Goal: Task Accomplishment & Management: Manage account settings

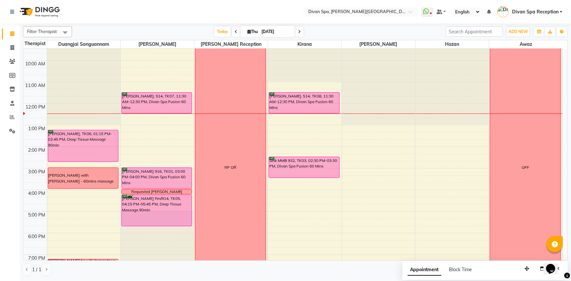
scroll to position [5, 0]
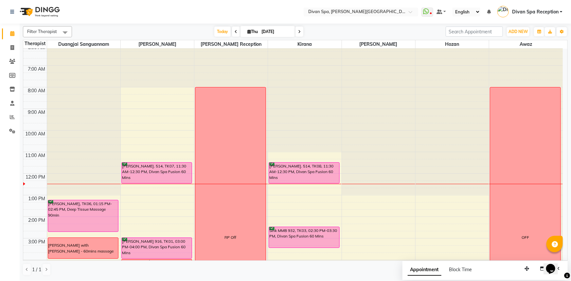
click at [141, 170] on div "[PERSON_NAME]. 514, TK07, 11:30 AM-12:30 PM, Divan Spa Fusion 60 Mins" at bounding box center [157, 173] width 70 height 21
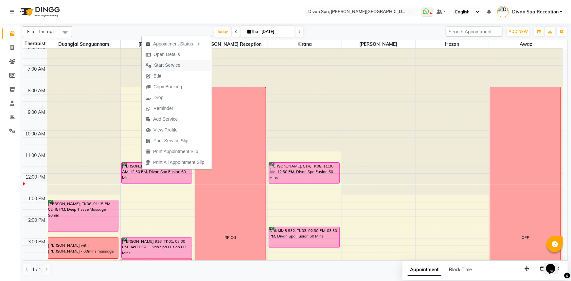
click at [175, 64] on span "Start Service" at bounding box center [167, 65] width 26 height 7
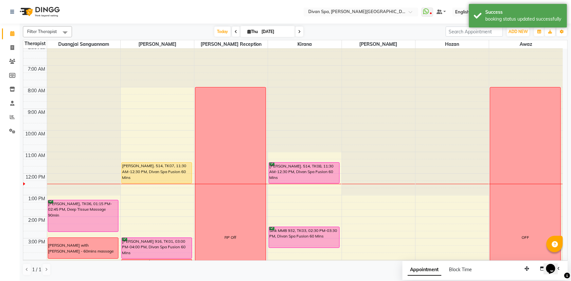
click at [276, 175] on div "[PERSON_NAME]. 514, TK08, 11:30 AM-12:30 PM, Divan Spa Fusion 60 Mins" at bounding box center [304, 173] width 70 height 21
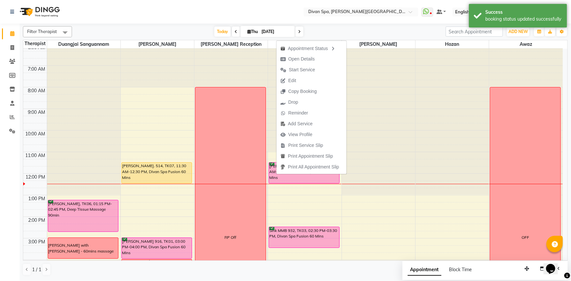
click at [296, 68] on span "Start Service" at bounding box center [302, 69] width 26 height 7
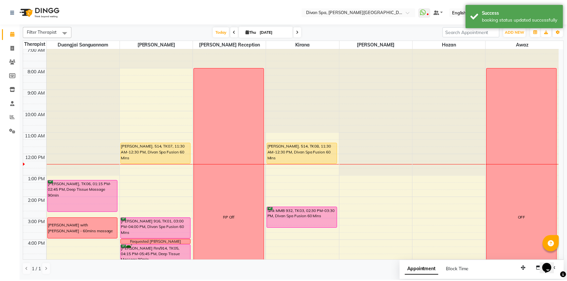
scroll to position [34, 0]
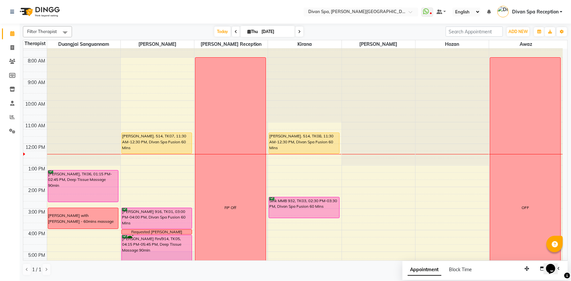
click at [139, 145] on div "[PERSON_NAME]. 514, TK07, 11:30 AM-12:30 PM, Divan Spa Fusion 60 Mins" at bounding box center [157, 143] width 70 height 21
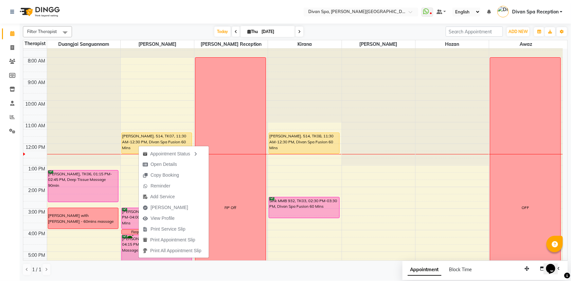
click at [164, 208] on span "[PERSON_NAME]" at bounding box center [170, 207] width 38 height 7
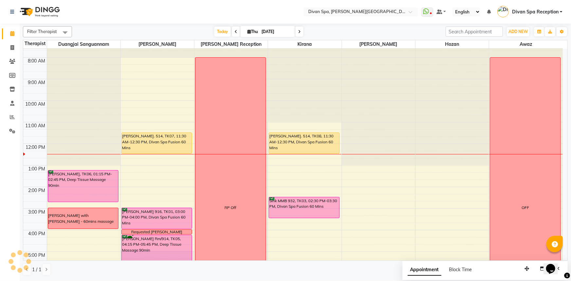
select select "service"
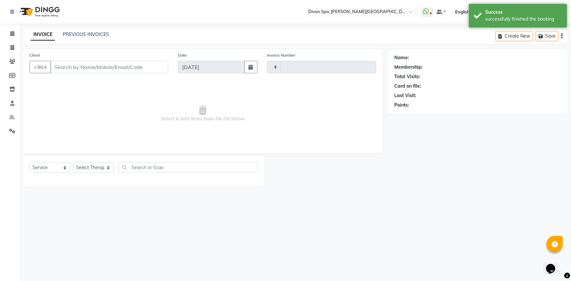
type input "1072"
select select "3515"
type input "78******88"
select select "17310"
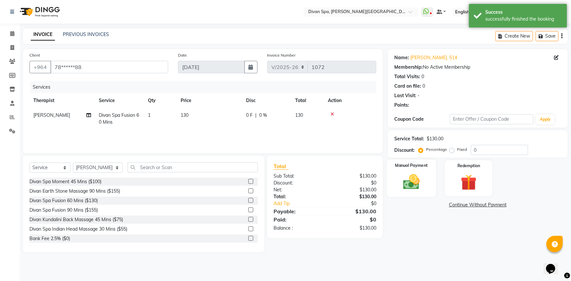
click at [419, 172] on div "Manual Payment" at bounding box center [411, 179] width 49 height 38
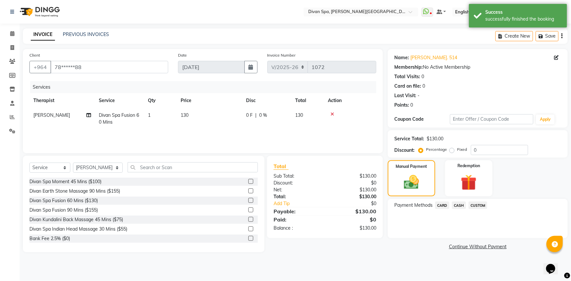
click at [480, 208] on span "CUSTOM" at bounding box center [478, 206] width 19 height 8
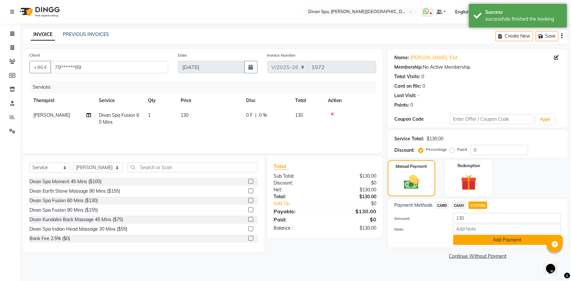
click at [492, 242] on button "Add Payment" at bounding box center [508, 240] width 108 height 10
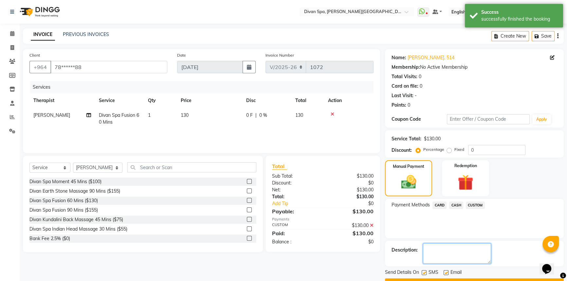
click at [467, 250] on textarea at bounding box center [457, 254] width 68 height 20
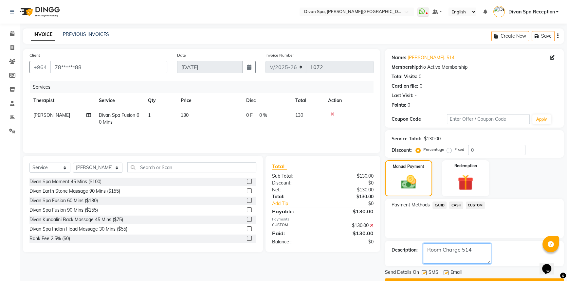
click at [462, 251] on textarea at bounding box center [457, 254] width 68 height 20
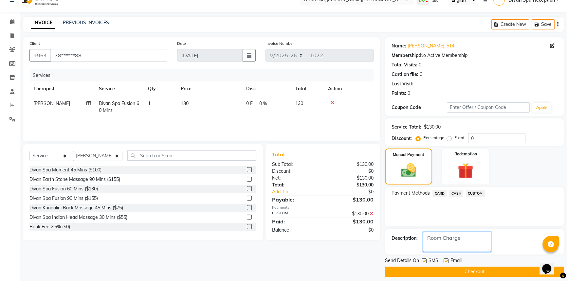
scroll to position [17, 0]
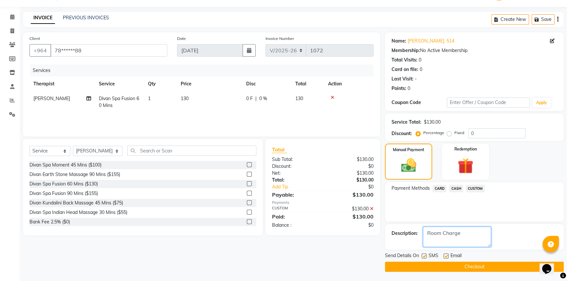
type textarea "Room Charge"
click at [425, 255] on label at bounding box center [424, 256] width 5 height 5
click at [425, 255] on input "checkbox" at bounding box center [424, 256] width 4 height 4
checkbox input "false"
click at [447, 256] on label at bounding box center [446, 256] width 5 height 5
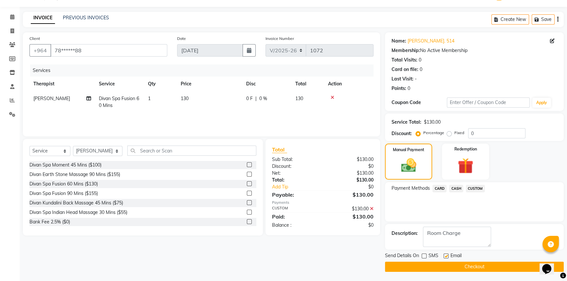
click at [447, 256] on input "checkbox" at bounding box center [446, 256] width 4 height 4
checkbox input "false"
click at [453, 266] on button "Checkout" at bounding box center [474, 267] width 179 height 10
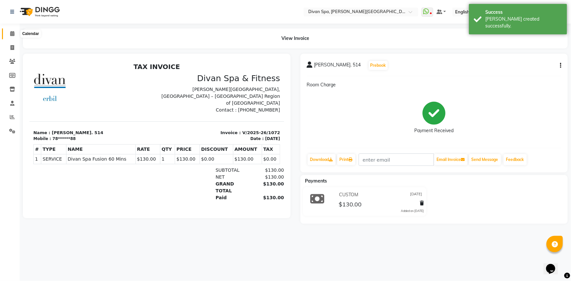
click at [10, 34] on icon at bounding box center [12, 33] width 4 height 5
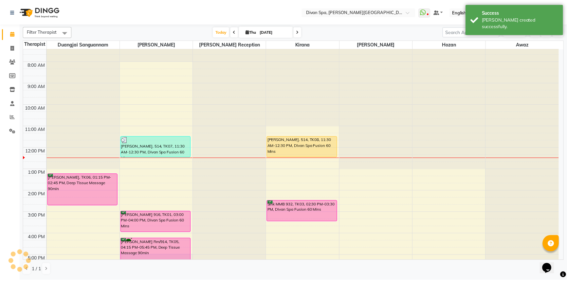
scroll to position [59, 0]
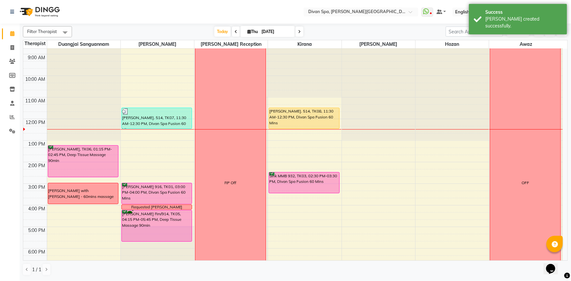
click at [291, 117] on div "[PERSON_NAME]. 514, TK08, 11:30 AM-12:30 PM, Divan Spa Fusion 60 Mins" at bounding box center [304, 118] width 70 height 21
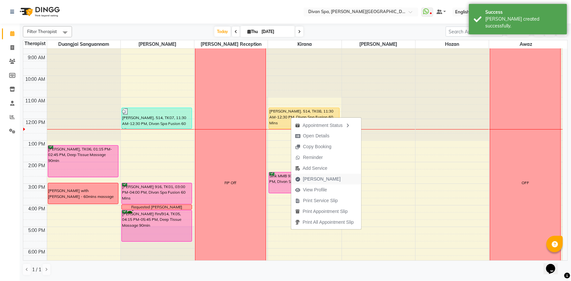
click at [313, 180] on span "[PERSON_NAME]" at bounding box center [322, 179] width 38 height 7
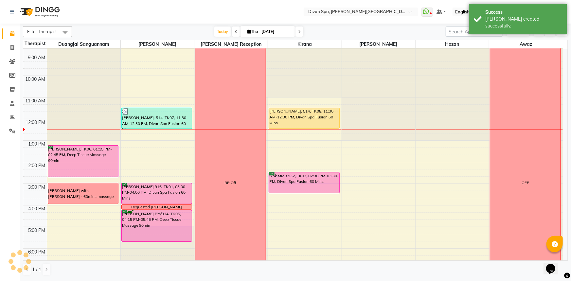
select select "service"
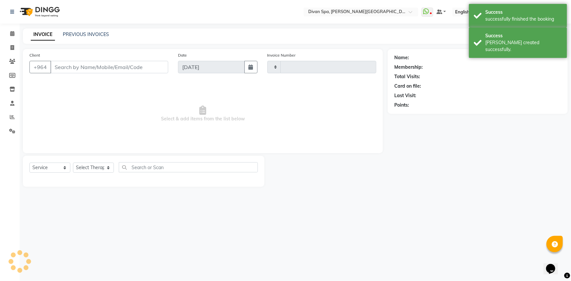
type input "1073"
select select "3515"
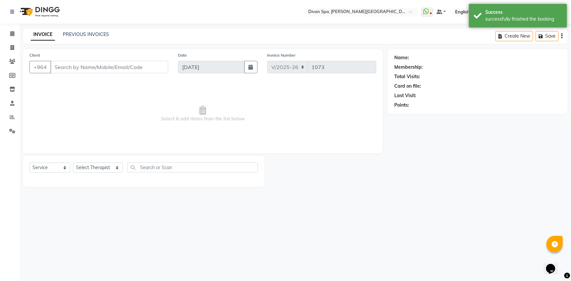
type input "34******46"
select select "85775"
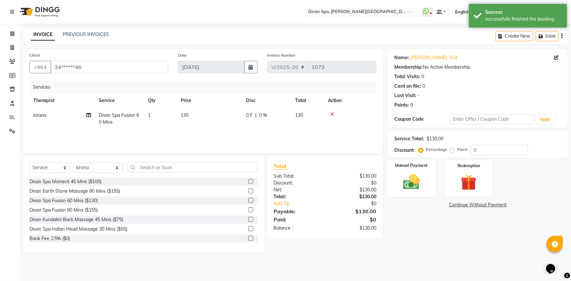
click at [411, 181] on img at bounding box center [412, 182] width 27 height 19
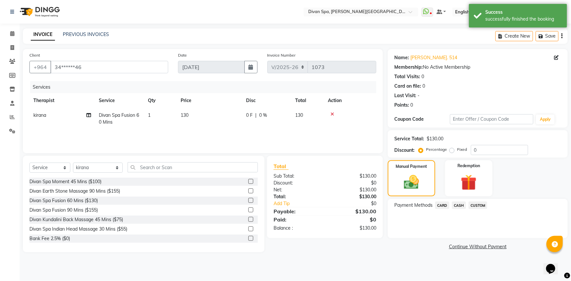
click at [475, 205] on span "CUSTOM" at bounding box center [478, 206] width 19 height 8
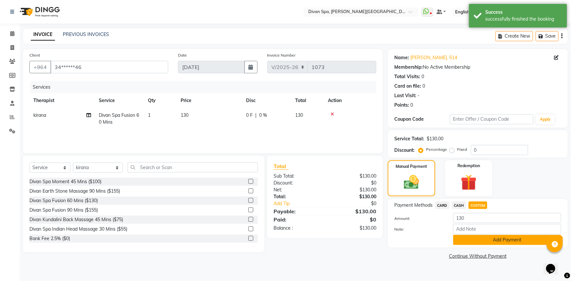
click at [492, 243] on button "Add Payment" at bounding box center [508, 240] width 108 height 10
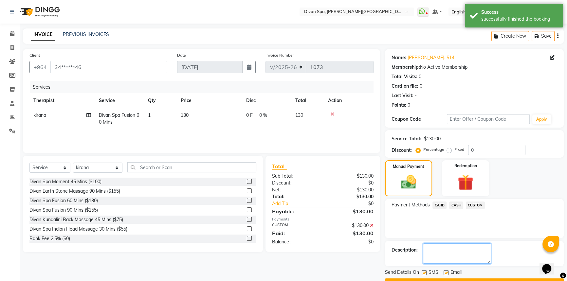
click at [455, 252] on textarea at bounding box center [457, 254] width 68 height 20
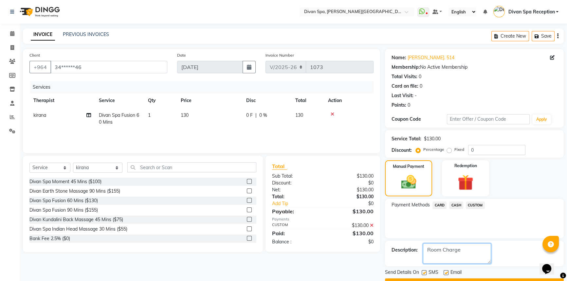
type textarea "Room Charge"
click at [425, 273] on label at bounding box center [424, 272] width 5 height 5
click at [425, 273] on input "checkbox" at bounding box center [424, 273] width 4 height 4
checkbox input "false"
click at [445, 273] on label at bounding box center [446, 272] width 5 height 5
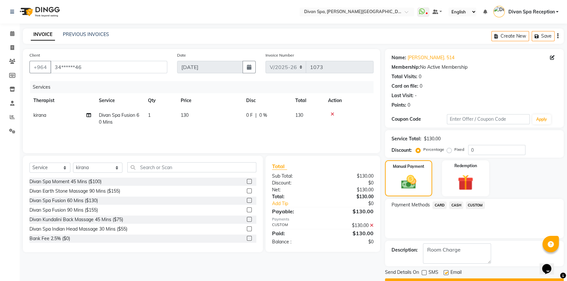
click at [445, 273] on input "checkbox" at bounding box center [446, 273] width 4 height 4
checkbox input "false"
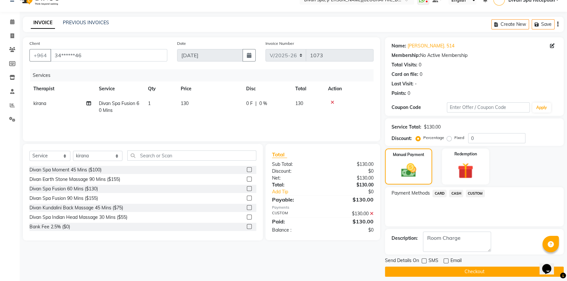
scroll to position [17, 0]
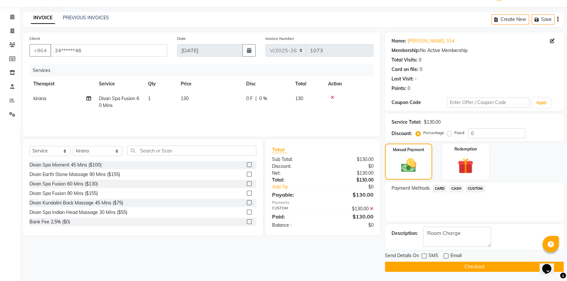
click at [455, 265] on button "Checkout" at bounding box center [474, 267] width 179 height 10
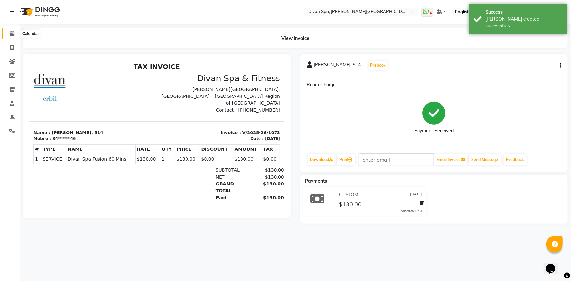
click at [12, 33] on icon at bounding box center [12, 33] width 4 height 5
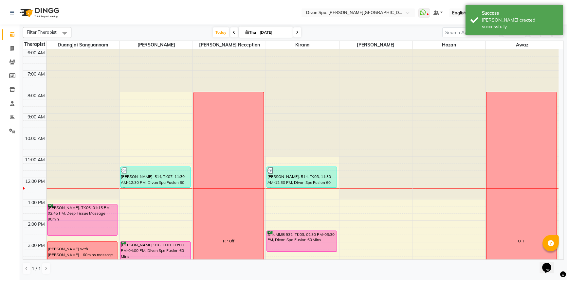
scroll to position [59, 0]
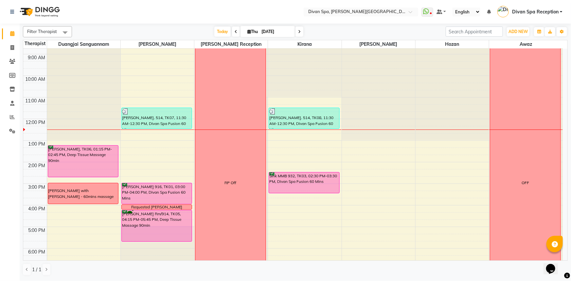
click at [160, 218] on div "[PERSON_NAME] Rm/914, TK05, 04:15 PM-05:45 PM, Deep Tissue Massage 90min" at bounding box center [157, 226] width 70 height 31
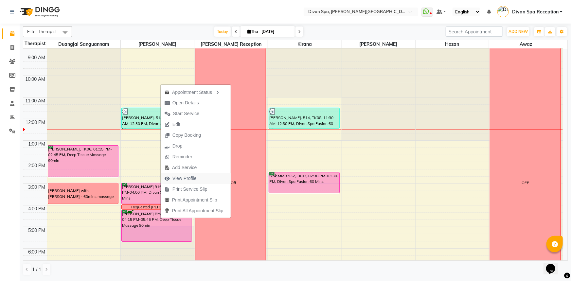
click at [180, 177] on span "View Profile" at bounding box center [185, 178] width 24 height 7
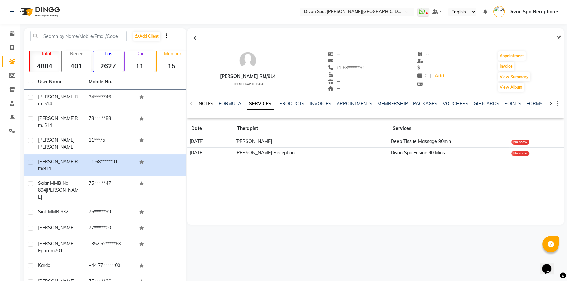
click at [207, 103] on link "NOTES" at bounding box center [206, 104] width 15 height 6
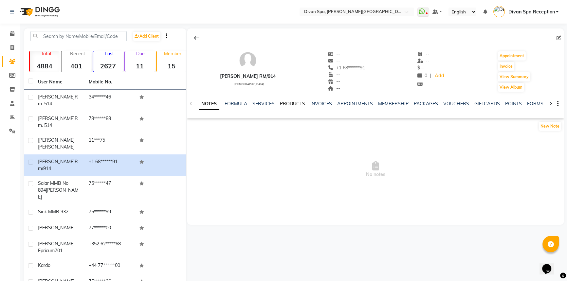
click at [289, 103] on link "PRODUCTS" at bounding box center [292, 104] width 25 height 6
click at [219, 104] on link "FORMULA" at bounding box center [219, 104] width 23 height 6
click at [201, 104] on link "NOTES" at bounding box center [206, 104] width 15 height 6
click at [13, 33] on icon at bounding box center [12, 33] width 4 height 5
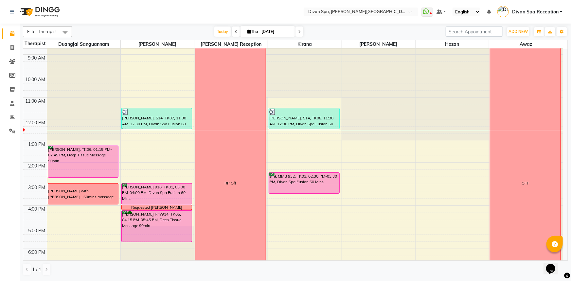
scroll to position [59, 0]
click at [102, 213] on div "6:00 AM 7:00 AM 8:00 AM 9:00 AM 10:00 AM 11:00 AM 12:00 PM 1:00 PM 2:00 PM 3:00…" at bounding box center [293, 173] width 540 height 367
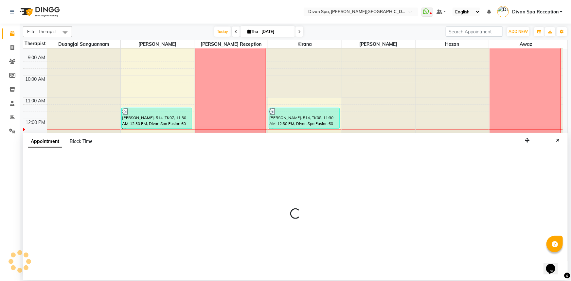
select select "17312"
select select "975"
select select "tentative"
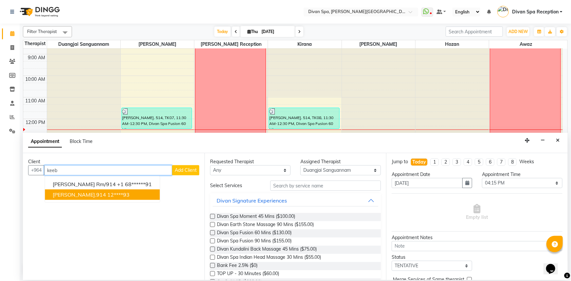
click at [107, 194] on ngb-highlight "12****93" at bounding box center [118, 195] width 22 height 7
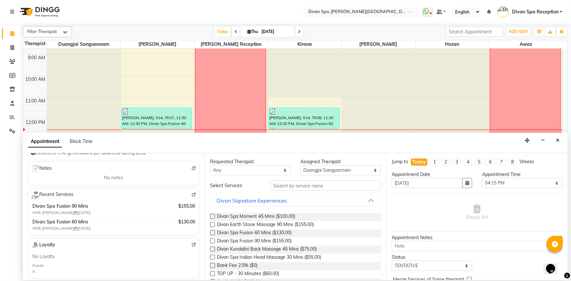
scroll to position [89, 0]
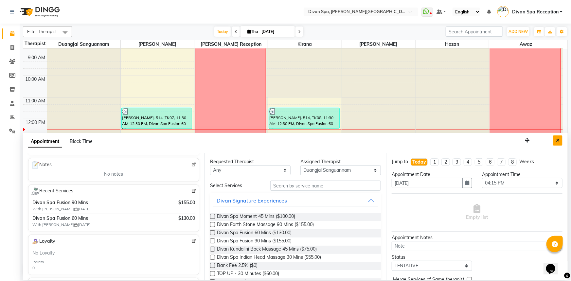
type input "12****93"
click at [560, 140] on icon "Close" at bounding box center [558, 140] width 4 height 5
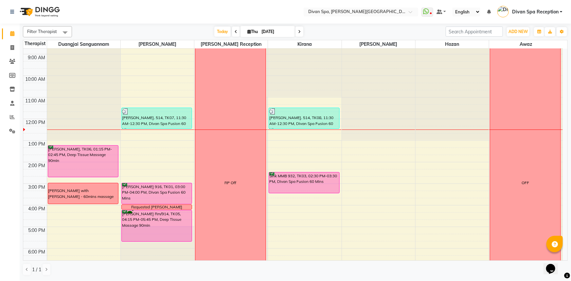
click at [158, 223] on div "[PERSON_NAME] Rm/914, TK05, 04:15 PM-05:45 PM, Deep Tissue Massage 90min" at bounding box center [157, 226] width 70 height 31
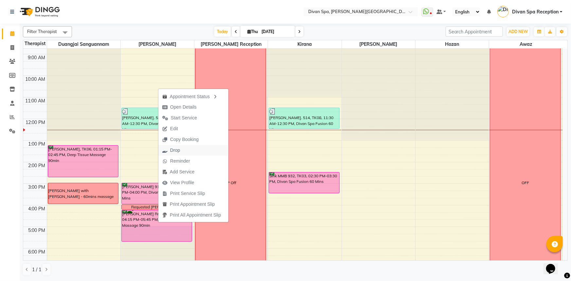
click at [179, 150] on span "Drop" at bounding box center [175, 150] width 10 height 7
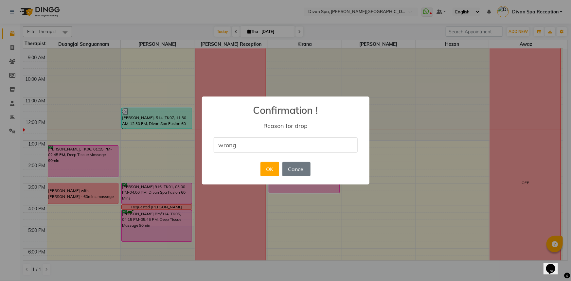
type input "wrong name"
click at [267, 168] on button "OK" at bounding box center [270, 169] width 19 height 14
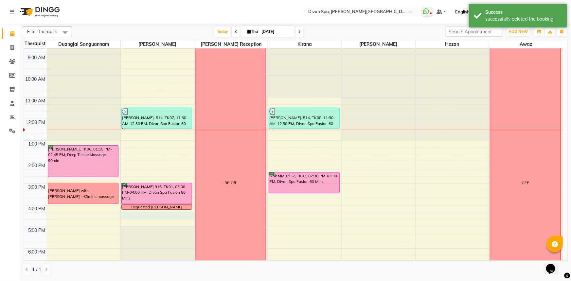
click at [130, 212] on div "6:00 AM 7:00 AM 8:00 AM 9:00 AM 10:00 AM 11:00 AM 12:00 PM 1:00 PM 2:00 PM 3:00…" at bounding box center [293, 173] width 540 height 367
select select "17310"
select select "975"
select select "tentative"
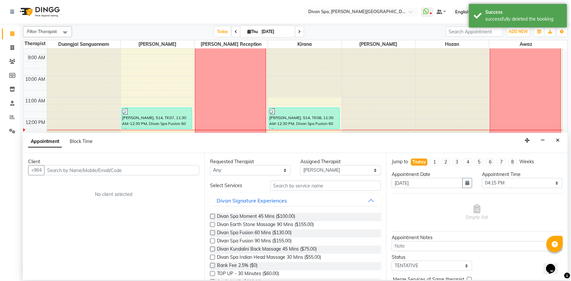
click at [134, 170] on input "text" at bounding box center [121, 170] width 155 height 10
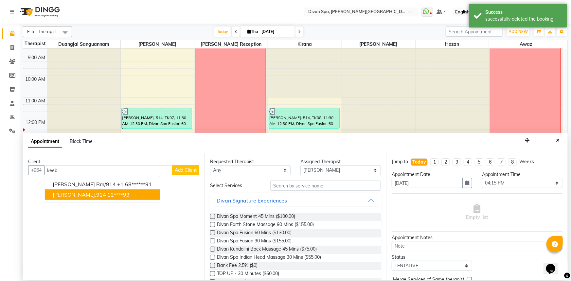
click at [107, 195] on ngb-highlight "12****93" at bounding box center [118, 195] width 22 height 7
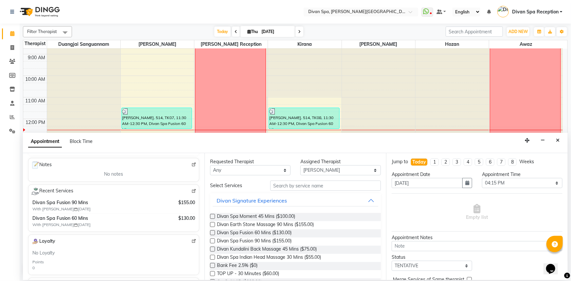
type input "12****93"
click at [283, 171] on select "Any [PERSON_NAME] Duangjai Sanguannam [PERSON_NAME] [PERSON_NAME] Reception [PE…" at bounding box center [250, 170] width 81 height 10
select select "17310"
click at [210, 165] on select "Any [PERSON_NAME] Duangjai Sanguannam [PERSON_NAME] [PERSON_NAME] Reception [PE…" at bounding box center [250, 170] width 81 height 10
click at [289, 185] on input "text" at bounding box center [325, 186] width 111 height 10
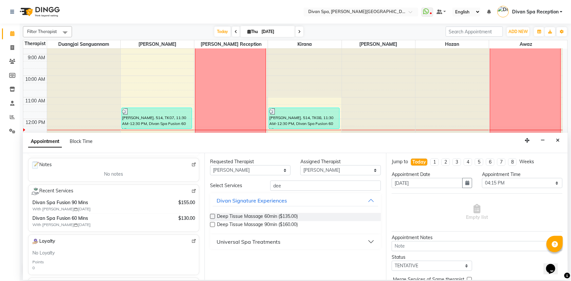
click at [215, 217] on div "Deep Tissue Massage 60min ($135.00)" at bounding box center [295, 217] width 171 height 8
click at [299, 185] on input "dee" at bounding box center [325, 186] width 111 height 10
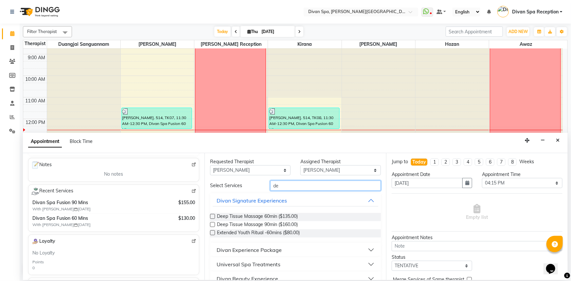
type input "d"
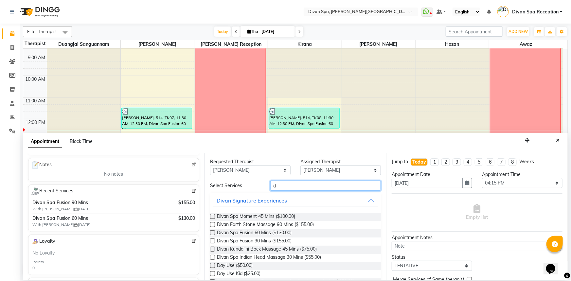
type input "d"
click at [213, 240] on label at bounding box center [212, 241] width 5 height 5
click at [213, 240] on input "checkbox" at bounding box center [212, 242] width 4 height 4
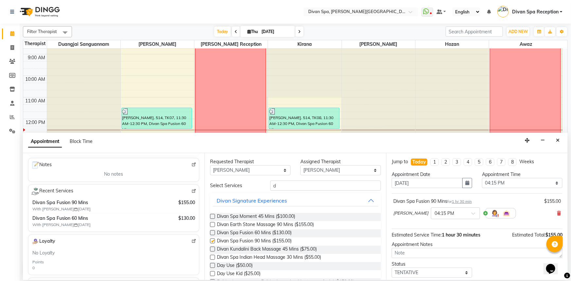
checkbox input "false"
click at [462, 273] on select "Select TENTATIVE CONFIRM CHECK-IN UPCOMING" at bounding box center [432, 273] width 81 height 10
select select "confirm booking"
click at [392, 268] on select "Select TENTATIVE CONFIRM CHECK-IN UPCOMING" at bounding box center [432, 273] width 81 height 10
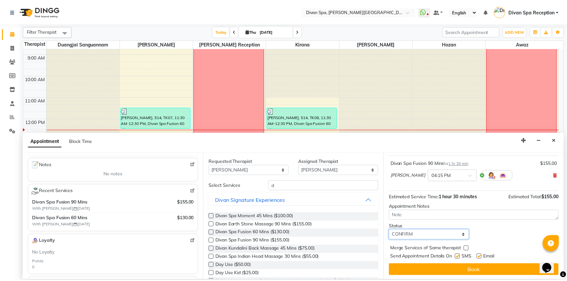
scroll to position [39, 0]
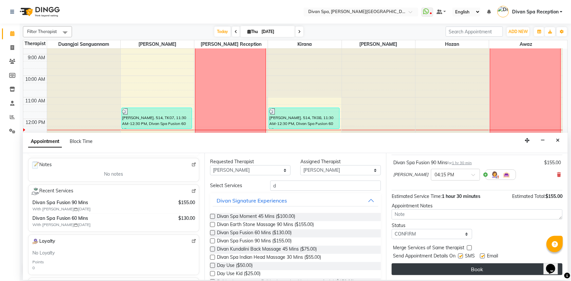
click at [477, 270] on button "Book" at bounding box center [477, 270] width 171 height 12
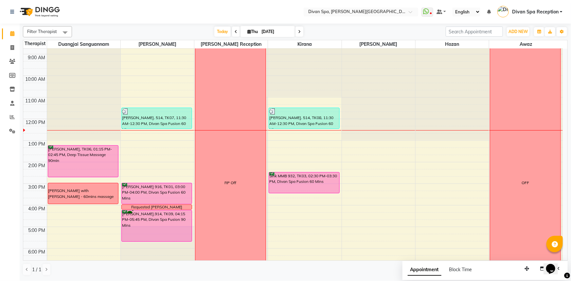
click at [280, 186] on div "Sink MMB 932, TK03, 02:30 PM-03:30 PM, Divan Spa Fusion 60 Mins" at bounding box center [304, 183] width 70 height 21
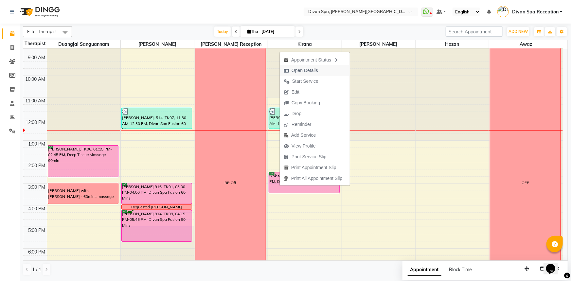
click at [301, 72] on span "Open Details" at bounding box center [305, 70] width 27 height 7
select select "6"
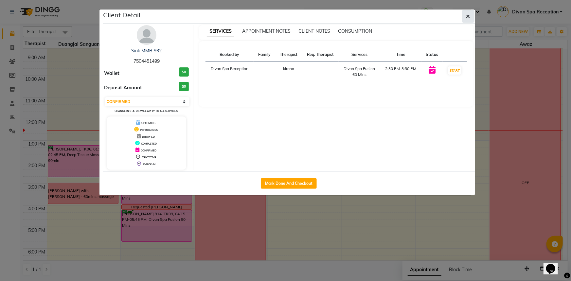
click at [468, 15] on icon "button" at bounding box center [469, 16] width 4 height 5
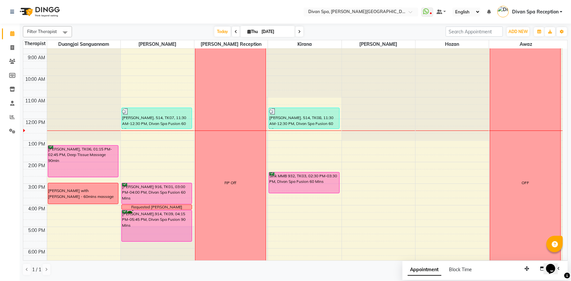
click at [147, 188] on div "[PERSON_NAME] 916, TK01, 03:00 PM-04:00 PM, Divan Spa Fusion 60 Mins" at bounding box center [157, 193] width 70 height 21
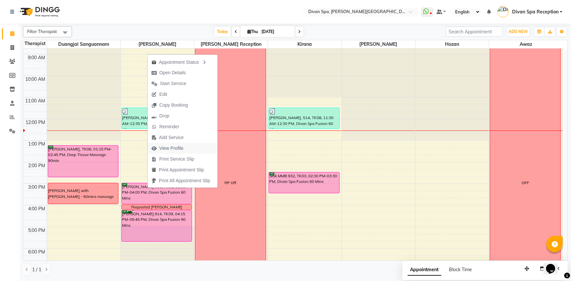
click at [182, 146] on span "View Profile" at bounding box center [168, 148] width 40 height 11
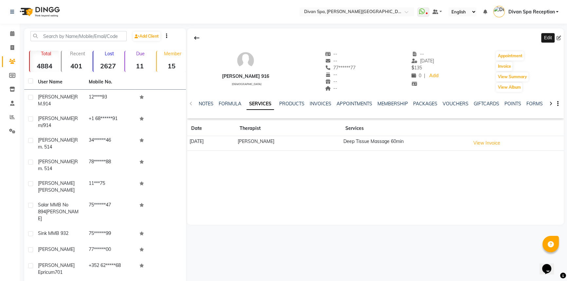
click at [558, 38] on icon at bounding box center [559, 38] width 5 height 5
select select "[DEMOGRAPHIC_DATA]"
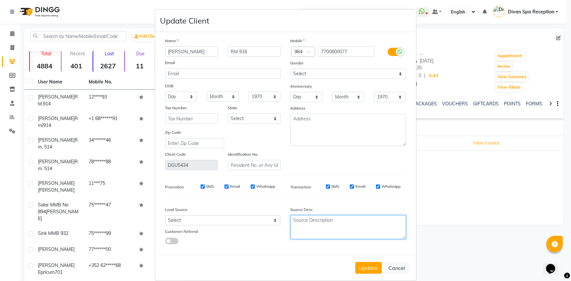
click at [304, 226] on textarea at bounding box center [349, 227] width 116 height 24
type textarea "807"
click at [390, 272] on button "Cancel" at bounding box center [397, 268] width 25 height 12
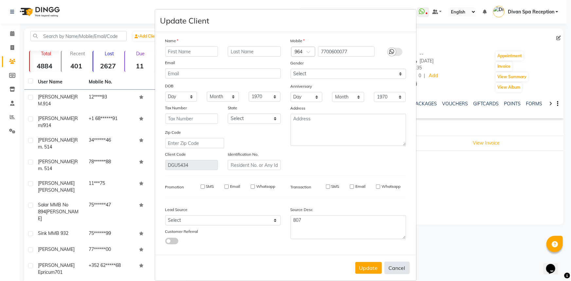
select select
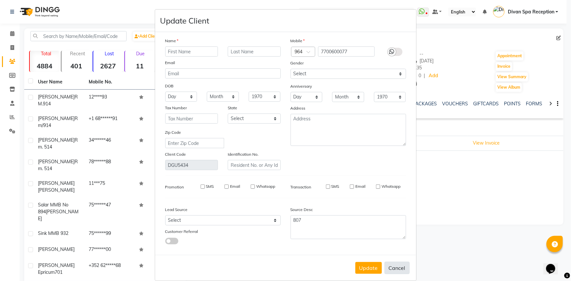
select select
checkbox input "false"
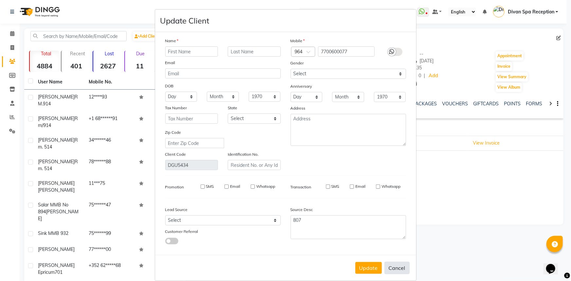
checkbox input "false"
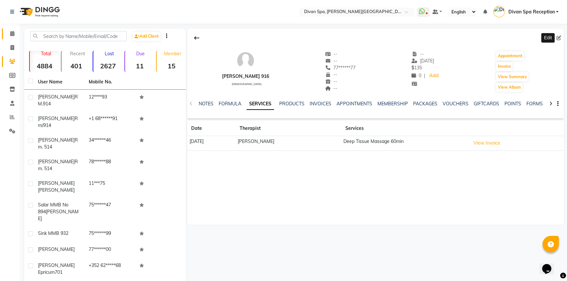
click at [11, 30] on span at bounding box center [12, 34] width 11 height 8
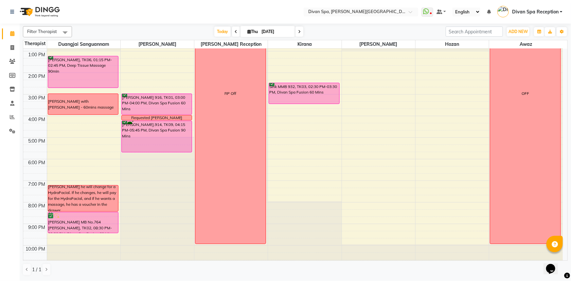
scroll to position [119, 0]
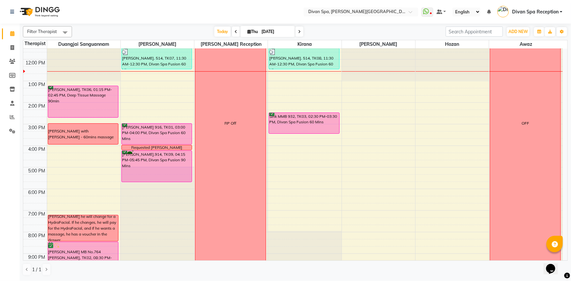
click at [82, 133] on div "[PERSON_NAME] with [PERSON_NAME] - 60mins massage" at bounding box center [83, 134] width 70 height 12
click at [99, 152] on span "Delete Block Time" at bounding box center [112, 151] width 37 height 7
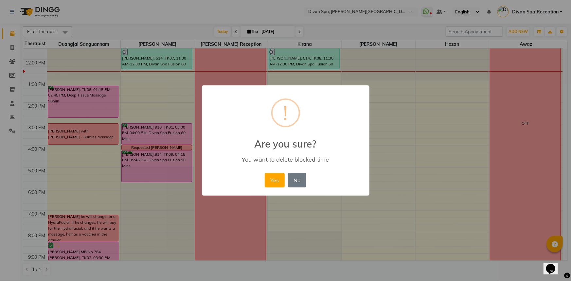
click at [274, 180] on button "Yes" at bounding box center [275, 180] width 20 height 14
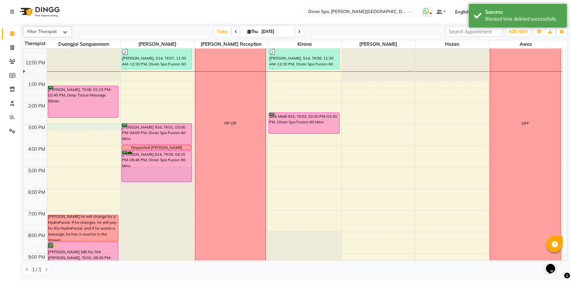
click at [86, 126] on div "6:00 AM 7:00 AM 8:00 AM 9:00 AM 10:00 AM 11:00 AM 12:00 PM 1:00 PM 2:00 PM 3:00…" at bounding box center [293, 113] width 540 height 367
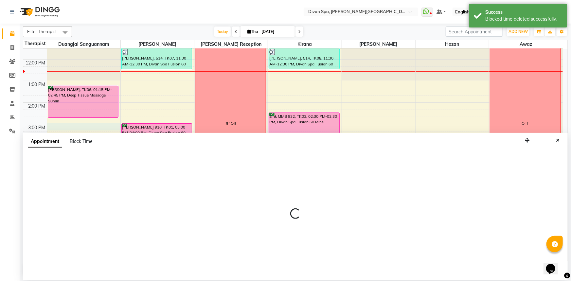
select select "17312"
select select "tentative"
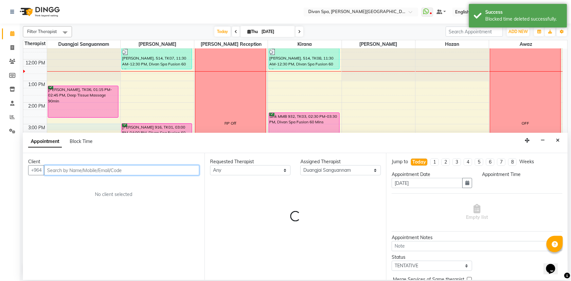
select select "900"
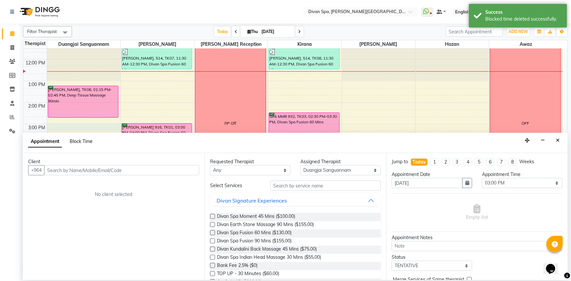
click at [85, 141] on span "Block Time" at bounding box center [81, 142] width 23 height 6
select select "17312"
select select "900"
select select "915"
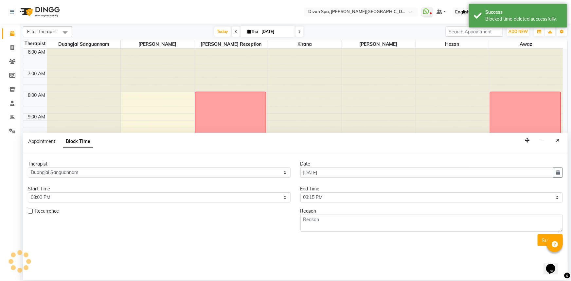
scroll to position [130, 0]
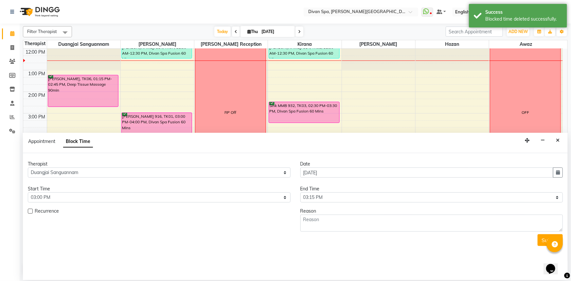
click at [559, 139] on icon "Close" at bounding box center [558, 140] width 4 height 5
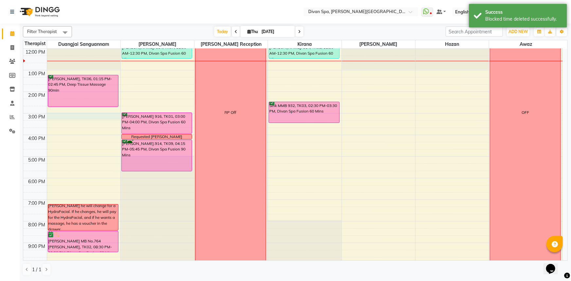
click at [88, 115] on div "6:00 AM 7:00 AM 8:00 AM 9:00 AM 10:00 AM 11:00 AM 12:00 PM 1:00 PM 2:00 PM 3:00…" at bounding box center [293, 102] width 540 height 367
select select "17312"
select select "900"
select select "tentative"
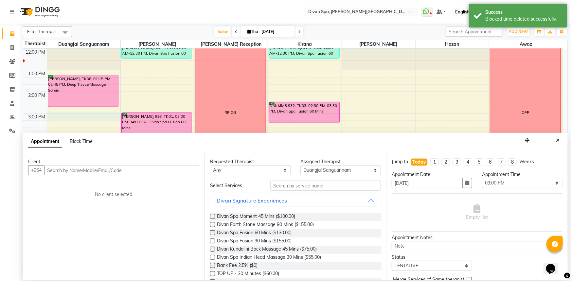
click at [78, 172] on input "text" at bounding box center [121, 170] width 155 height 10
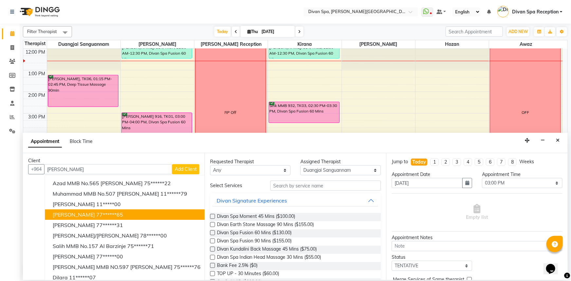
scroll to position [0, 0]
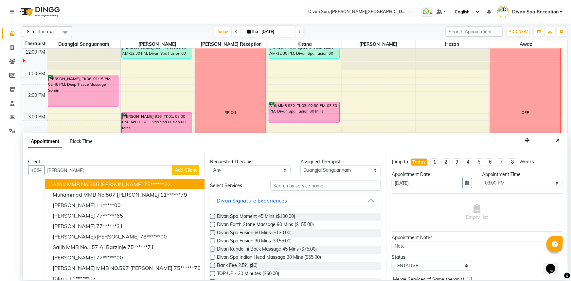
click at [92, 169] on input "[PERSON_NAME]" at bounding box center [108, 170] width 128 height 10
type input "A"
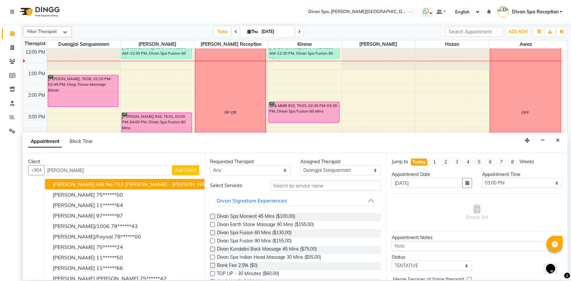
type input "[PERSON_NAME]"
drag, startPoint x: 171, startPoint y: 172, endPoint x: 168, endPoint y: 169, distance: 4.4
click at [172, 169] on button "Add Client" at bounding box center [185, 170] width 27 height 10
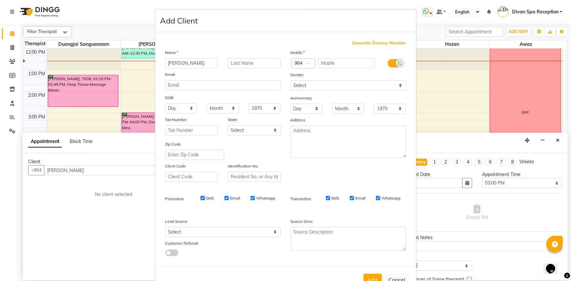
click at [253, 57] on div "Name" at bounding box center [222, 53] width 125 height 9
click at [262, 62] on input "text" at bounding box center [254, 63] width 53 height 10
type input "Rm.906"
click at [334, 65] on input "text" at bounding box center [346, 63] width 57 height 10
type input "354564545"
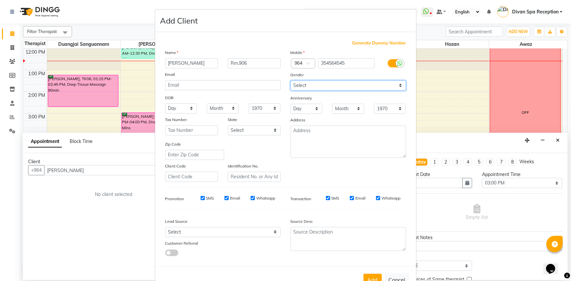
click at [398, 85] on select "Select [DEMOGRAPHIC_DATA] [DEMOGRAPHIC_DATA] Other Prefer Not To Say" at bounding box center [349, 86] width 116 height 10
select select "[DEMOGRAPHIC_DATA]"
click at [291, 81] on select "Select [DEMOGRAPHIC_DATA] [DEMOGRAPHIC_DATA] Other Prefer Not To Say" at bounding box center [349, 86] width 116 height 10
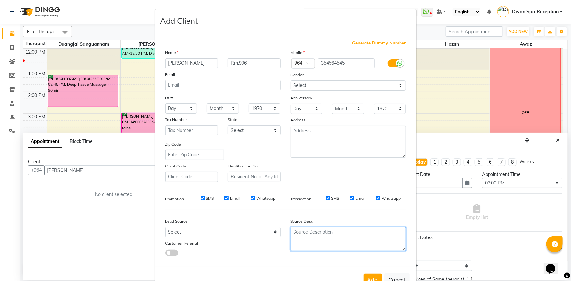
click at [341, 236] on textarea at bounding box center [349, 239] width 116 height 24
type textarea "Room Guest 906"
click at [372, 277] on button "Add" at bounding box center [373, 280] width 18 height 12
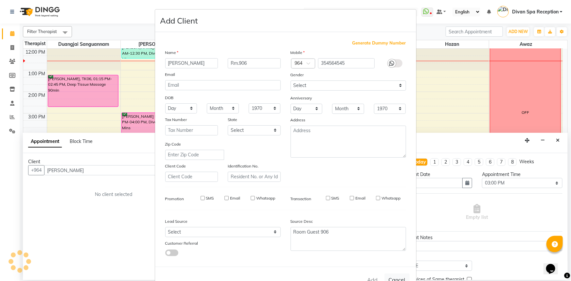
type input "35*****45"
select select
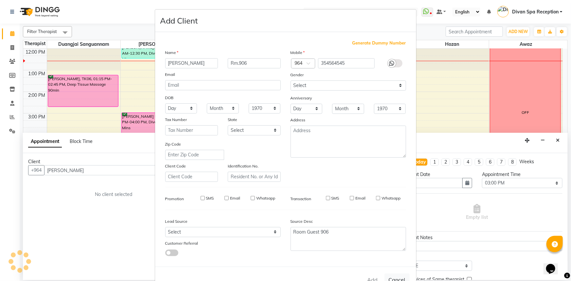
select select
checkbox input "false"
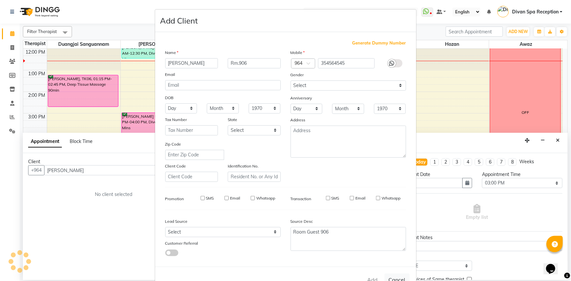
checkbox input "false"
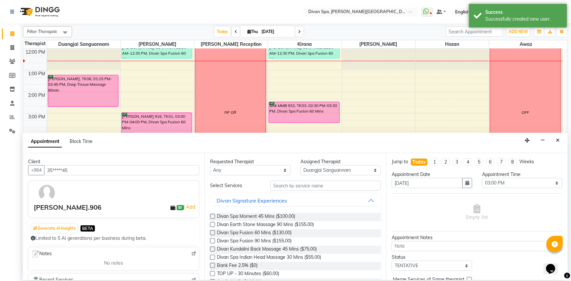
click at [211, 232] on label at bounding box center [212, 233] width 5 height 5
click at [211, 232] on input "checkbox" at bounding box center [212, 234] width 4 height 4
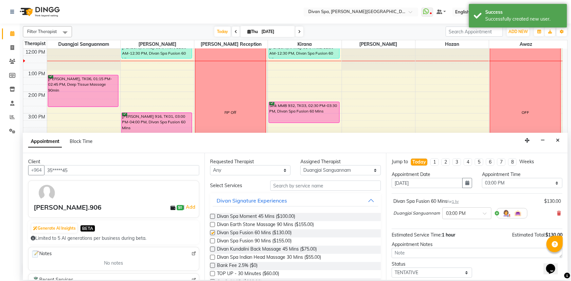
checkbox input "false"
click at [463, 274] on select "Select TENTATIVE CONFIRM CHECK-IN UPCOMING" at bounding box center [432, 273] width 81 height 10
select select "confirm booking"
click at [392, 268] on select "Select TENTATIVE CONFIRM CHECK-IN UPCOMING" at bounding box center [432, 273] width 81 height 10
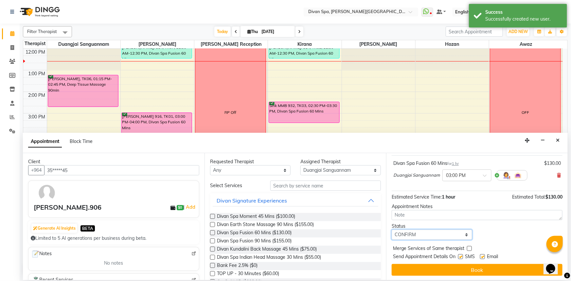
scroll to position [39, 0]
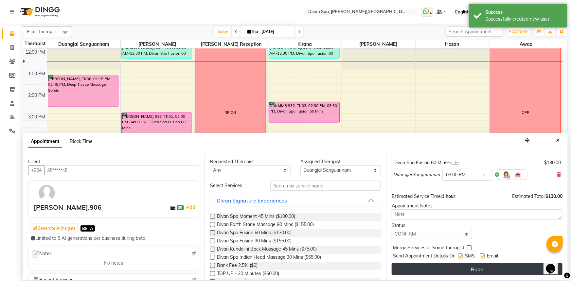
click at [470, 268] on button "Book" at bounding box center [477, 270] width 171 height 12
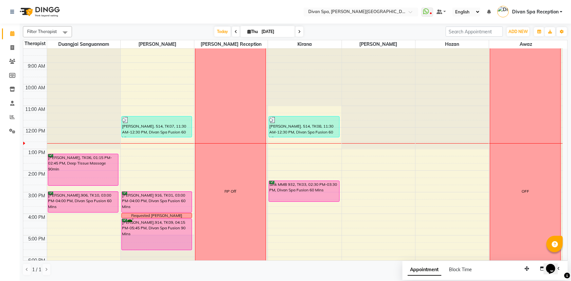
scroll to position [40, 0]
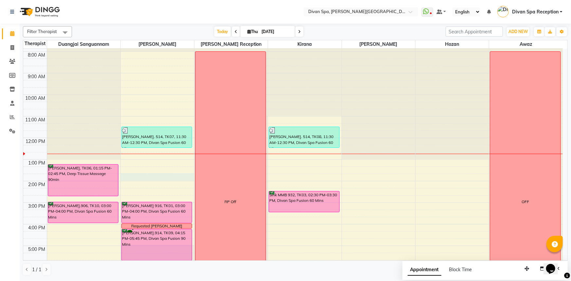
click at [137, 177] on div "6:00 AM 7:00 AM 8:00 AM 9:00 AM 10:00 AM 11:00 AM 12:00 PM 1:00 PM 2:00 PM 3:00…" at bounding box center [293, 192] width 540 height 367
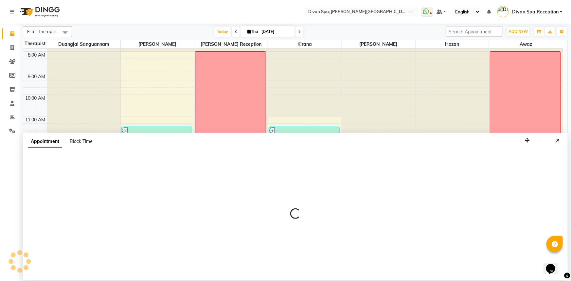
select select "17310"
select select "825"
select select "tentative"
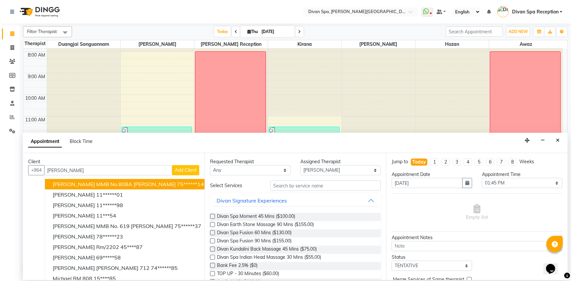
type input "[PERSON_NAME]"
click at [183, 170] on span "Add Client" at bounding box center [186, 170] width 22 height 6
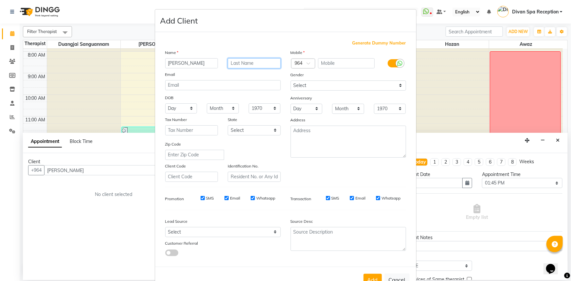
click at [238, 62] on input "text" at bounding box center [254, 63] width 53 height 10
type input "Rm.603"
click at [341, 62] on input "text" at bounding box center [346, 63] width 57 height 10
type input "34556455"
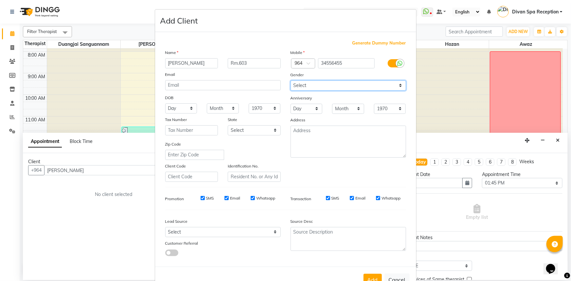
click at [396, 86] on select "Select [DEMOGRAPHIC_DATA] [DEMOGRAPHIC_DATA] Other Prefer Not To Say" at bounding box center [349, 86] width 116 height 10
select select "[DEMOGRAPHIC_DATA]"
click at [291, 81] on select "Select [DEMOGRAPHIC_DATA] [DEMOGRAPHIC_DATA] Other Prefer Not To Say" at bounding box center [349, 86] width 116 height 10
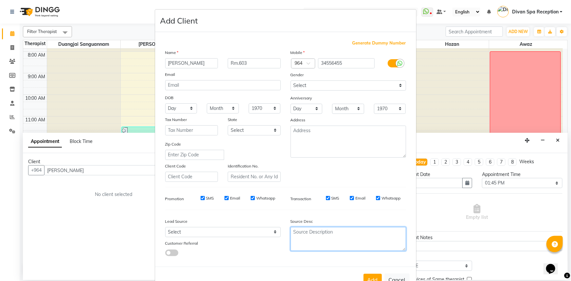
click at [349, 236] on textarea at bounding box center [349, 239] width 116 height 24
type textarea "Room Guest 603"
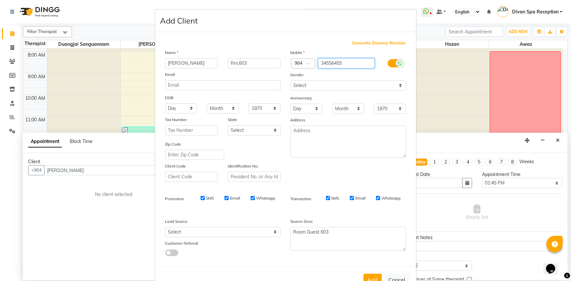
click at [348, 63] on input "34556455" at bounding box center [346, 63] width 57 height 10
type input "345564555"
click at [375, 278] on button "Add" at bounding box center [373, 280] width 18 height 12
type input "34*****55"
select select
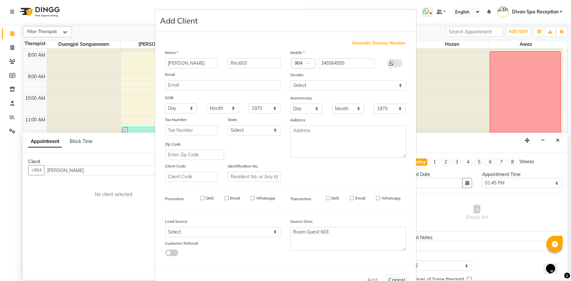
select select
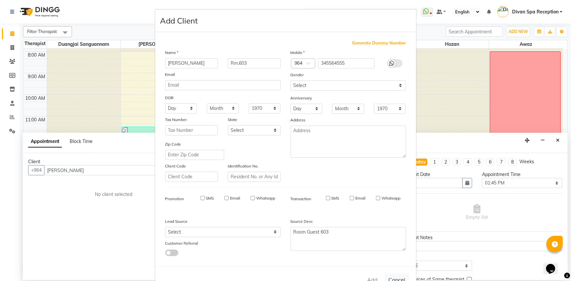
select select
checkbox input "false"
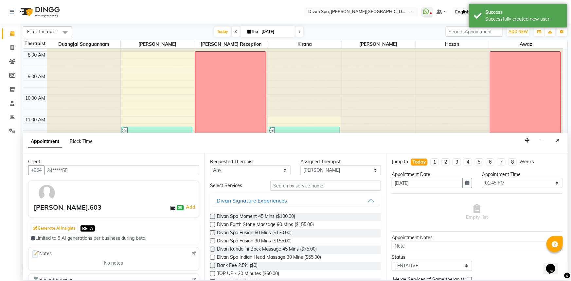
click at [213, 231] on label at bounding box center [212, 233] width 5 height 5
click at [213, 232] on input "checkbox" at bounding box center [212, 234] width 4 height 4
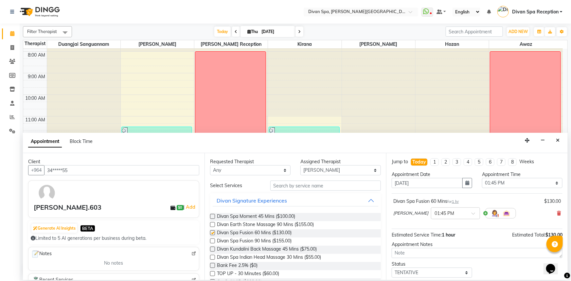
checkbox input "false"
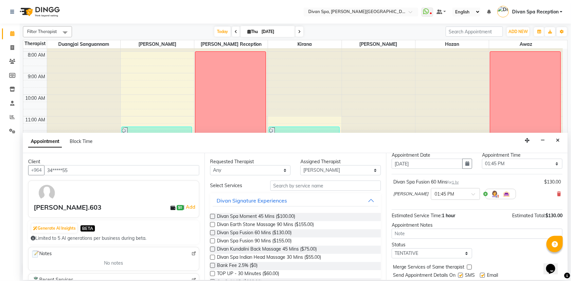
scroll to position [29, 0]
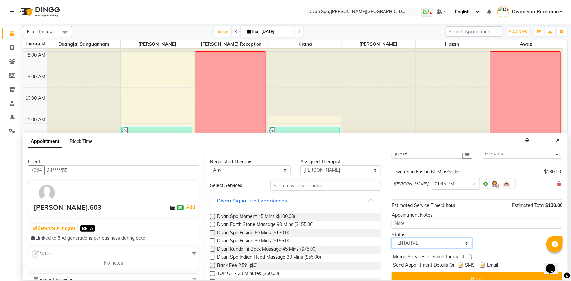
click at [463, 245] on select "Select TENTATIVE CONFIRM CHECK-IN UPCOMING" at bounding box center [432, 243] width 81 height 10
select select "confirm booking"
click at [392, 238] on select "Select TENTATIVE CONFIRM CHECK-IN UPCOMING" at bounding box center [432, 243] width 81 height 10
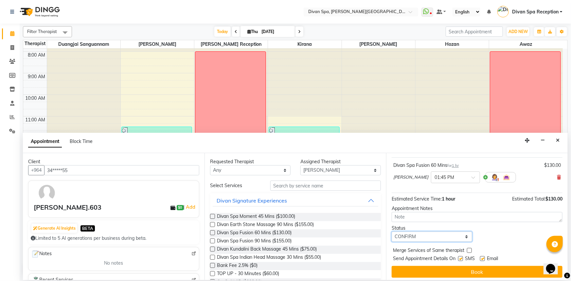
scroll to position [39, 0]
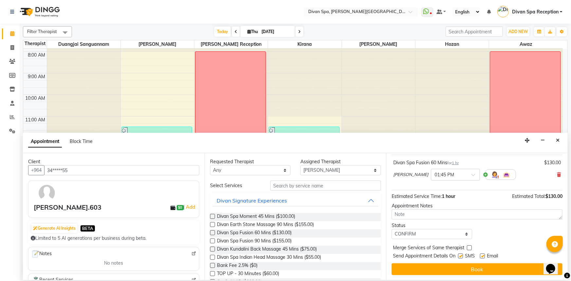
click at [485, 268] on button "Book" at bounding box center [477, 270] width 171 height 12
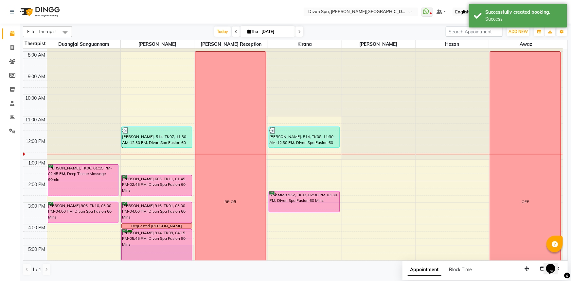
click at [167, 185] on div "[PERSON_NAME].603, TK11, 01:45 PM-02:45 PM, Divan Spa Fusion 60 Mins" at bounding box center [157, 186] width 70 height 21
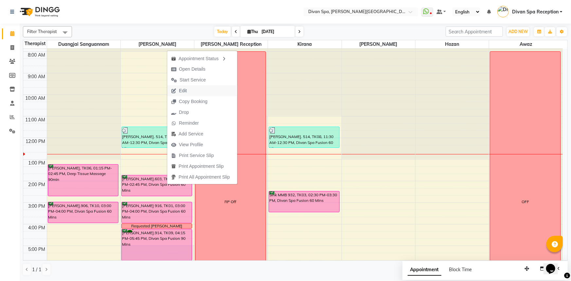
click at [187, 88] on span "Edit" at bounding box center [183, 90] width 8 height 7
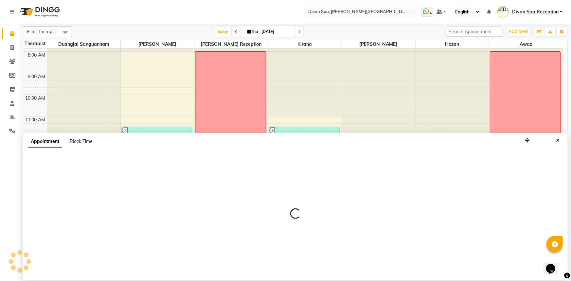
select select "tentative"
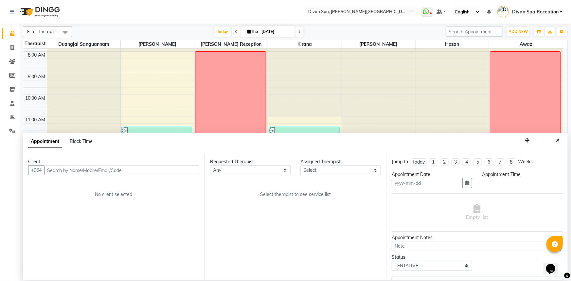
type input "[DATE]"
select select "confirm booking"
select select "825"
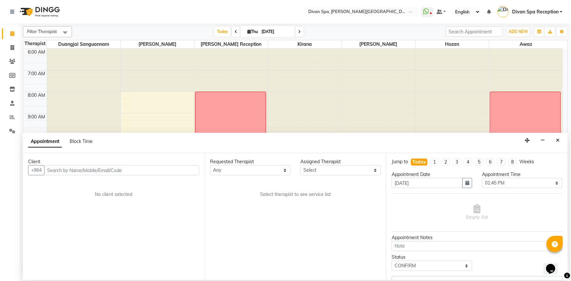
select select "17310"
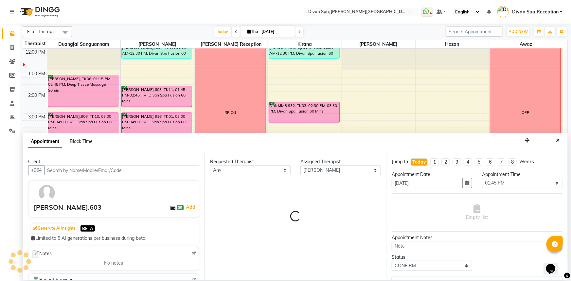
select select "2804"
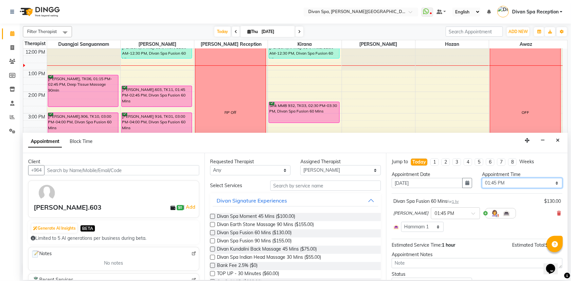
click at [552, 183] on select "Select 07:00 AM 07:15 AM 07:30 AM 07:45 AM 08:00 AM 08:15 AM 08:30 AM 08:45 AM …" at bounding box center [522, 183] width 81 height 10
select select "810"
click at [482, 178] on select "Select 07:00 AM 07:15 AM 07:30 AM 07:45 AM 08:00 AM 08:15 AM 08:30 AM 08:45 AM …" at bounding box center [522, 183] width 81 height 10
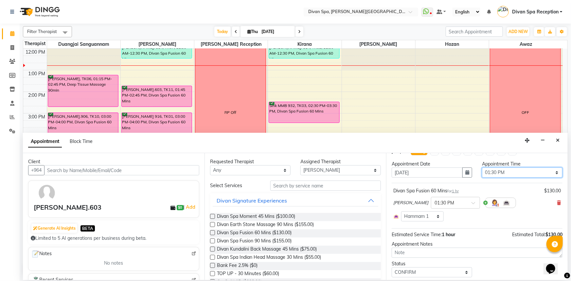
scroll to position [29, 0]
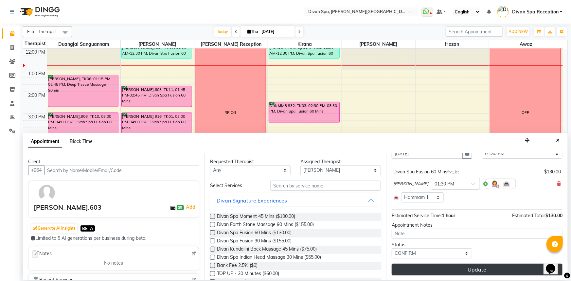
click at [492, 270] on button "Update" at bounding box center [477, 270] width 171 height 12
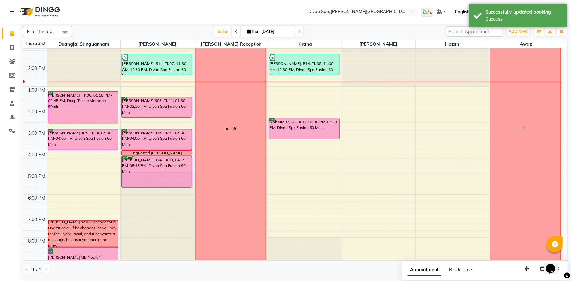
scroll to position [70, 0]
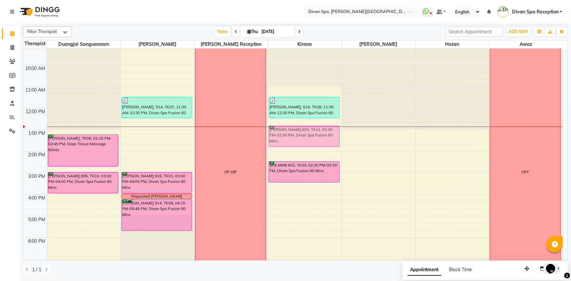
drag, startPoint x: 153, startPoint y: 144, endPoint x: 293, endPoint y: 130, distance: 140.8
click at [293, 130] on tr "[PERSON_NAME], TK06, 01:15 PM-02:45 PM, Deep Tissue Massage [STREET_ADDRESS][PE…" at bounding box center [293, 162] width 540 height 367
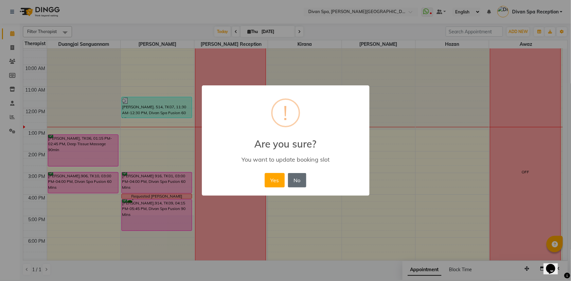
click at [295, 178] on button "No" at bounding box center [297, 180] width 18 height 14
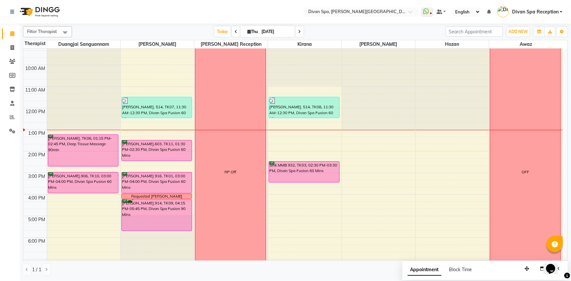
drag, startPoint x: 66, startPoint y: 234, endPoint x: 160, endPoint y: 21, distance: 232.3
click at [160, 21] on nav "Select Location × Divan Spa, [PERSON_NAME] Street WhatsApp Status ✕ Status: Dis…" at bounding box center [285, 12] width 571 height 24
click at [172, 15] on nav "Select Location × Divan Spa, [PERSON_NAME] Street WhatsApp Status ✕ Status: Dis…" at bounding box center [285, 12] width 571 height 24
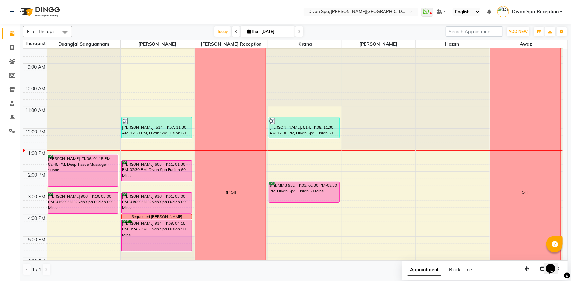
scroll to position [40, 0]
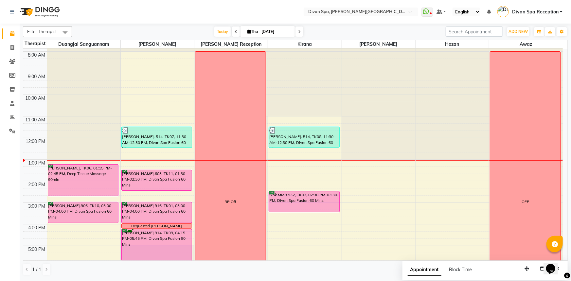
click at [159, 177] on div "[PERSON_NAME]. 514, TK07, 11:30 AM-12:30 PM, Divan Spa Fusion 60 Mins [PERSON_N…" at bounding box center [157, 192] width 73 height 367
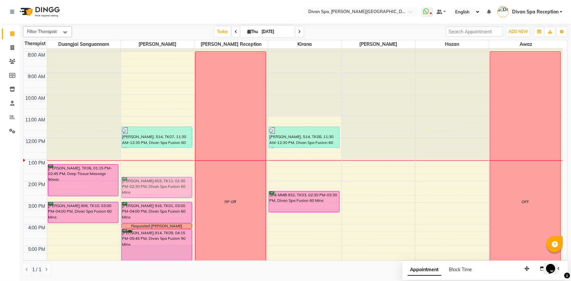
click at [171, 187] on div "[PERSON_NAME]. 514, TK07, 11:30 AM-12:30 PM, Divan Spa Fusion 60 Mins [PERSON_N…" at bounding box center [157, 192] width 73 height 367
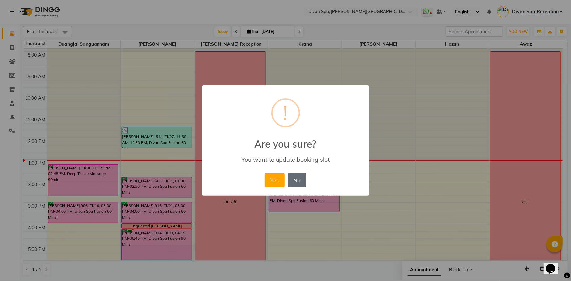
click at [299, 183] on button "No" at bounding box center [297, 180] width 18 height 14
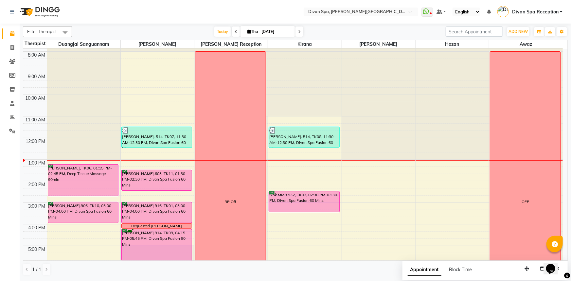
drag, startPoint x: 187, startPoint y: 183, endPoint x: 166, endPoint y: 181, distance: 21.1
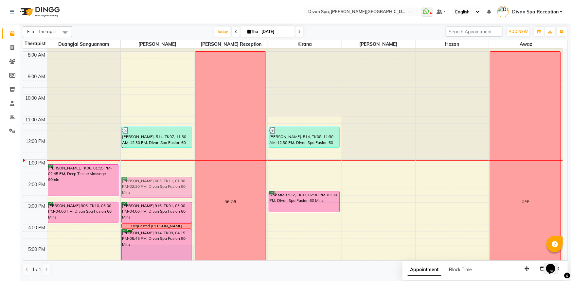
drag, startPoint x: 166, startPoint y: 181, endPoint x: 170, endPoint y: 184, distance: 4.4
click at [170, 184] on div "[PERSON_NAME]. 514, TK07, 11:30 AM-12:30 PM, Divan Spa Fusion 60 Mins [PERSON_N…" at bounding box center [157, 192] width 73 height 367
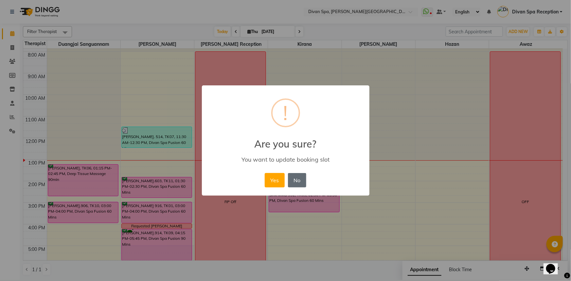
click at [304, 179] on button "No" at bounding box center [297, 180] width 18 height 14
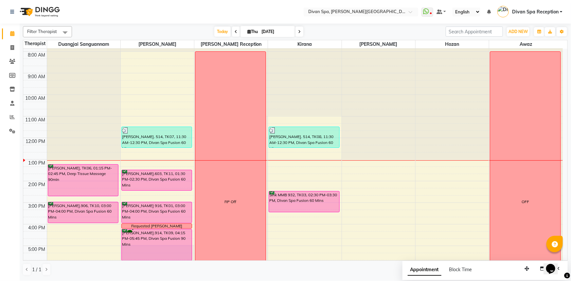
scroll to position [70, 0]
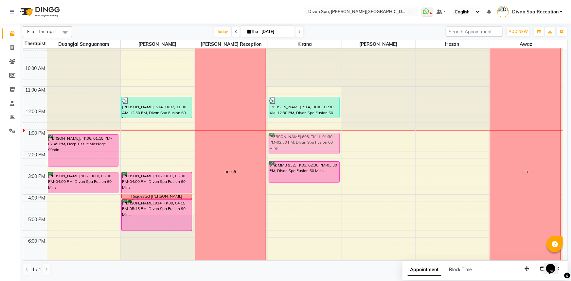
drag, startPoint x: 169, startPoint y: 144, endPoint x: 285, endPoint y: 139, distance: 115.7
click at [285, 139] on tr "[PERSON_NAME], TK06, 01:15 PM-02:45 PM, Deep Tissue Massage [STREET_ADDRESS][PE…" at bounding box center [293, 162] width 540 height 367
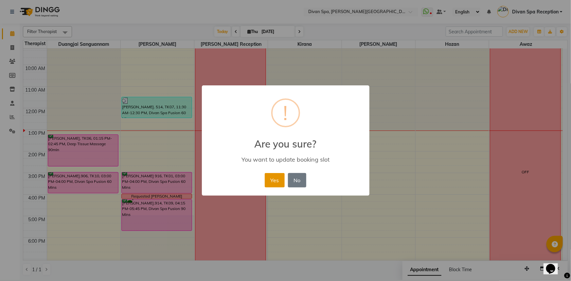
click at [272, 177] on button "Yes" at bounding box center [275, 180] width 20 height 14
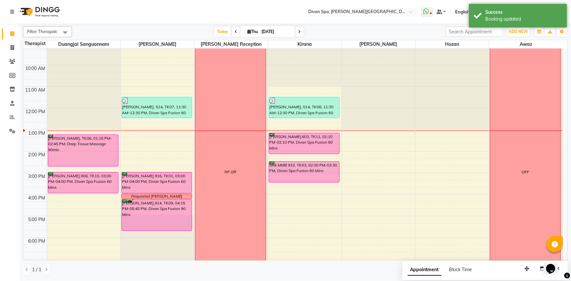
drag, startPoint x: 304, startPoint y: 140, endPoint x: 296, endPoint y: 147, distance: 10.3
click at [296, 147] on div "[PERSON_NAME].603, TK11, 01:10 PM-02:10 PM, Divan Spa Fusion 60 Mins" at bounding box center [304, 143] width 70 height 21
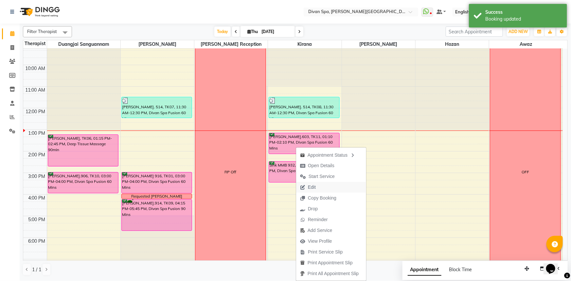
click at [304, 187] on icon "button" at bounding box center [302, 187] width 5 height 5
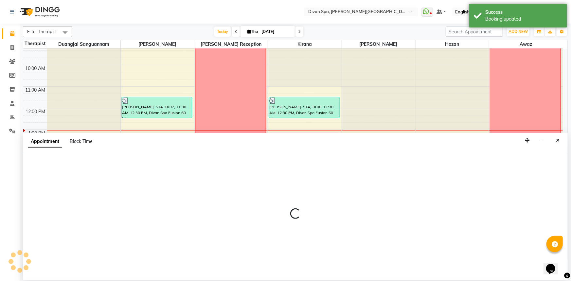
select select "tentative"
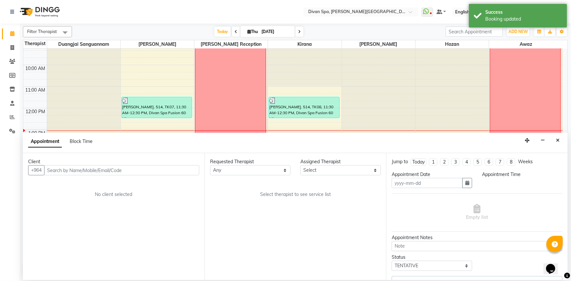
type input "[DATE]"
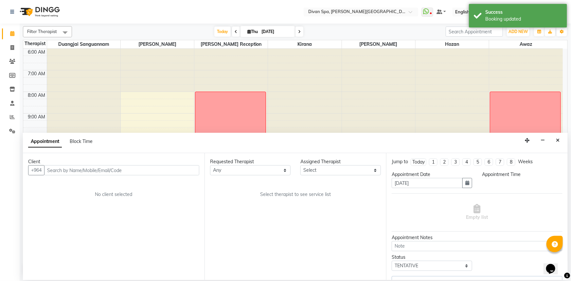
select select "confirm booking"
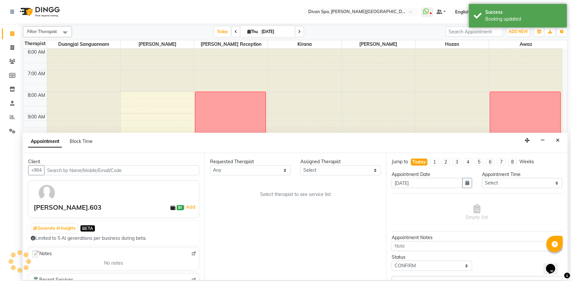
select select "85775"
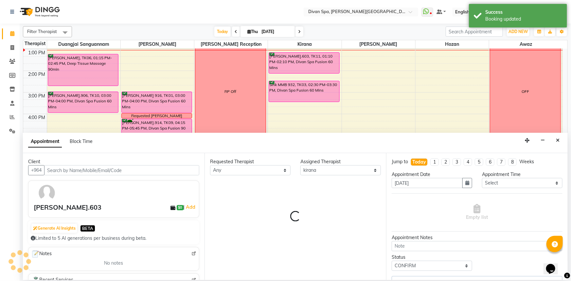
select select "2804"
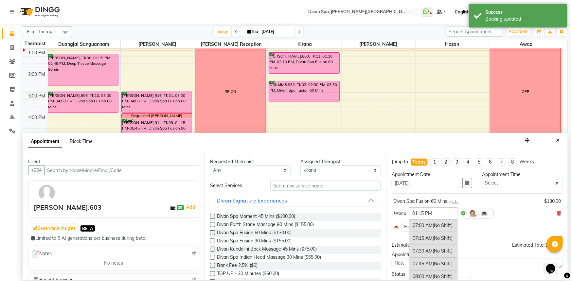
click at [428, 210] on input "text" at bounding box center [427, 213] width 29 height 7
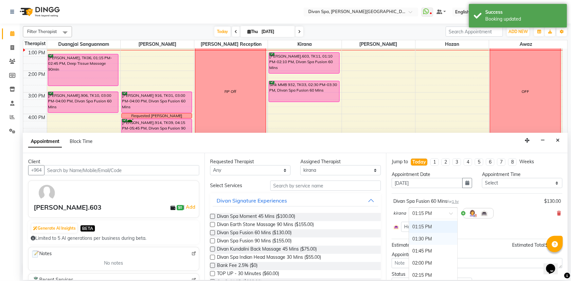
click at [425, 238] on div "01:30 PM" at bounding box center [433, 239] width 48 height 12
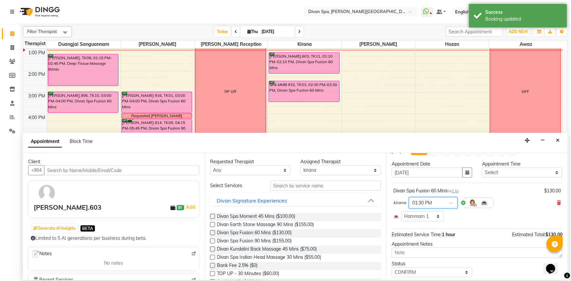
scroll to position [29, 0]
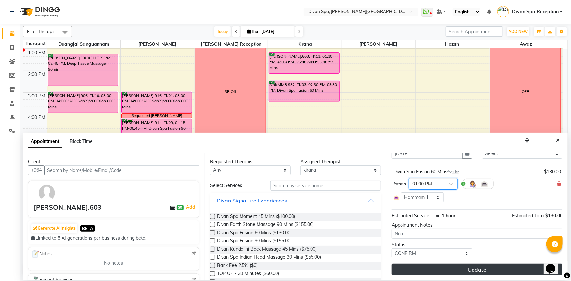
click at [421, 270] on button "Update" at bounding box center [477, 270] width 171 height 12
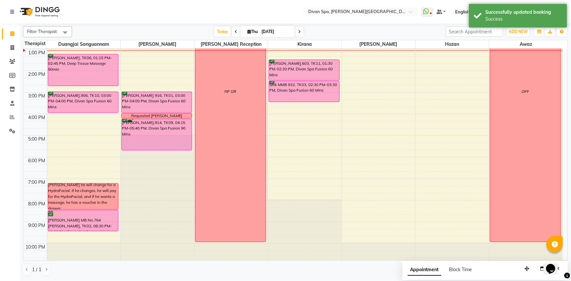
scroll to position [121, 0]
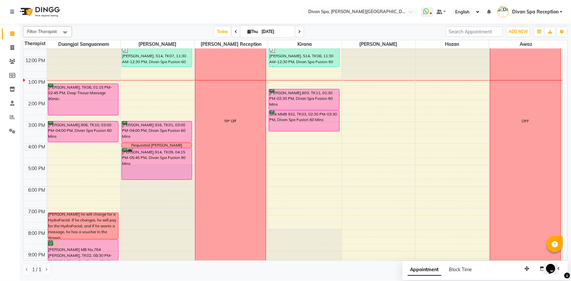
click at [313, 93] on div "[PERSON_NAME].603, TK11, 01:30 PM-02:30 PM, Divan Spa Fusion 60 Mins" at bounding box center [304, 99] width 70 height 20
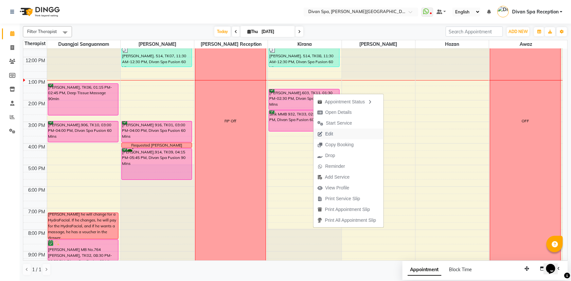
click at [321, 135] on icon "button" at bounding box center [320, 134] width 5 height 5
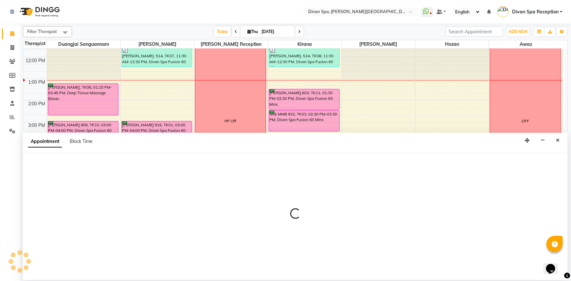
select select "tentative"
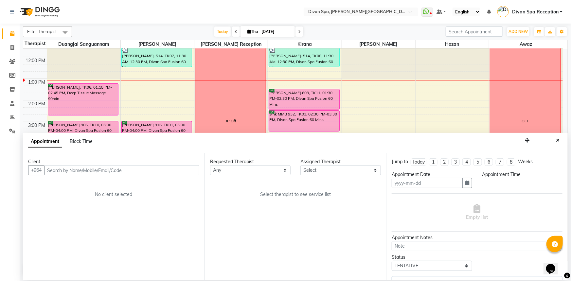
type input "[DATE]"
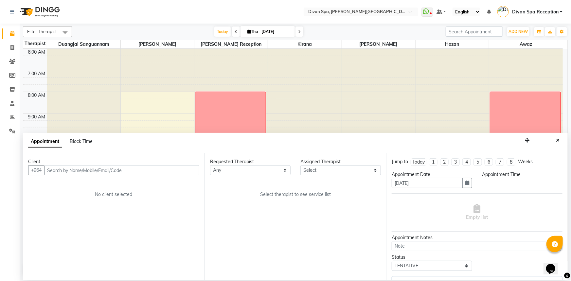
select select "confirm booking"
select select "810"
select select "85775"
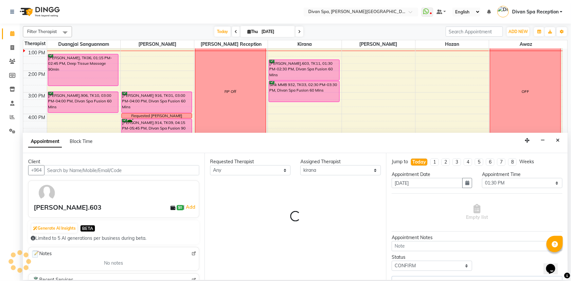
select select "2804"
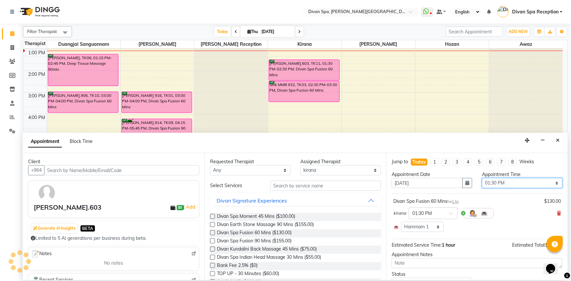
click at [505, 183] on select "Select 07:00 AM 07:15 AM 07:30 AM 07:45 AM 08:00 AM 08:15 AM 08:30 AM 08:45 AM …" at bounding box center [522, 183] width 81 height 10
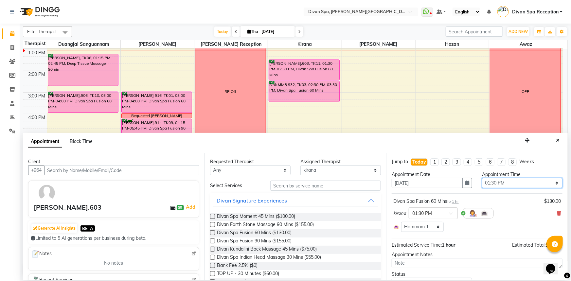
select select "795"
click at [482, 178] on select "Select 07:00 AM 07:15 AM 07:30 AM 07:45 AM 08:00 AM 08:15 AM 08:30 AM 08:45 AM …" at bounding box center [522, 183] width 81 height 10
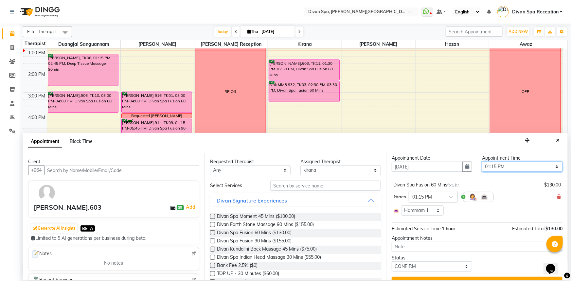
scroll to position [29, 0]
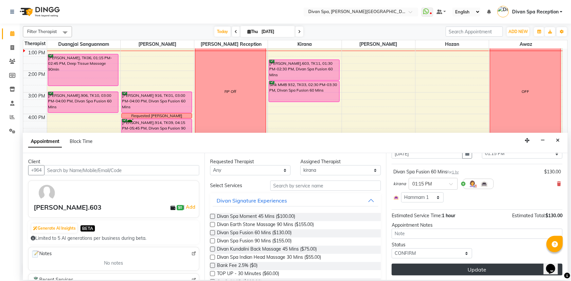
click at [453, 265] on button "Update" at bounding box center [477, 270] width 171 height 12
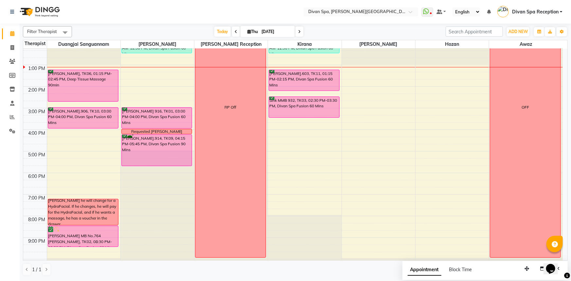
scroll to position [121, 0]
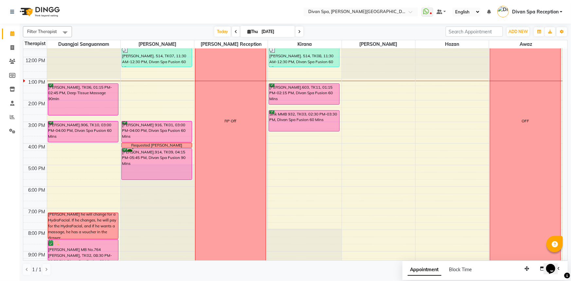
click at [89, 95] on div "[PERSON_NAME], TK06, 01:15 PM-02:45 PM, Deep Tissue Massage 90min" at bounding box center [83, 99] width 70 height 31
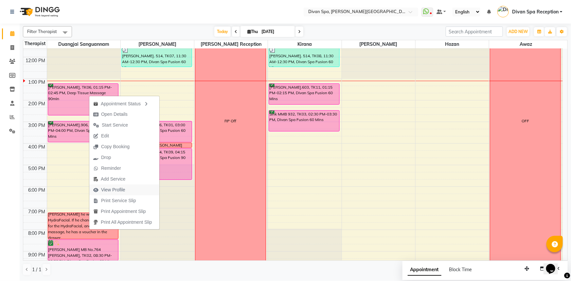
click at [121, 189] on span "View Profile" at bounding box center [113, 190] width 24 height 7
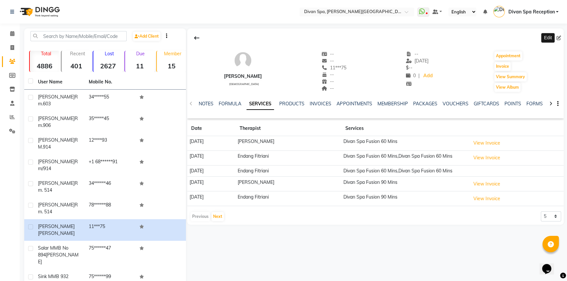
click at [560, 37] on icon at bounding box center [559, 38] width 5 height 5
select select "[DEMOGRAPHIC_DATA]"
select select "26065"
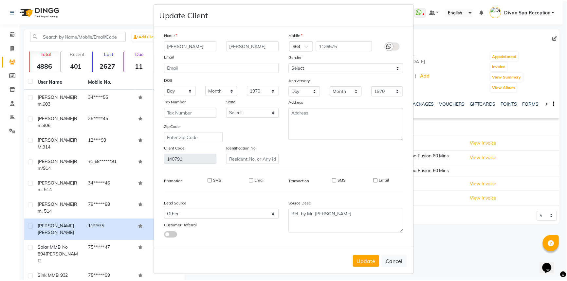
scroll to position [11, 0]
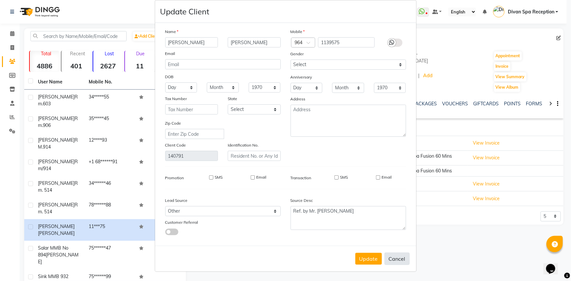
click at [399, 259] on button "Cancel" at bounding box center [397, 259] width 25 height 12
select select
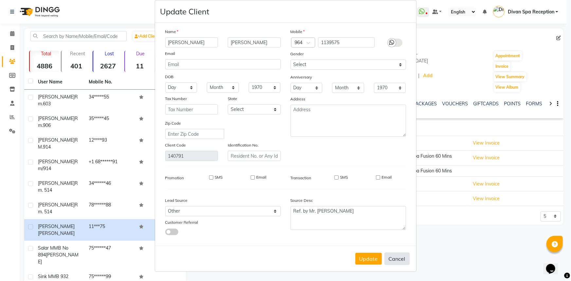
select select
checkbox input "false"
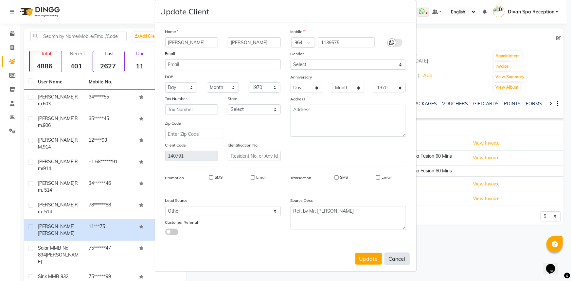
checkbox input "false"
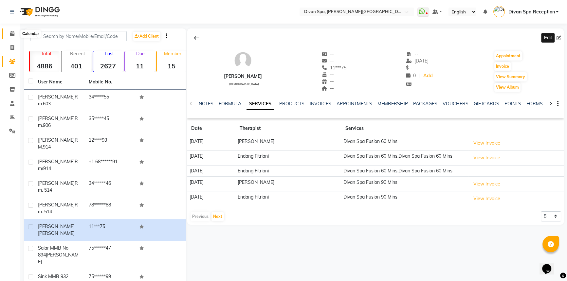
click at [11, 36] on span at bounding box center [12, 34] width 11 height 8
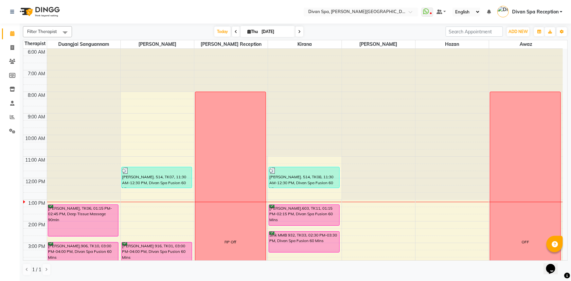
click at [307, 239] on div "Sink MMB 932, TK03, 02:30 PM-03:30 PM, Divan Spa Fusion 60 Mins" at bounding box center [304, 242] width 70 height 21
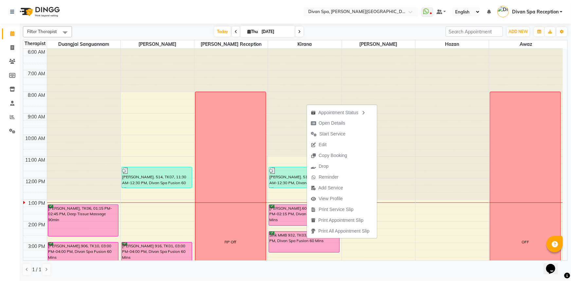
click at [373, 20] on nav "Select Location × Divan Spa, [PERSON_NAME] Street WhatsApp Status ✕ Status: Dis…" at bounding box center [285, 12] width 571 height 24
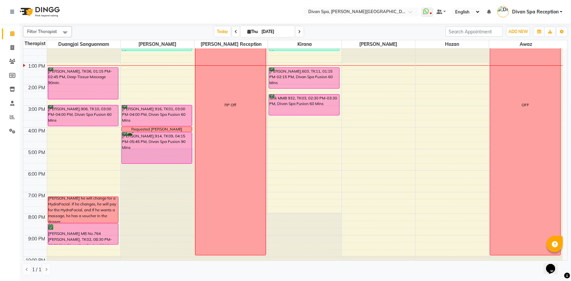
scroll to position [124, 0]
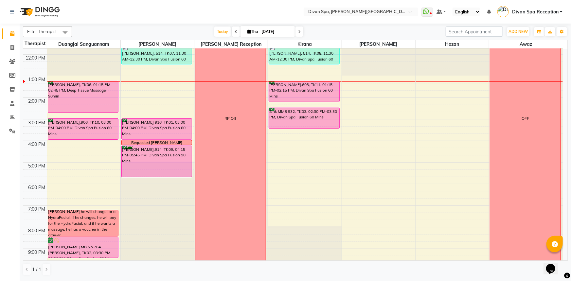
click at [62, 95] on div "[PERSON_NAME], TK06, 01:15 PM-02:45 PM, Deep Tissue Massage 90min" at bounding box center [83, 96] width 70 height 31
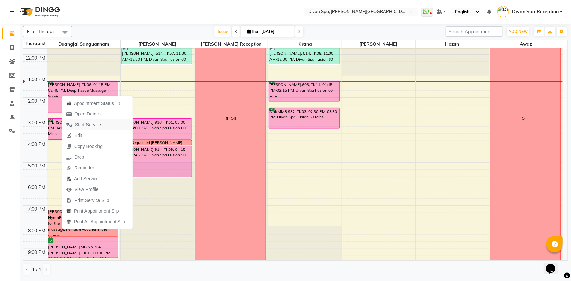
click at [93, 127] on span "Start Service" at bounding box center [88, 124] width 26 height 7
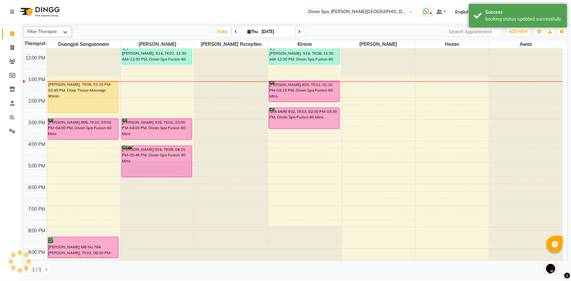
click at [279, 86] on div "[PERSON_NAME].603, TK11, 01:15 PM-02:15 PM, Divan Spa Fusion 60 Mins" at bounding box center [304, 91] width 70 height 21
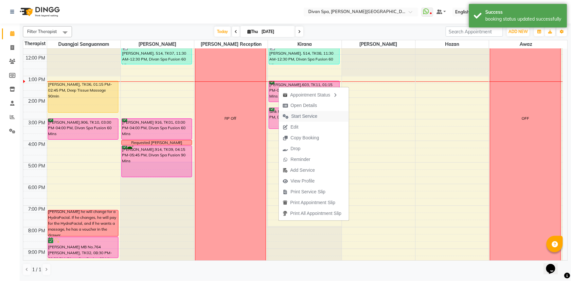
click at [305, 118] on span "Start Service" at bounding box center [304, 116] width 26 height 7
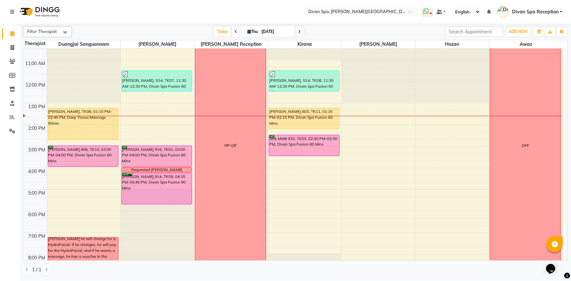
scroll to position [94, 0]
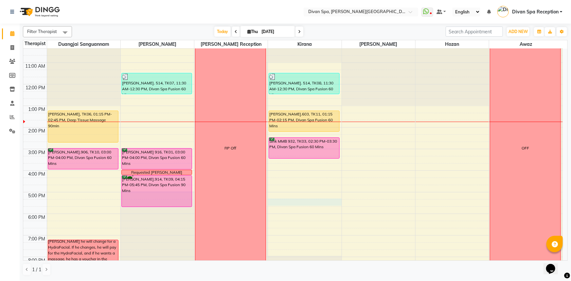
click at [279, 202] on div "6:00 AM 7:00 AM 8:00 AM 9:00 AM 10:00 AM 11:00 AM 12:00 PM 1:00 PM 2:00 PM 3:00…" at bounding box center [293, 138] width 540 height 367
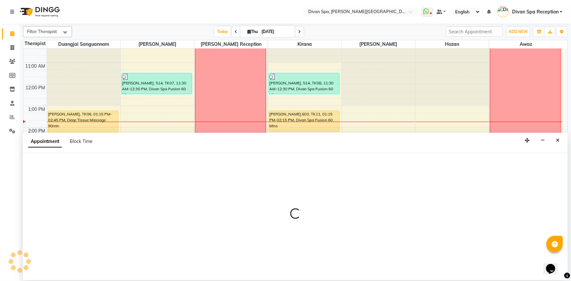
select select "85775"
select select "tentative"
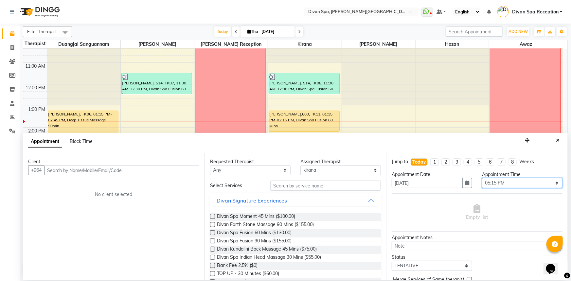
click at [551, 184] on select "Select 07:00 AM 07:15 AM 07:30 AM 07:45 AM 08:00 AM 08:15 AM 08:30 AM 08:45 AM …" at bounding box center [522, 183] width 81 height 10
select select "1050"
click at [482, 178] on select "Select 07:00 AM 07:15 AM 07:30 AM 07:45 AM 08:00 AM 08:15 AM 08:30 AM 08:45 AM …" at bounding box center [522, 183] width 81 height 10
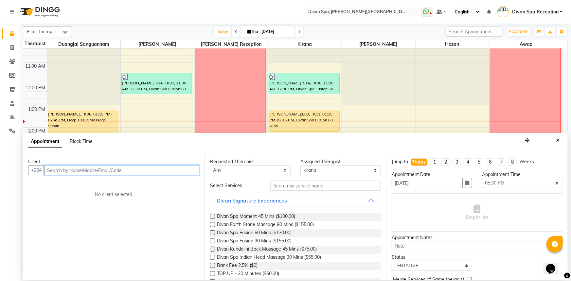
click at [136, 170] on input "text" at bounding box center [121, 170] width 155 height 10
type input "M"
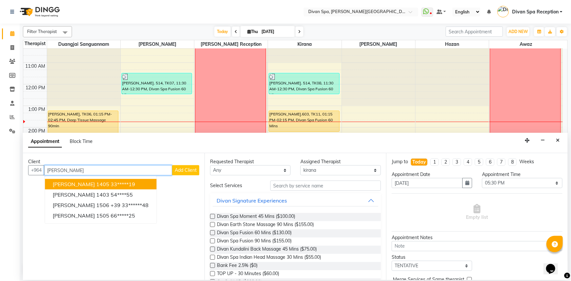
click at [124, 186] on ngb-highlight "33*****19" at bounding box center [123, 184] width 25 height 7
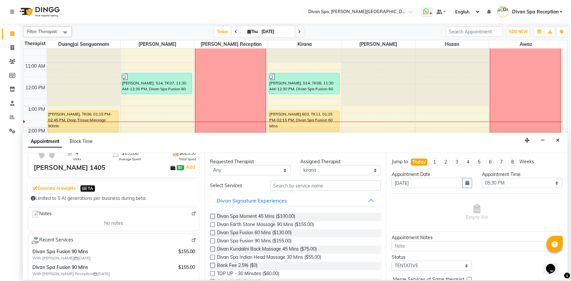
scroll to position [29, 0]
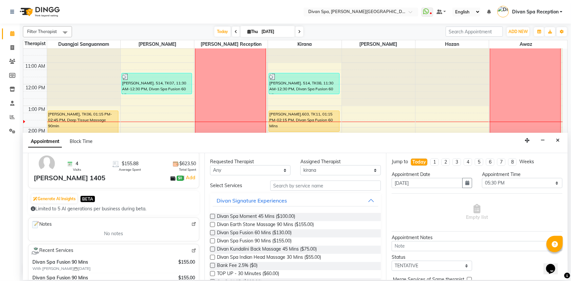
type input "33*****19"
drag, startPoint x: 213, startPoint y: 242, endPoint x: 217, endPoint y: 238, distance: 5.4
click at [213, 241] on label at bounding box center [212, 241] width 5 height 5
click at [213, 241] on input "checkbox" at bounding box center [212, 242] width 4 height 4
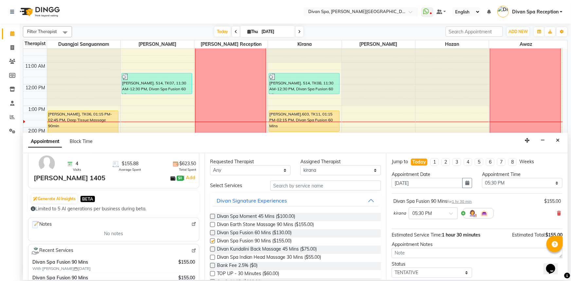
checkbox input "false"
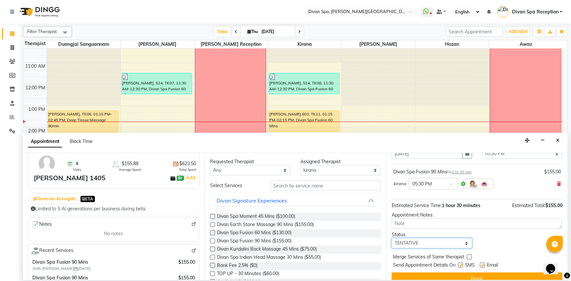
click at [466, 244] on select "Select TENTATIVE CONFIRM CHECK-IN UPCOMING" at bounding box center [432, 243] width 81 height 10
select select "confirm booking"
click at [392, 238] on select "Select TENTATIVE CONFIRM CHECK-IN UPCOMING" at bounding box center [432, 243] width 81 height 10
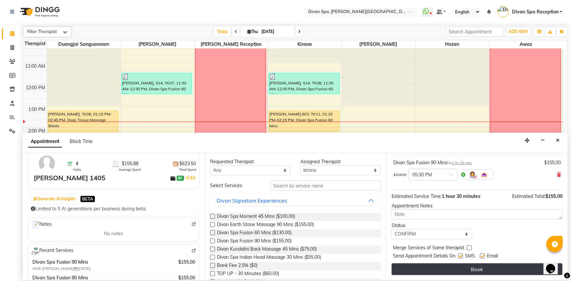
click at [472, 269] on button "Book" at bounding box center [477, 270] width 171 height 12
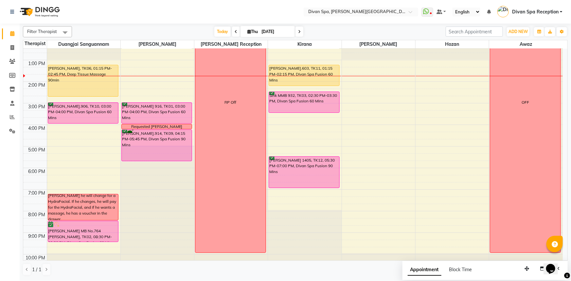
scroll to position [154, 0]
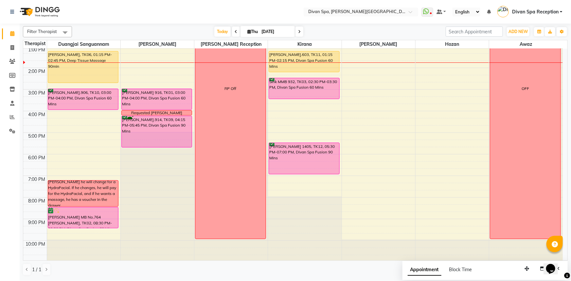
drag, startPoint x: 92, startPoint y: 195, endPoint x: 71, endPoint y: 182, distance: 24.7
click at [71, 182] on div "[PERSON_NAME] he will change for a HydraFacial. If he changes, he will pay for …" at bounding box center [83, 193] width 70 height 29
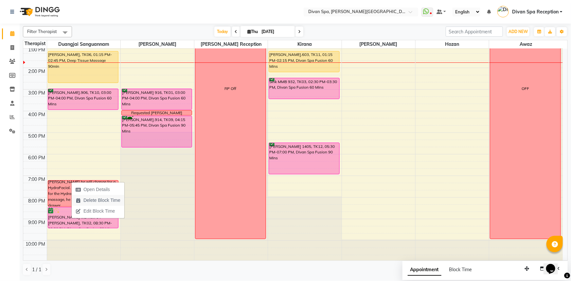
click at [86, 199] on span "Delete Block Time" at bounding box center [102, 200] width 37 height 7
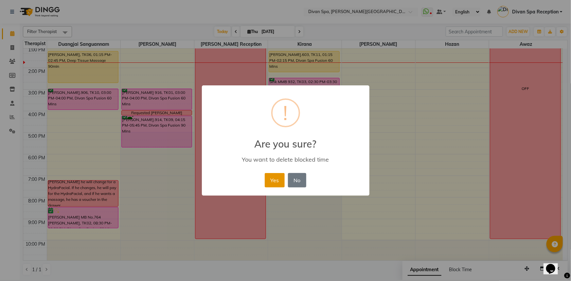
click at [274, 177] on button "Yes" at bounding box center [275, 180] width 20 height 14
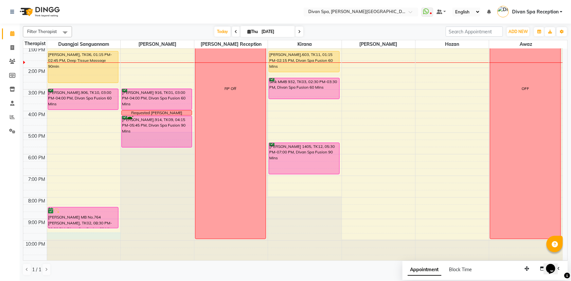
click at [57, 235] on div "6:00 AM 7:00 AM 8:00 AM 9:00 AM 10:00 AM 11:00 AM 12:00 PM 1:00 PM 2:00 PM 3:00…" at bounding box center [293, 78] width 540 height 367
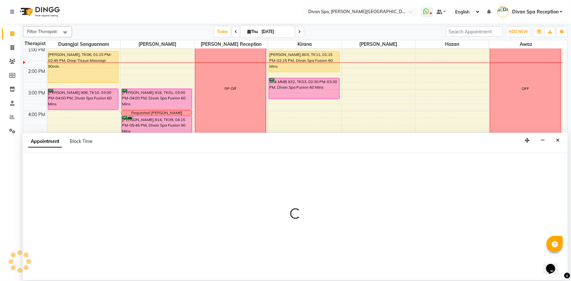
select select "17312"
select select "1305"
select select "tentative"
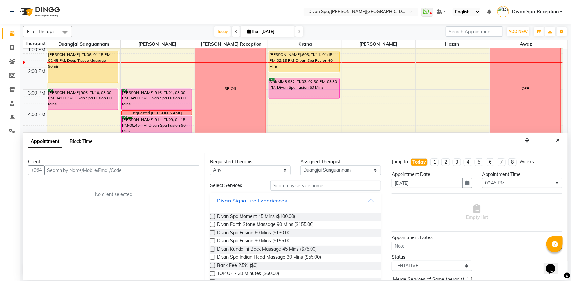
click at [87, 141] on span "Block Time" at bounding box center [81, 142] width 23 height 6
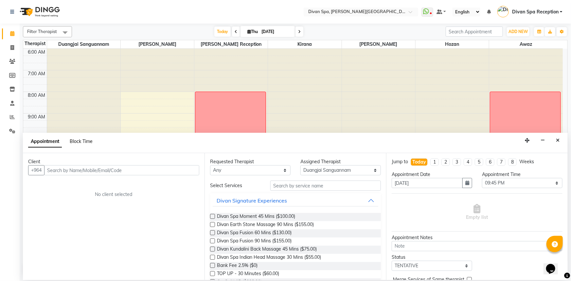
select select "17312"
select select "1305"
select select "1320"
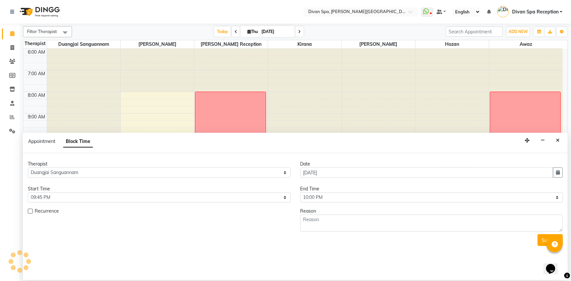
scroll to position [151, 0]
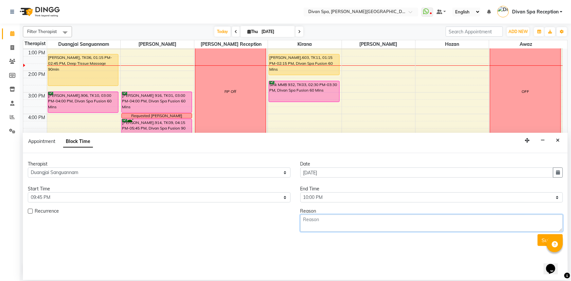
click at [334, 220] on textarea at bounding box center [432, 223] width 263 height 17
type textarea "M"
click at [0, 0] on span "gets a HydraFacial, he" at bounding box center [0, 0] width 0 height 0
click at [405, 219] on textarea "If [PERSON_NAME] gets a HydraFacial, he must pay" at bounding box center [432, 223] width 263 height 17
click at [0, 0] on icon "Paraphrase text" at bounding box center [0, 0] width 0 height 0
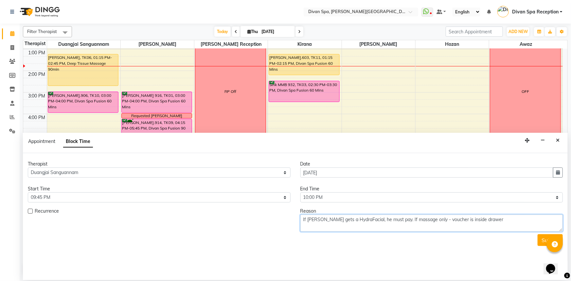
click at [0, 0] on span "only" at bounding box center [0, 0] width 0 height 0
click at [487, 225] on textarea "If [PERSON_NAME] gets a HydraFacial, he must pay. Voucher inside drawer if mass…" at bounding box center [432, 223] width 263 height 17
drag, startPoint x: 403, startPoint y: 220, endPoint x: 411, endPoint y: 220, distance: 7.2
click at [411, 220] on textarea "If [PERSON_NAME] gets a HydraFacial, he must pay. Voucher inside drawer if mass…" at bounding box center [432, 223] width 263 height 17
drag, startPoint x: 403, startPoint y: 221, endPoint x: 486, endPoint y: 224, distance: 83.2
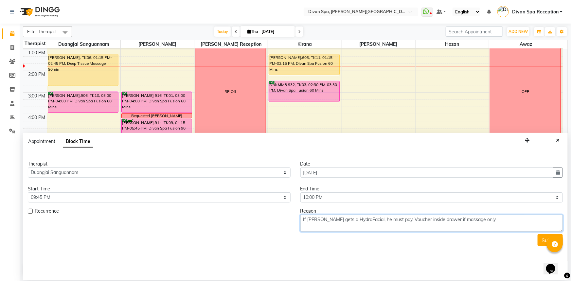
click at [486, 224] on textarea "If [PERSON_NAME] gets a HydraFacial, he must pay. Voucher inside drawer if mass…" at bounding box center [432, 223] width 263 height 17
click at [0, 0] on icon "Paraphrase text" at bounding box center [0, 0] width 0 height 0
click at [0, 0] on span "drawer." at bounding box center [0, 0] width 0 height 0
click at [512, 222] on textarea "If [PERSON_NAME] gets a HydraFacial, he must pay. If massage only, the voucher …" at bounding box center [432, 223] width 263 height 17
type textarea "If [PERSON_NAME] gets a HydraFacial, he must pay. If massage only, the voucher …"
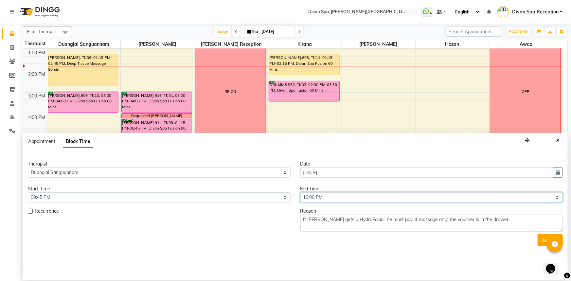
click at [558, 198] on select "Select 07:00 AM 07:15 AM 07:30 AM 07:45 AM 08:00 AM 08:15 AM 08:30 AM 08:45 AM …" at bounding box center [432, 198] width 263 height 10
select select "1290"
click at [301, 193] on select "Select 07:00 AM 07:15 AM 07:30 AM 07:45 AM 08:00 AM 08:15 AM 08:30 AM 08:45 AM …" at bounding box center [432, 198] width 263 height 10
click at [540, 239] on button "Submit" at bounding box center [550, 240] width 25 height 12
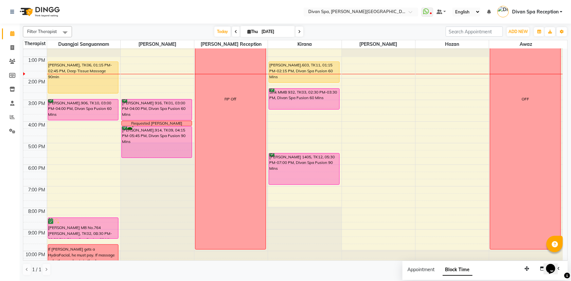
scroll to position [154, 0]
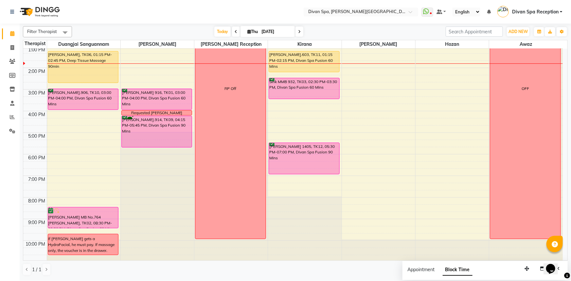
click at [85, 247] on div "If [PERSON_NAME] gets a HydraFacial, he must pay. If massage only, the voucher …" at bounding box center [83, 245] width 70 height 18
click at [103, 239] on span "Edit Block Time" at bounding box center [112, 239] width 31 height 7
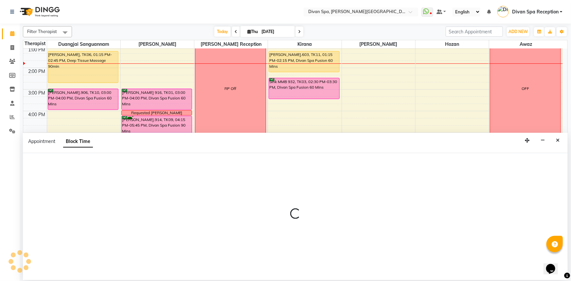
scroll to position [0, 0]
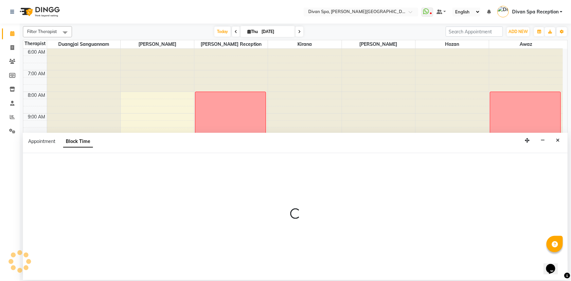
select select "17312"
select select "1305"
select select "1290"
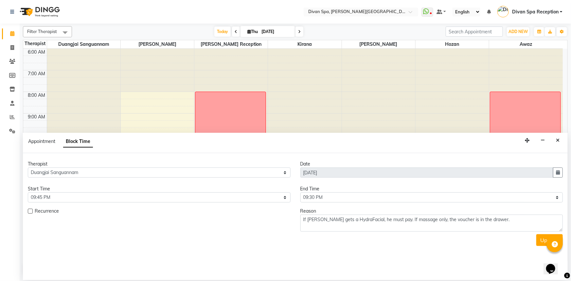
scroll to position [151, 0]
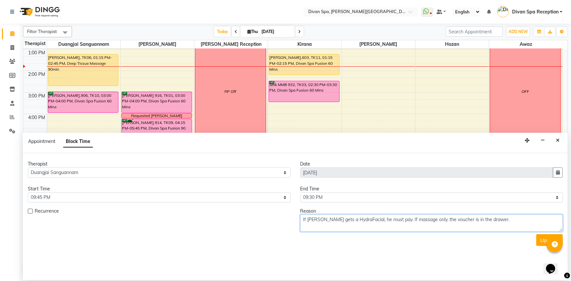
click at [524, 223] on textarea "If [PERSON_NAME] gets a HydraFacial, he must pay. If massage only, the voucher …" at bounding box center [432, 223] width 263 height 17
type textarea "If [PERSON_NAME] gets a HydraFacial, he must pay. If massage only, the voucher …"
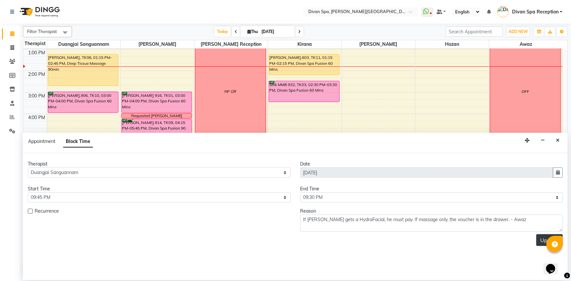
click at [542, 237] on button "Update" at bounding box center [550, 240] width 27 height 12
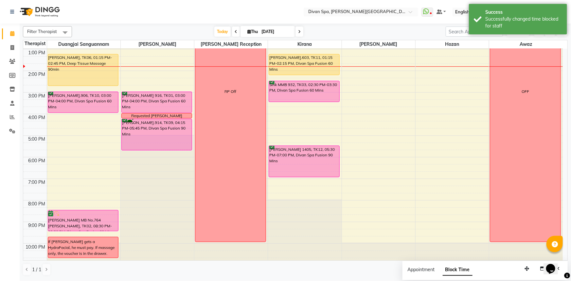
scroll to position [154, 0]
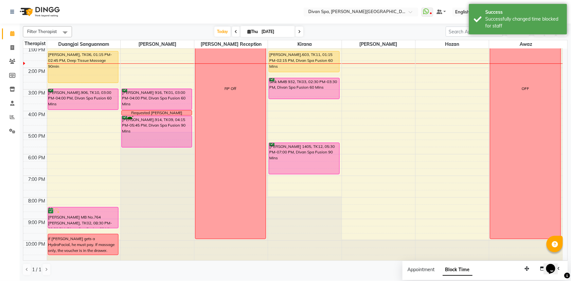
click at [100, 252] on div "If [PERSON_NAME] gets a HydraFacial, he must pay. If massage only, the voucher …" at bounding box center [83, 245] width 70 height 18
click at [120, 243] on span "Edit Block Time" at bounding box center [127, 244] width 31 height 7
select select "17312"
select select "1305"
select select "1290"
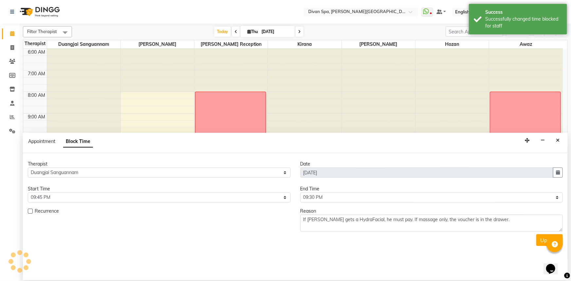
scroll to position [151, 0]
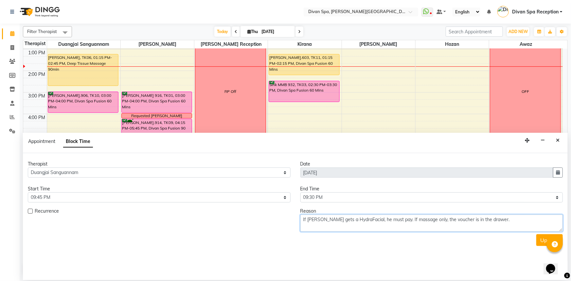
click at [502, 220] on textarea "If [PERSON_NAME] gets a HydraFacial, he must pay. If massage only, the voucher …" at bounding box center [432, 223] width 263 height 17
drag, startPoint x: 303, startPoint y: 218, endPoint x: 529, endPoint y: 223, distance: 226.0
click at [529, 223] on textarea "If [PERSON_NAME] gets a HydraFacial, he must pay. If massage only, the voucher …" at bounding box center [432, 223] width 263 height 17
type textarea "If [PERSON_NAME] gets a HydraFacial, he must pay. If massage only, the voucher …"
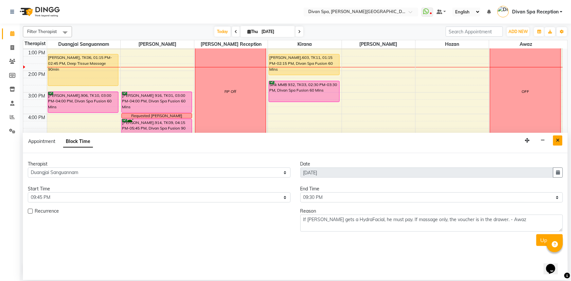
click at [560, 141] on button "Close" at bounding box center [557, 141] width 9 height 10
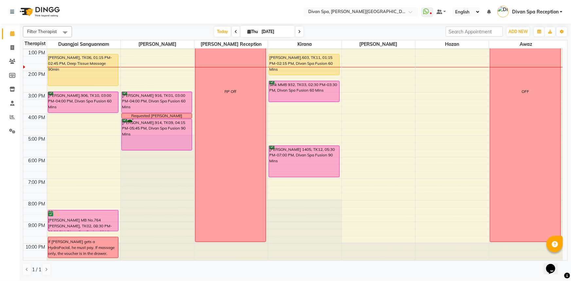
select select "85775"
select select "1275"
select select "tentative"
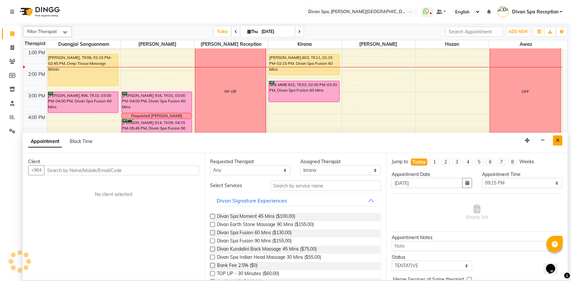
click at [561, 140] on button "Close" at bounding box center [557, 141] width 9 height 10
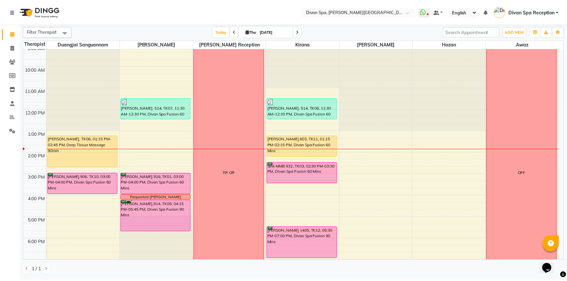
scroll to position [64, 0]
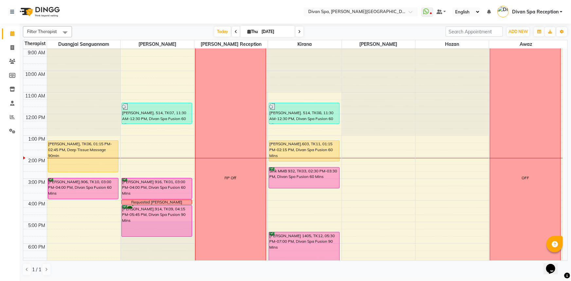
click at [296, 146] on div "[PERSON_NAME].603, TK11, 01:15 PM-02:15 PM, Divan Spa Fusion 60 Mins" at bounding box center [304, 151] width 70 height 21
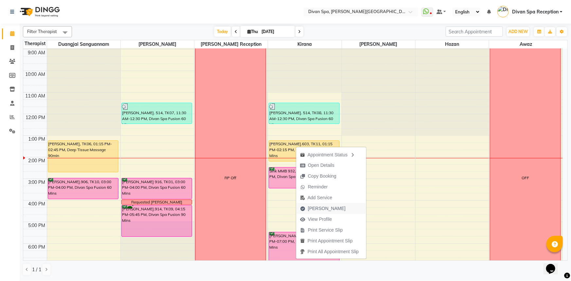
click at [317, 209] on span "[PERSON_NAME]" at bounding box center [327, 208] width 38 height 7
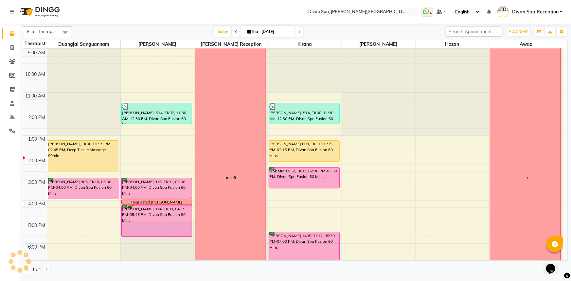
select select "service"
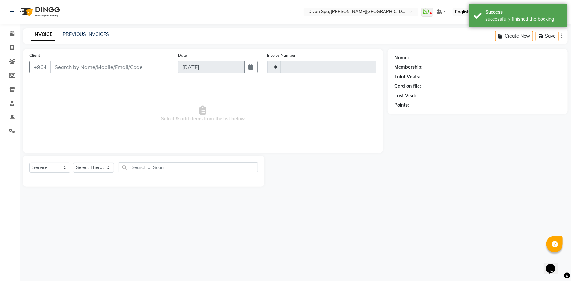
type input "1074"
select select "3515"
type input "34*****55"
select select "85775"
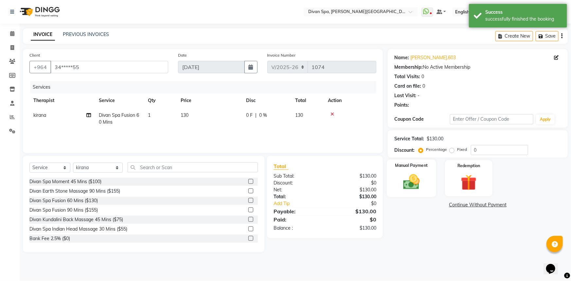
click at [411, 173] on img at bounding box center [412, 182] width 27 height 19
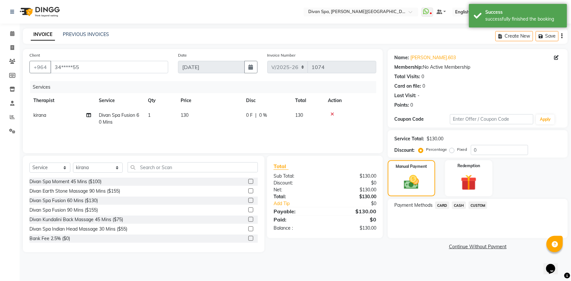
click at [476, 206] on span "CUSTOM" at bounding box center [478, 206] width 19 height 8
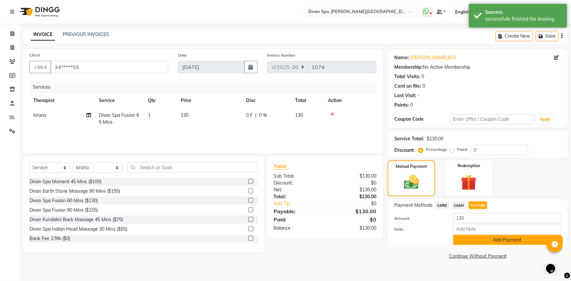
click at [492, 241] on button "Add Payment" at bounding box center [508, 240] width 108 height 10
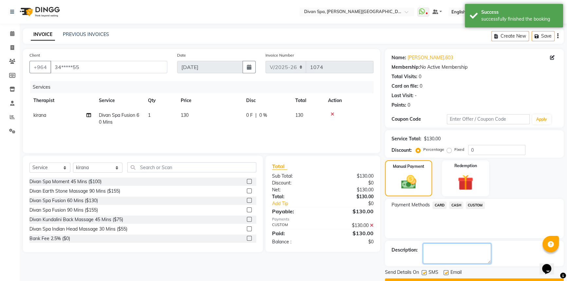
click at [447, 250] on textarea at bounding box center [457, 254] width 68 height 20
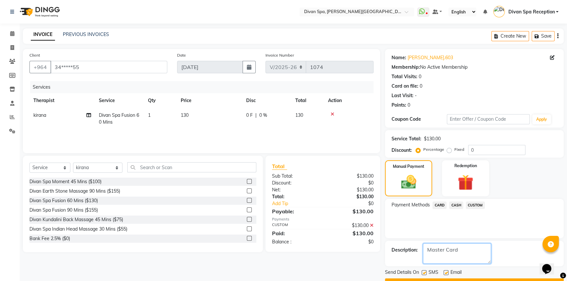
type textarea "Master Card"
click at [425, 274] on label at bounding box center [424, 272] width 5 height 5
click at [425, 274] on input "checkbox" at bounding box center [424, 273] width 4 height 4
checkbox input "false"
click at [448, 273] on label at bounding box center [446, 272] width 5 height 5
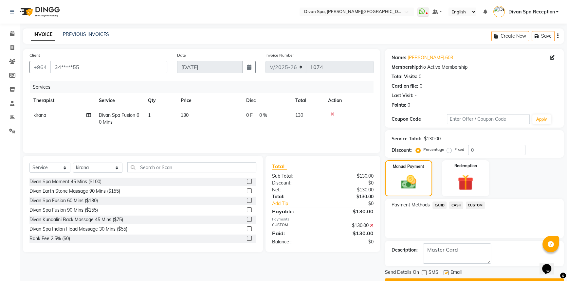
click at [448, 273] on input "checkbox" at bounding box center [446, 273] width 4 height 4
checkbox input "false"
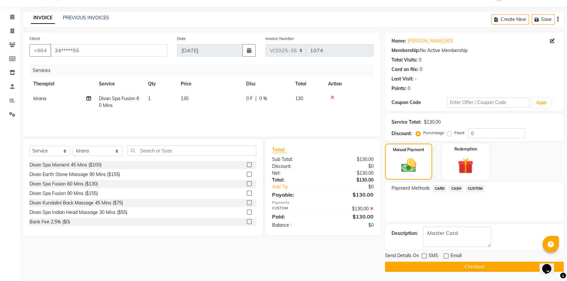
click at [462, 265] on button "Checkout" at bounding box center [474, 267] width 179 height 10
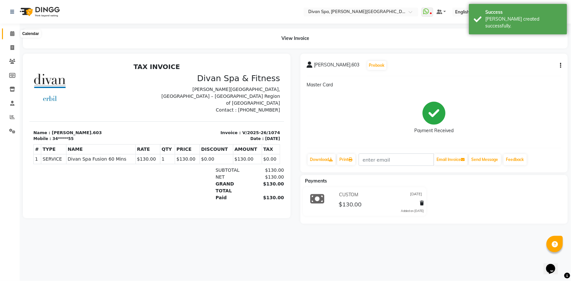
click at [10, 33] on icon at bounding box center [12, 33] width 4 height 5
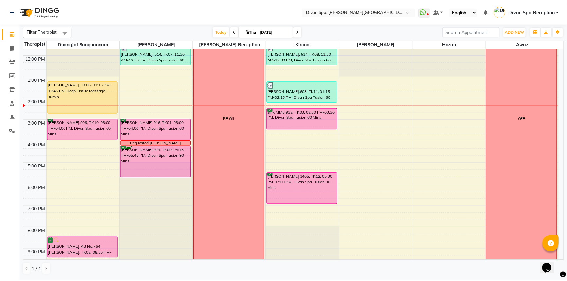
scroll to position [149, 0]
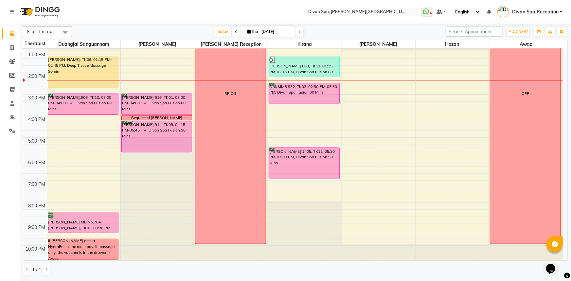
click at [81, 67] on div "[PERSON_NAME], TK06, 01:15 PM-02:45 PM, Deep Tissue Massage 90min" at bounding box center [83, 71] width 70 height 31
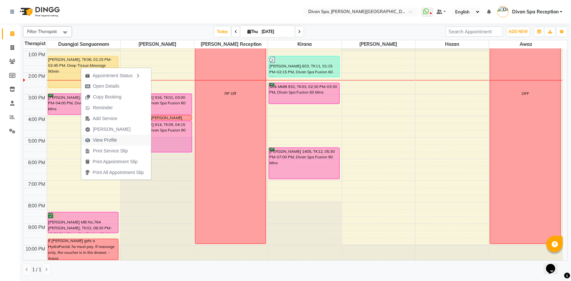
click at [103, 139] on span "View Profile" at bounding box center [105, 140] width 24 height 7
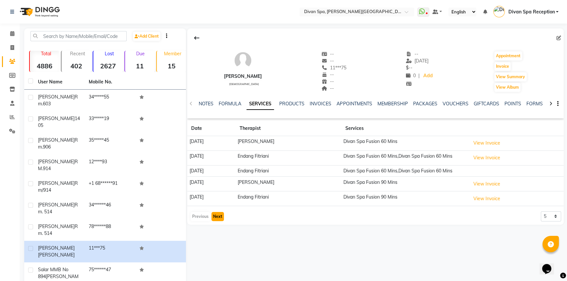
click at [213, 221] on button "Next" at bounding box center [218, 216] width 12 height 9
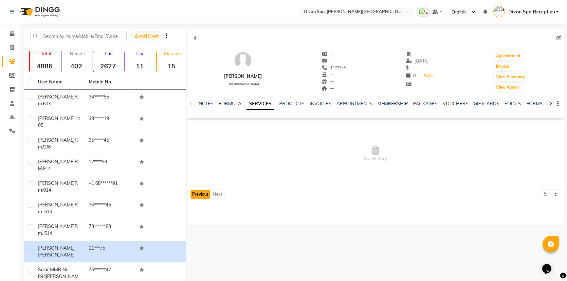
click at [202, 194] on button "Previous" at bounding box center [201, 194] width 20 height 9
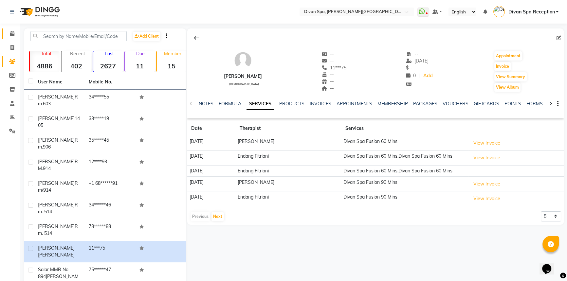
click at [11, 37] on span at bounding box center [12, 34] width 11 height 8
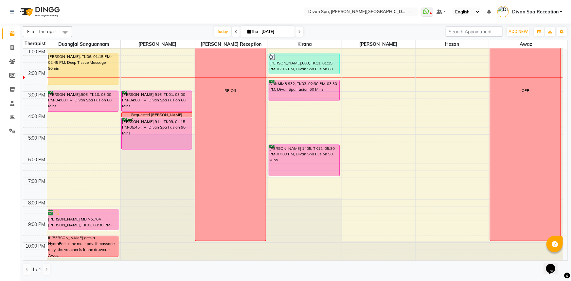
scroll to position [154, 0]
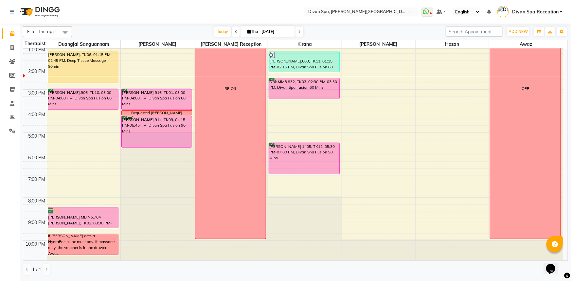
click at [321, 85] on div "Sink MMB 932, TK03, 02:30 PM-03:30 PM, Divan Spa Fusion 60 Mins" at bounding box center [304, 88] width 70 height 21
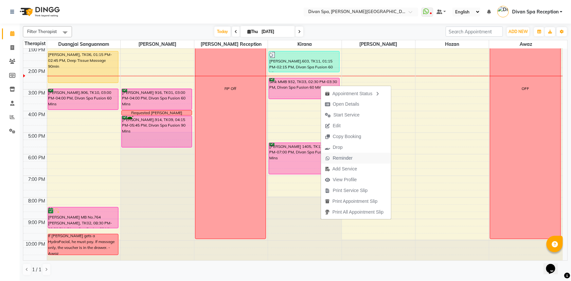
click at [345, 160] on span "Reminder" at bounding box center [343, 158] width 20 height 7
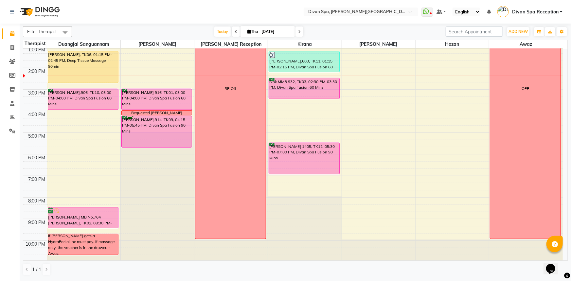
drag, startPoint x: 229, startPoint y: 119, endPoint x: 98, endPoint y: 17, distance: 165.7
click at [98, 17] on nav "Select Location × Divan Spa, [PERSON_NAME] Street WhatsApp Status ✕ Status: Dis…" at bounding box center [285, 12] width 571 height 24
click at [289, 87] on div "Sink MMB 932, TK03, 02:30 PM-03:30 PM, Divan Spa Fusion 60 Mins" at bounding box center [304, 88] width 70 height 21
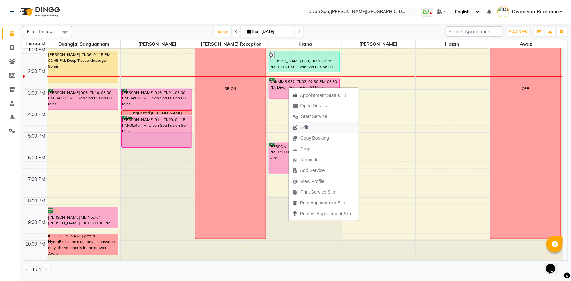
click at [314, 131] on button "Edit" at bounding box center [324, 127] width 70 height 11
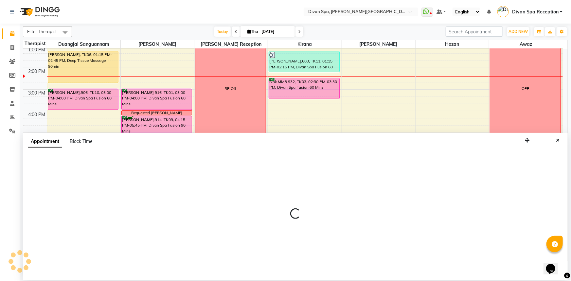
select select "tentative"
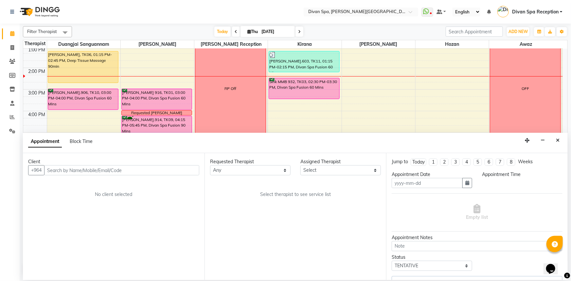
type input "[DATE]"
select select "confirm booking"
select select "870"
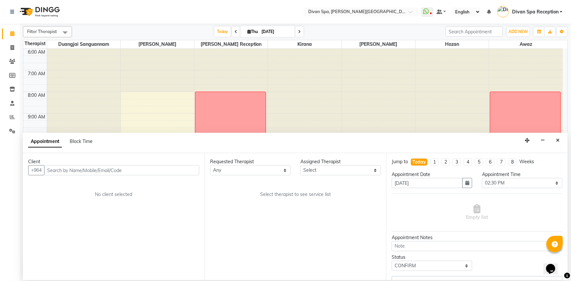
select select "85775"
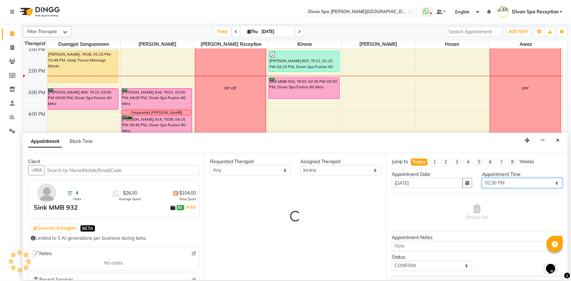
click at [492, 183] on select "Select 07:00 AM 07:15 AM 07:30 AM 07:45 AM 08:00 AM 08:15 AM 08:30 AM 08:45 AM …" at bounding box center [522, 183] width 81 height 10
select select "2802"
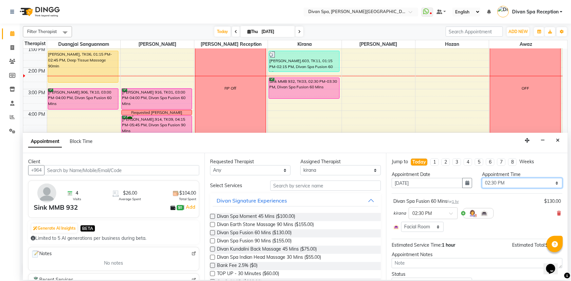
select select "900"
click at [482, 178] on select "Select 07:00 AM 07:15 AM 07:30 AM 07:45 AM 08:00 AM 08:15 AM 08:30 AM 08:45 AM …" at bounding box center [522, 183] width 81 height 10
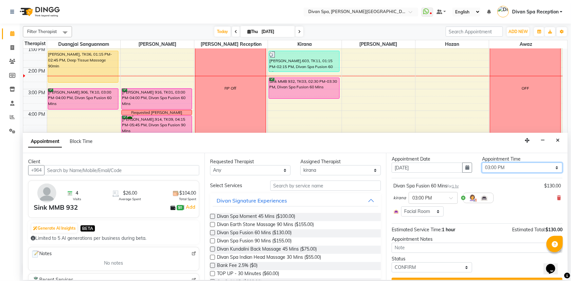
scroll to position [29, 0]
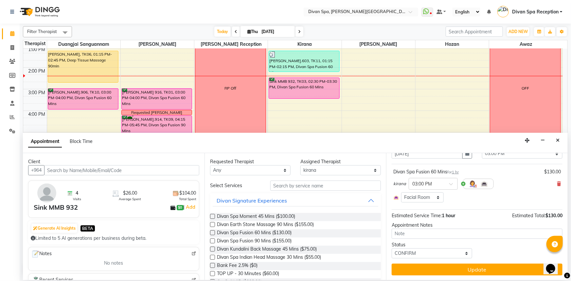
click at [459, 275] on div "Jump to [DATE] 1 2 3 4 5 6 7 8 Weeks Appointment Date [DATE] Appointment Time S…" at bounding box center [477, 216] width 182 height 127
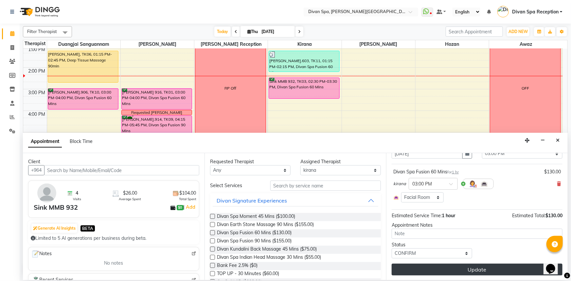
click at [459, 270] on button "Update" at bounding box center [477, 270] width 171 height 12
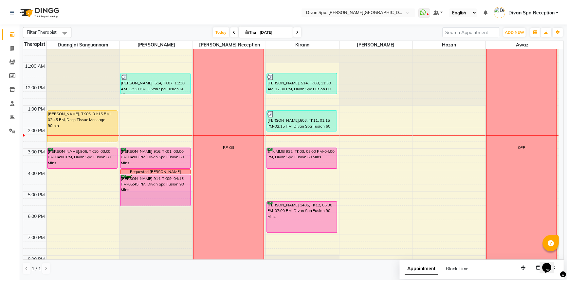
scroll to position [124, 0]
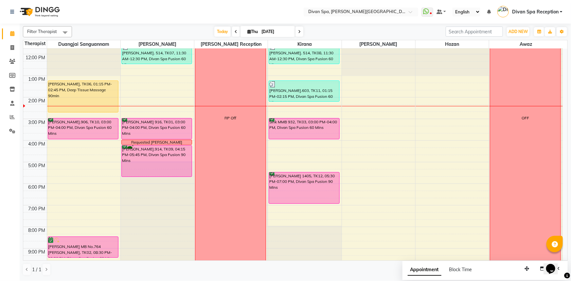
click at [158, 130] on div "[PERSON_NAME] 916, TK01, 03:00 PM-04:00 PM, Divan Spa Fusion 60 Mins" at bounding box center [157, 129] width 70 height 21
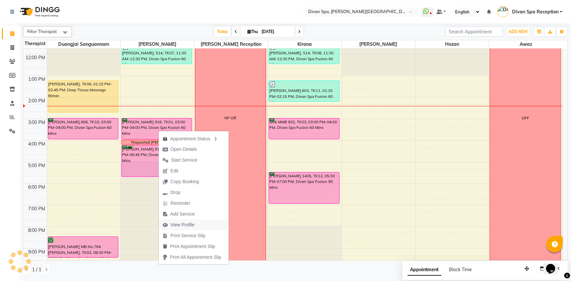
click at [182, 227] on span "View Profile" at bounding box center [183, 225] width 24 height 7
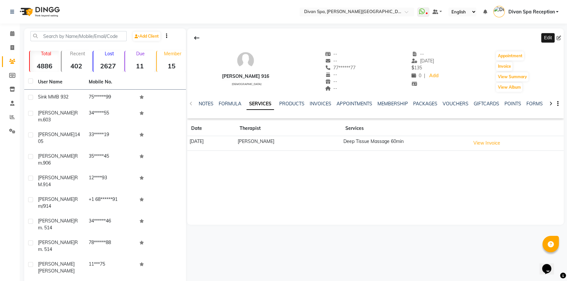
click at [562, 39] on span at bounding box center [560, 38] width 7 height 7
click at [559, 38] on icon at bounding box center [559, 38] width 5 height 5
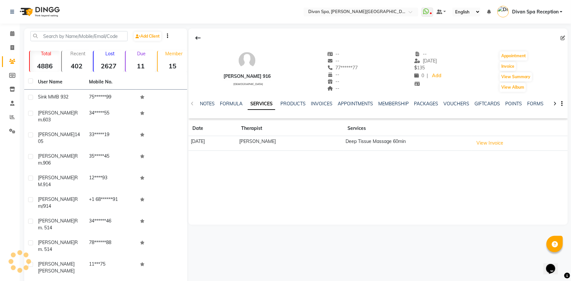
select select "[DEMOGRAPHIC_DATA]"
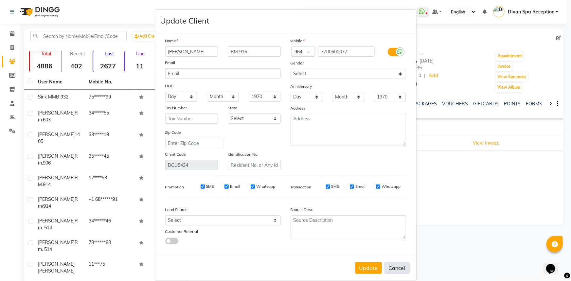
click at [391, 267] on button "Cancel" at bounding box center [397, 268] width 25 height 12
select select
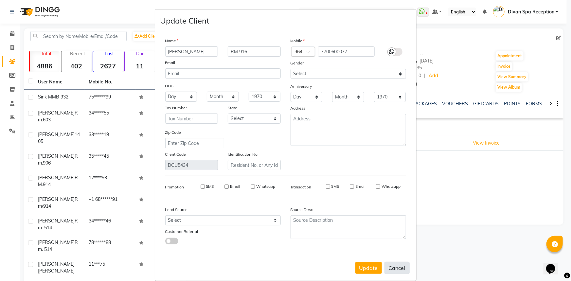
select select
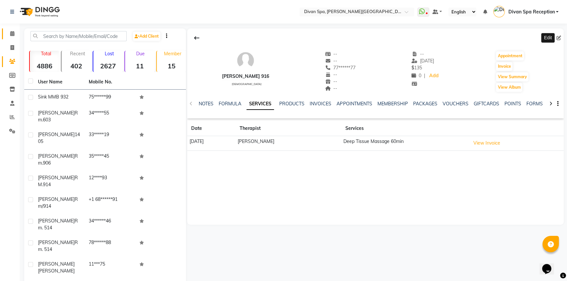
click at [16, 35] on span at bounding box center [12, 34] width 11 height 8
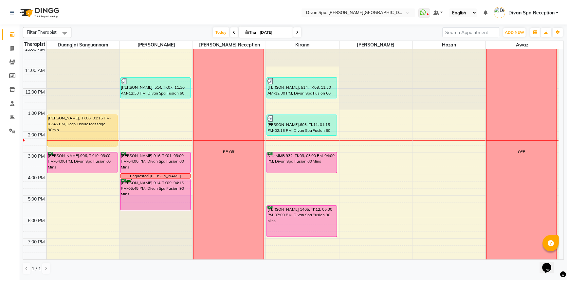
scroll to position [119, 0]
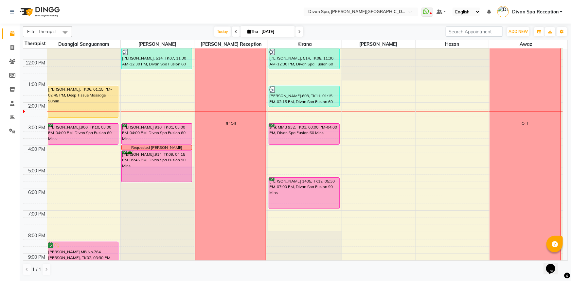
click at [157, 128] on div "[PERSON_NAME] 916, TK01, 03:00 PM-04:00 PM, Divan Spa Fusion 60 Mins" at bounding box center [157, 134] width 70 height 21
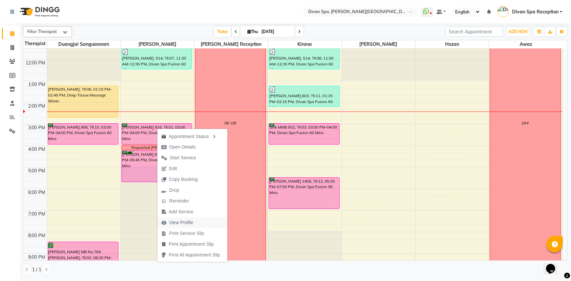
click at [182, 221] on span "View Profile" at bounding box center [181, 222] width 24 height 7
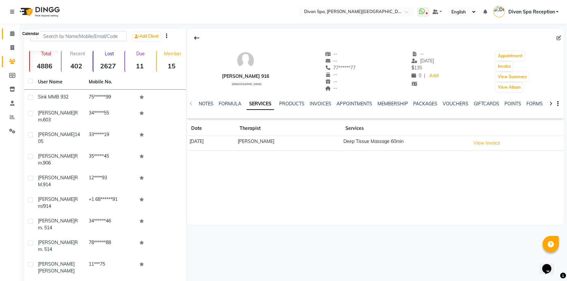
click at [9, 33] on span at bounding box center [12, 34] width 11 height 8
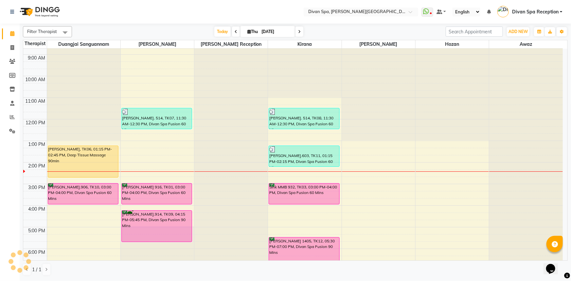
scroll to position [59, 0]
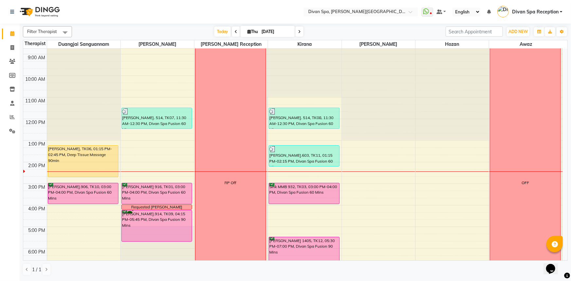
click at [100, 191] on div "[PERSON_NAME].906, TK10, 03:00 PM-04:00 PM, Divan Spa Fusion 60 Mins" at bounding box center [83, 193] width 70 height 21
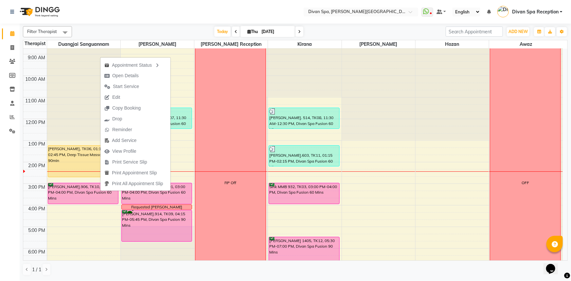
click at [128, 18] on nav "Select Location × Divan Spa, [PERSON_NAME] Street WhatsApp Status ✕ Status: Dis…" at bounding box center [285, 12] width 571 height 24
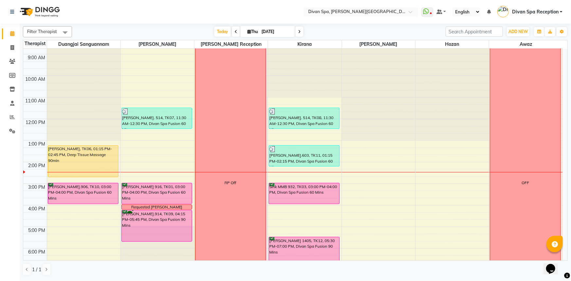
click at [236, 30] on span at bounding box center [236, 32] width 8 height 10
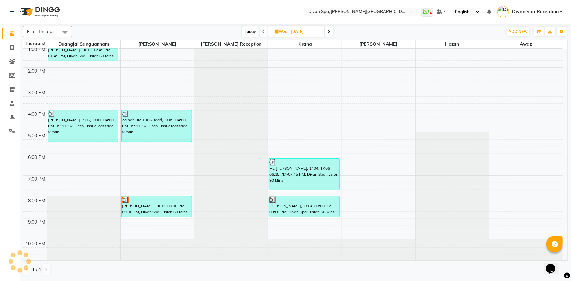
scroll to position [154, 0]
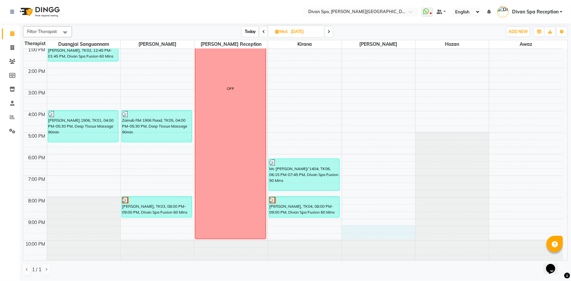
click at [360, 234] on div "6:00 AM 7:00 AM 8:00 AM 9:00 AM 10:00 AM 11:00 AM 12:00 PM 1:00 PM 2:00 PM 3:00…" at bounding box center [293, 78] width 540 height 367
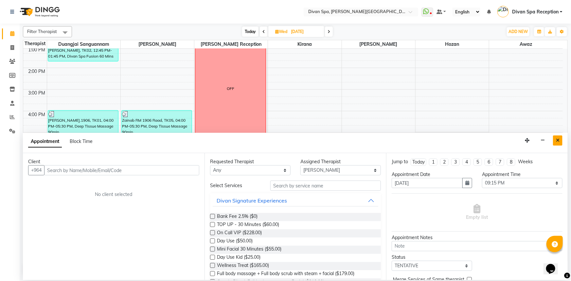
click at [561, 138] on button "Close" at bounding box center [557, 141] width 9 height 10
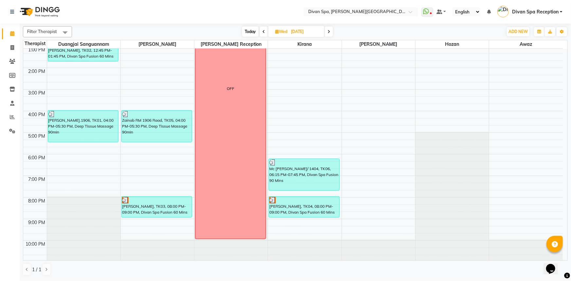
click at [250, 32] on span "Today" at bounding box center [250, 32] width 16 height 10
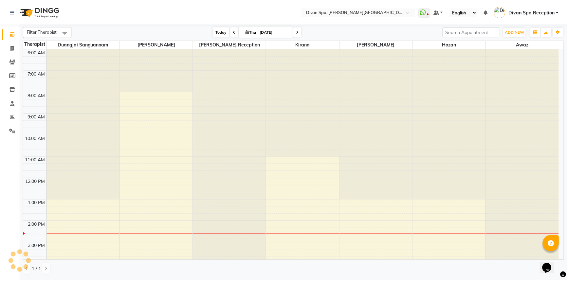
scroll to position [154, 0]
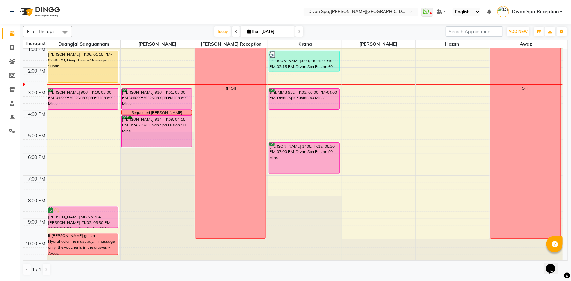
click at [82, 51] on div "[PERSON_NAME], TK06, 01:15 PM-02:45 PM, Deep Tissue Massage 90min" at bounding box center [83, 66] width 70 height 31
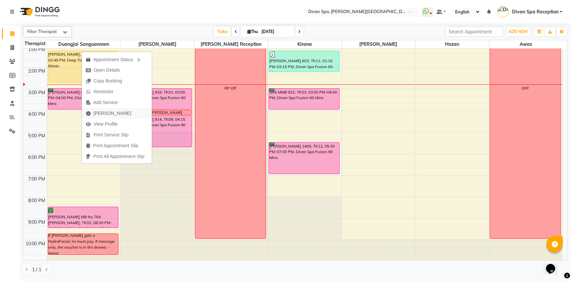
click at [107, 113] on span "[PERSON_NAME]" at bounding box center [113, 113] width 38 height 7
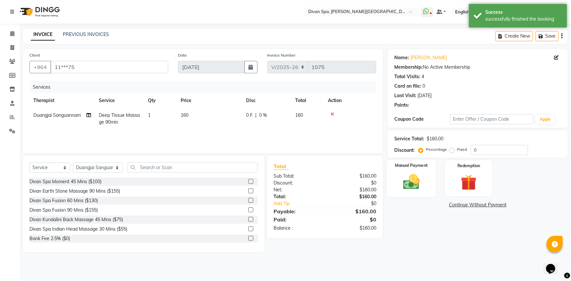
click at [417, 185] on img at bounding box center [412, 182] width 27 height 19
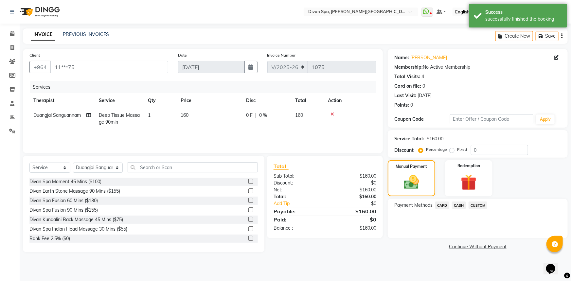
click at [482, 205] on span "CUSTOM" at bounding box center [478, 206] width 19 height 8
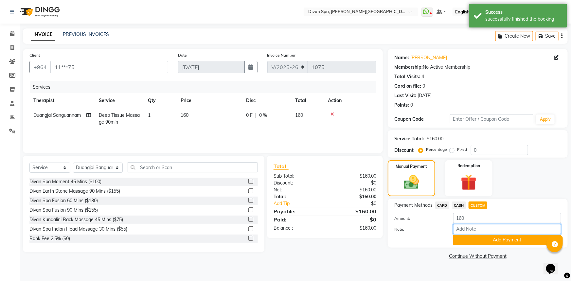
click at [487, 230] on input "Note:" at bounding box center [508, 229] width 108 height 10
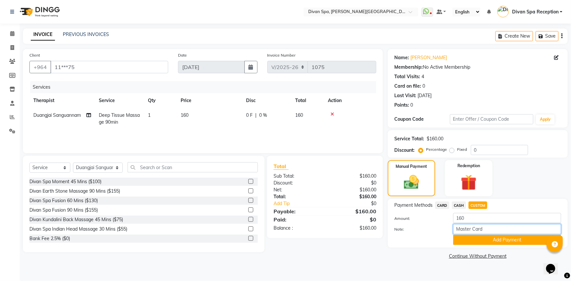
drag, startPoint x: 493, startPoint y: 233, endPoint x: 451, endPoint y: 228, distance: 42.6
click at [451, 228] on div "Master Card" at bounding box center [508, 229] width 118 height 10
click at [476, 242] on button "Add Payment" at bounding box center [508, 240] width 108 height 10
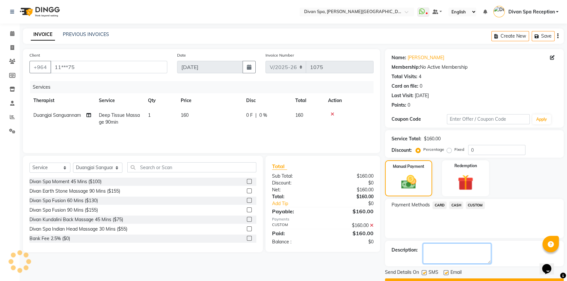
click at [442, 252] on textarea at bounding box center [457, 254] width 68 height 20
paste textarea "Master Card"
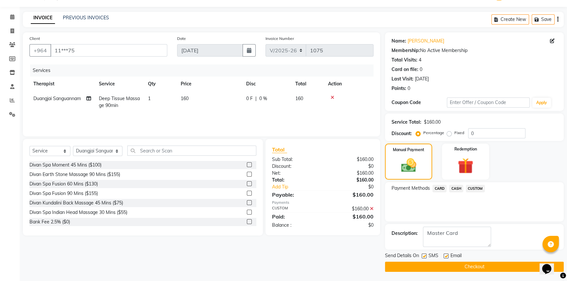
click at [468, 271] on button "Checkout" at bounding box center [474, 267] width 179 height 10
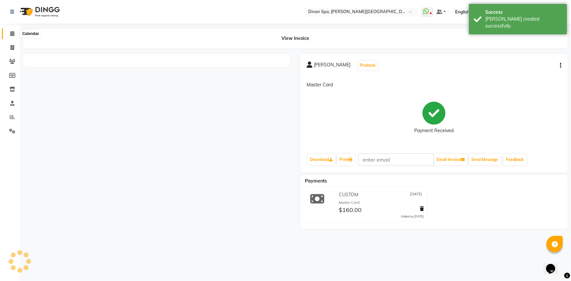
click at [15, 36] on span at bounding box center [12, 34] width 11 height 8
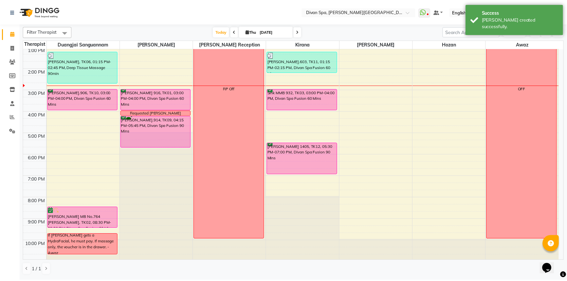
scroll to position [154, 0]
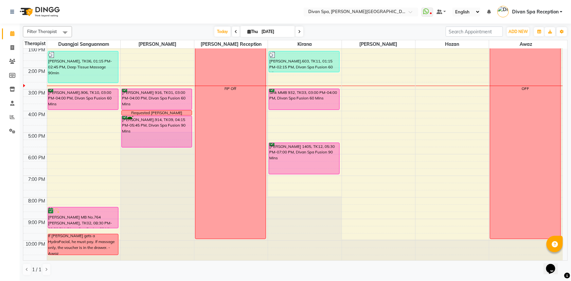
click at [94, 98] on div "[PERSON_NAME].906, TK10, 03:00 PM-04:00 PM, Divan Spa Fusion 60 Mins" at bounding box center [83, 99] width 70 height 21
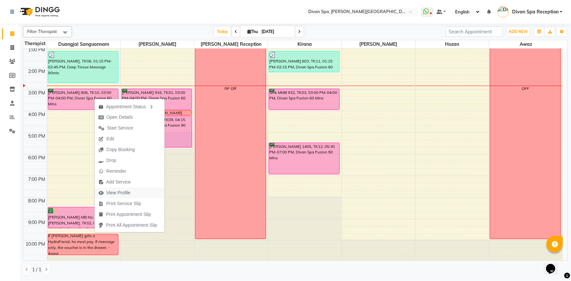
click at [130, 190] on span "View Profile" at bounding box center [118, 193] width 24 height 7
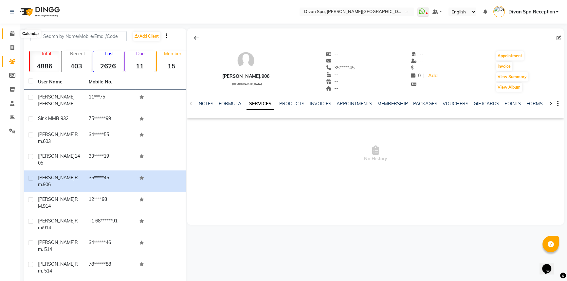
click at [9, 32] on span at bounding box center [12, 34] width 11 height 8
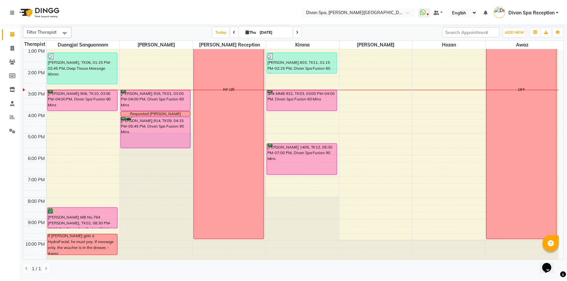
scroll to position [154, 0]
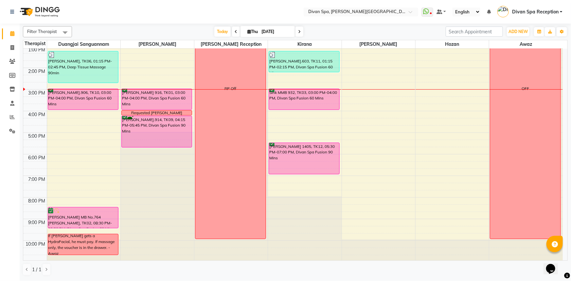
click at [70, 99] on div "[PERSON_NAME].906, TK10, 03:00 PM-04:00 PM, Divan Spa Fusion 60 Mins" at bounding box center [83, 99] width 70 height 21
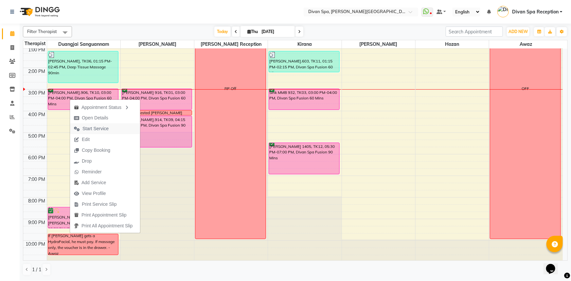
click at [100, 129] on span "Start Service" at bounding box center [96, 128] width 26 height 7
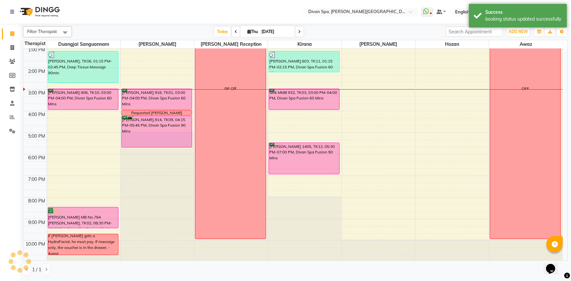
click at [162, 98] on div "[PERSON_NAME] 916, TK01, 03:00 PM-04:00 PM, Divan Spa Fusion 60 Mins" at bounding box center [157, 99] width 70 height 21
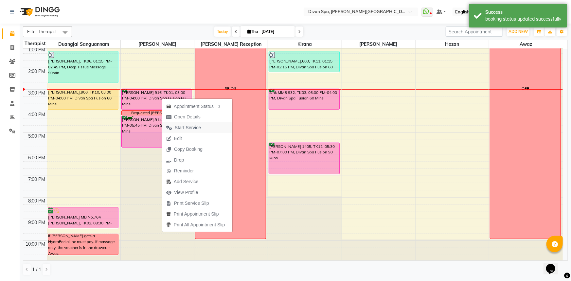
click at [175, 125] on span "Start Service" at bounding box center [188, 127] width 26 height 7
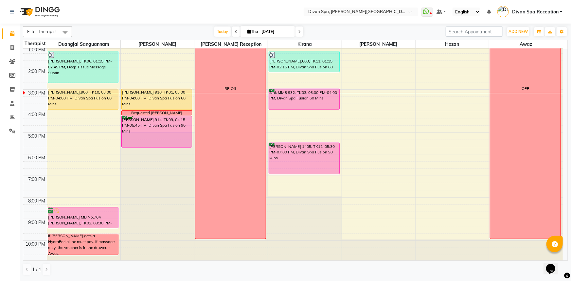
click at [92, 101] on div "[PERSON_NAME].906, TK10, 03:00 PM-04:00 PM, Divan Spa Fusion 60 Mins" at bounding box center [83, 99] width 70 height 21
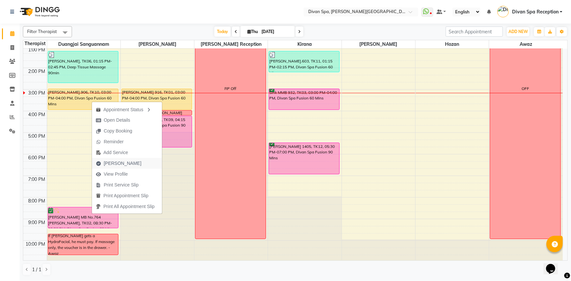
click at [118, 164] on span "[PERSON_NAME]" at bounding box center [123, 163] width 38 height 7
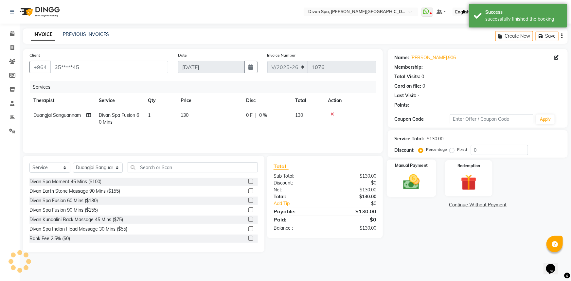
click at [430, 181] on div "Manual Payment" at bounding box center [411, 179] width 49 height 38
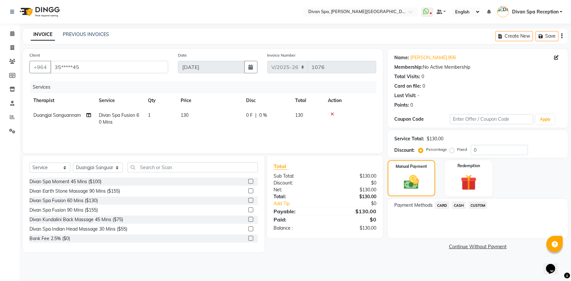
click at [446, 202] on span "CARD" at bounding box center [443, 206] width 14 height 8
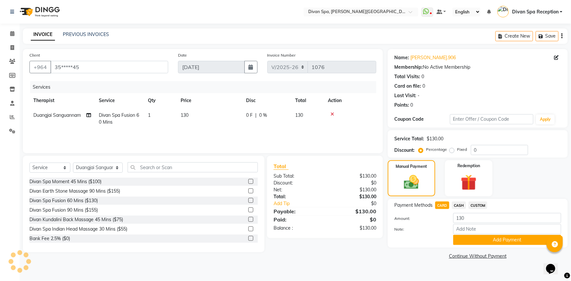
click at [461, 207] on span "CASH" at bounding box center [459, 206] width 14 height 8
click at [465, 229] on input "Note:" at bounding box center [508, 229] width 108 height 10
drag, startPoint x: 473, startPoint y: 229, endPoint x: 448, endPoint y: 229, distance: 24.9
click at [448, 229] on div "Note: Cash" at bounding box center [478, 229] width 177 height 11
click at [467, 238] on button "Add Payment" at bounding box center [508, 240] width 108 height 10
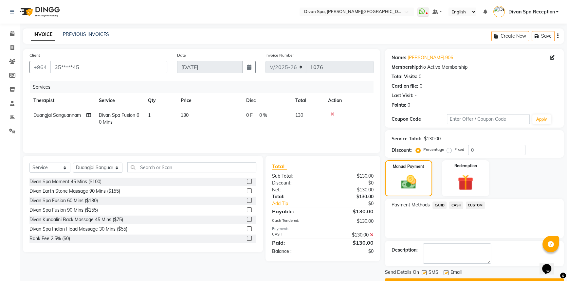
click at [465, 243] on div "Description:" at bounding box center [474, 254] width 179 height 26
click at [465, 246] on textarea at bounding box center [457, 254] width 68 height 20
paste textarea "Cash"
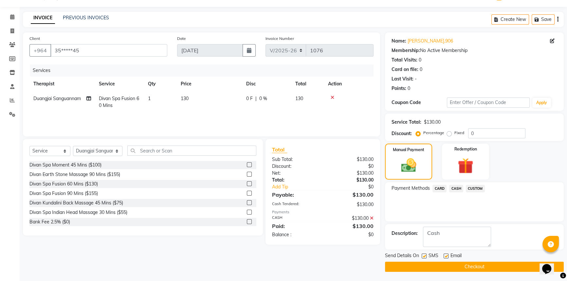
click at [470, 266] on button "Checkout" at bounding box center [474, 267] width 179 height 10
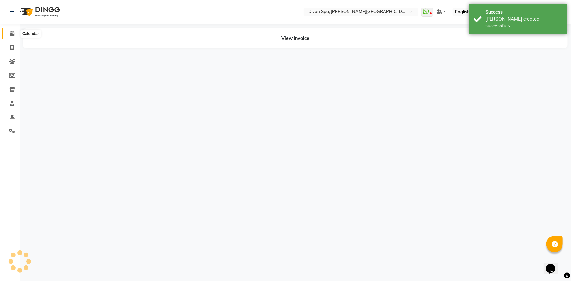
click at [10, 33] on icon at bounding box center [12, 33] width 4 height 5
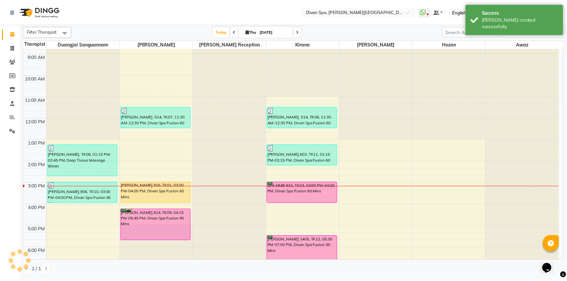
scroll to position [120, 0]
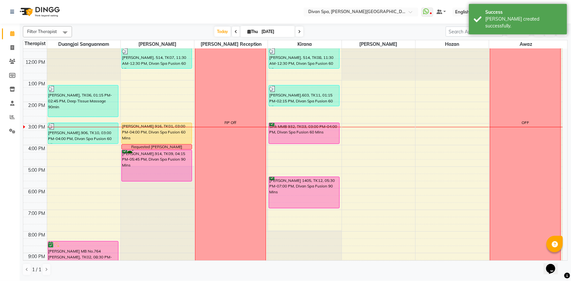
click at [177, 134] on div "[PERSON_NAME] 916, TK01, 03:00 PM-04:00 PM, Divan Spa Fusion 60 Mins" at bounding box center [157, 133] width 70 height 21
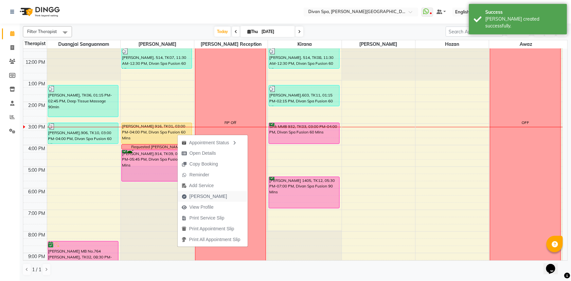
click at [203, 200] on span "[PERSON_NAME]" at bounding box center [204, 196] width 53 height 11
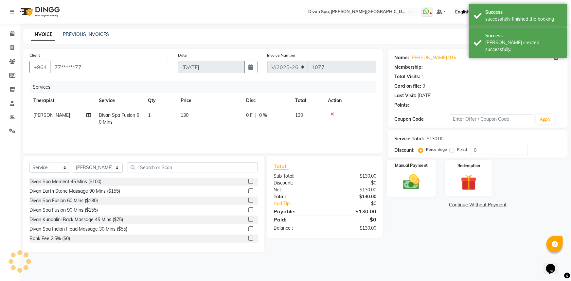
click at [425, 175] on div "Manual Payment" at bounding box center [411, 179] width 49 height 38
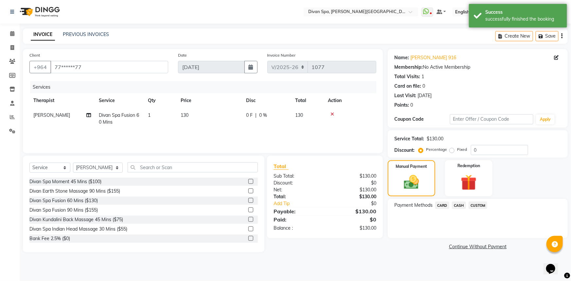
click at [456, 205] on span "CASH" at bounding box center [459, 206] width 14 height 8
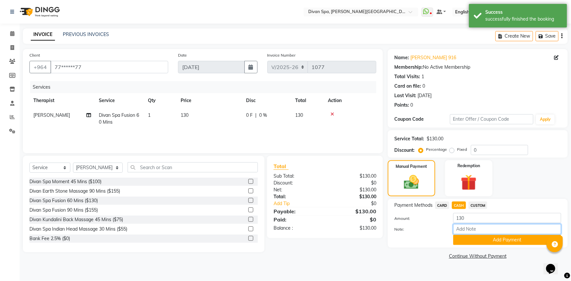
click at [462, 229] on input "Note:" at bounding box center [508, 229] width 108 height 10
drag, startPoint x: 475, startPoint y: 230, endPoint x: 448, endPoint y: 230, distance: 27.2
click at [448, 230] on div "Note: Cash" at bounding box center [478, 229] width 177 height 11
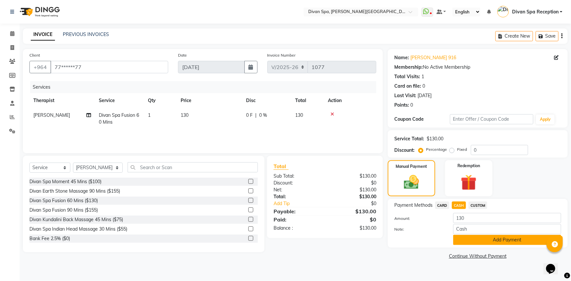
click at [472, 240] on button "Add Payment" at bounding box center [508, 240] width 108 height 10
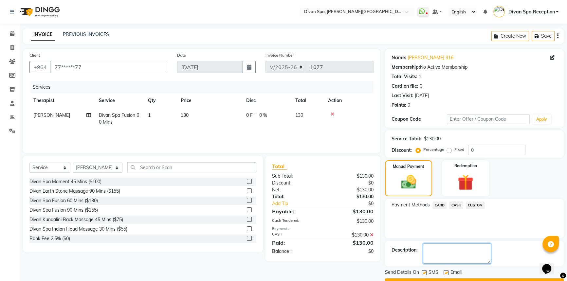
click at [458, 249] on textarea at bounding box center [457, 254] width 68 height 20
paste textarea "Cash"
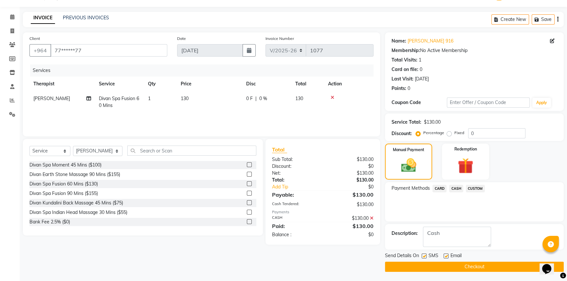
click at [454, 265] on button "Checkout" at bounding box center [474, 267] width 179 height 10
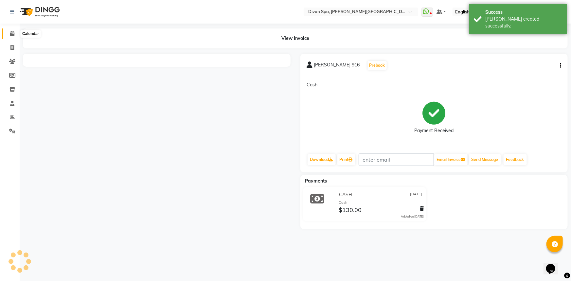
click at [14, 33] on icon at bounding box center [12, 33] width 4 height 5
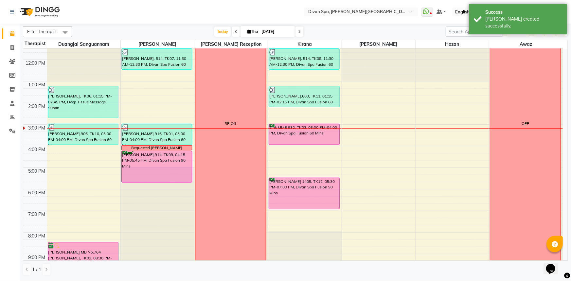
scroll to position [119, 0]
click at [301, 128] on div at bounding box center [304, 128] width 73 height 0
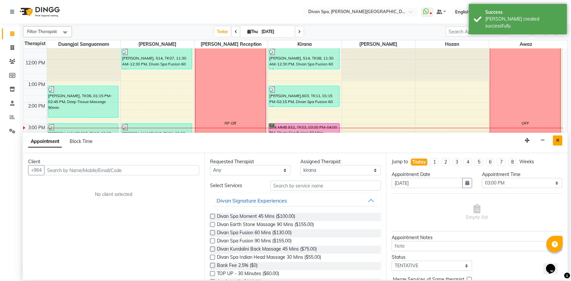
click at [554, 141] on button "Close" at bounding box center [557, 141] width 9 height 10
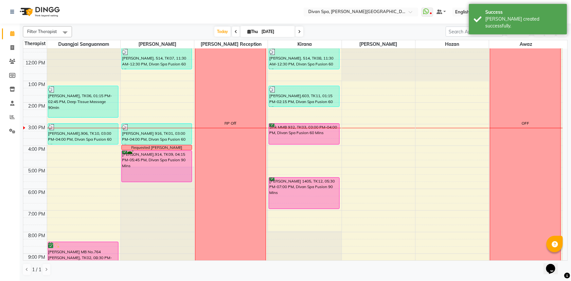
click at [294, 140] on div "Sink MMB 932, TK03, 03:00 PM-04:00 PM, Divan Spa Fusion 60 Mins" at bounding box center [304, 134] width 70 height 21
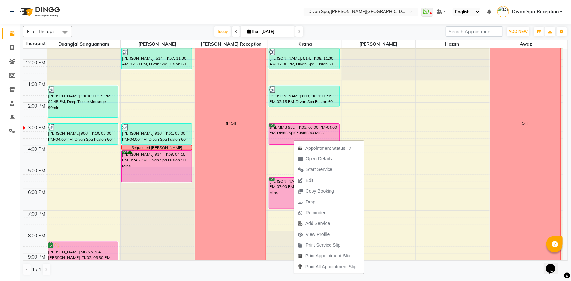
click at [311, 170] on span "Start Service" at bounding box center [320, 169] width 26 height 7
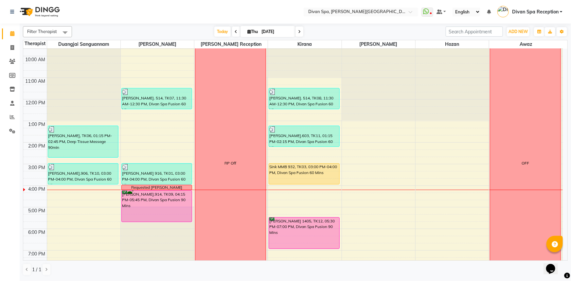
scroll to position [93, 0]
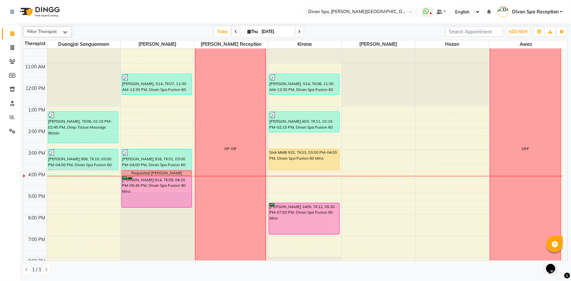
click at [165, 193] on div "[PERSON_NAME].914, TK09, 04:15 PM-05:45 PM, Divan Spa Fusion 90 Mins" at bounding box center [157, 192] width 70 height 31
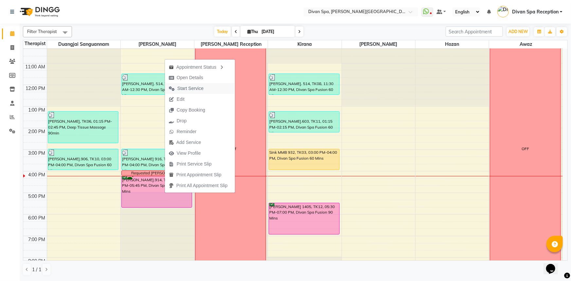
click at [180, 90] on span "Start Service" at bounding box center [190, 88] width 26 height 7
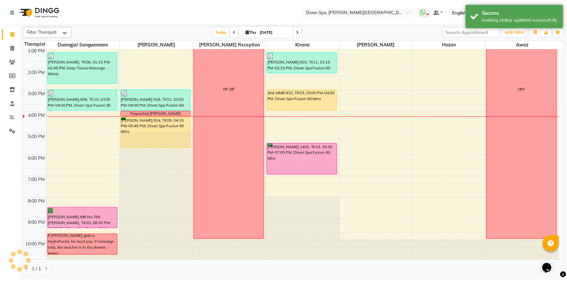
scroll to position [154, 0]
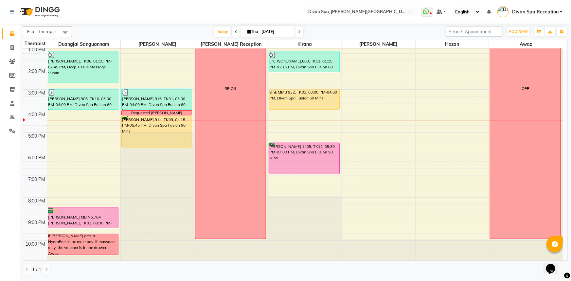
click at [287, 98] on div "Sink MMB 932, TK03, 03:00 PM-04:00 PM, Divan Spa Fusion 60 Mins" at bounding box center [304, 99] width 70 height 21
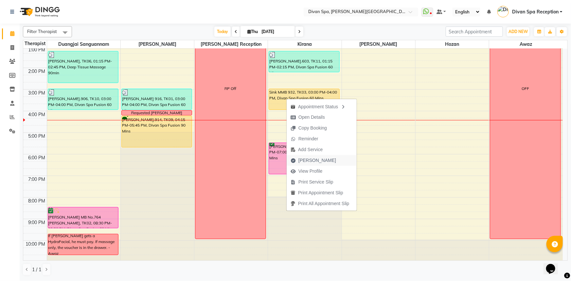
click at [340, 157] on button "[PERSON_NAME]" at bounding box center [322, 160] width 70 height 11
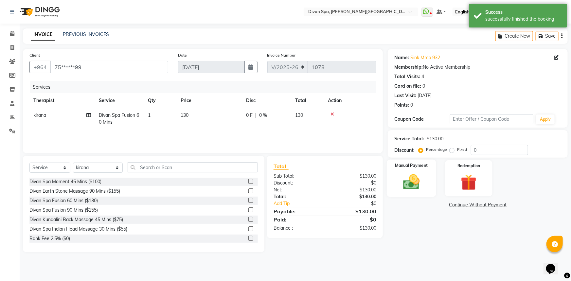
click at [425, 179] on img at bounding box center [412, 182] width 27 height 19
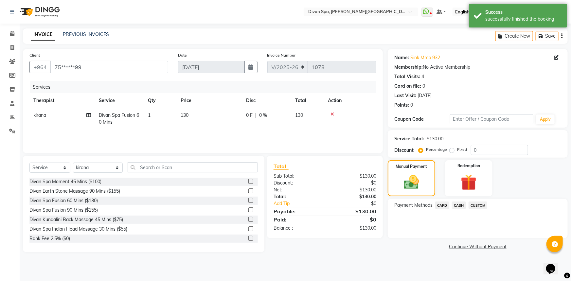
click at [458, 209] on span "CASH" at bounding box center [459, 206] width 14 height 8
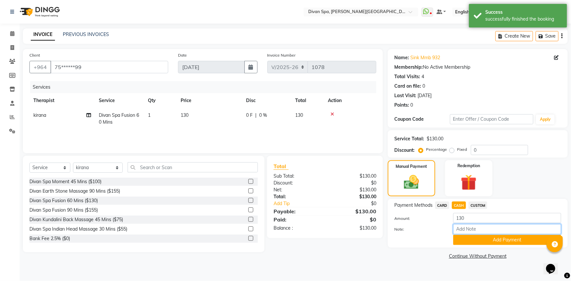
click at [475, 233] on input "Note:" at bounding box center [508, 229] width 108 height 10
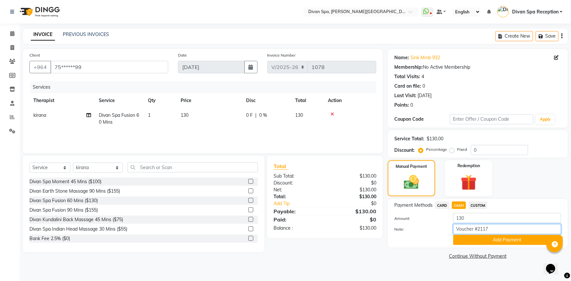
drag, startPoint x: 499, startPoint y: 232, endPoint x: 447, endPoint y: 236, distance: 52.6
click at [442, 236] on div "Amount: 130 Note: Voucher #2117 Add Payment" at bounding box center [478, 229] width 167 height 32
click at [489, 239] on button "Add Payment" at bounding box center [508, 240] width 108 height 10
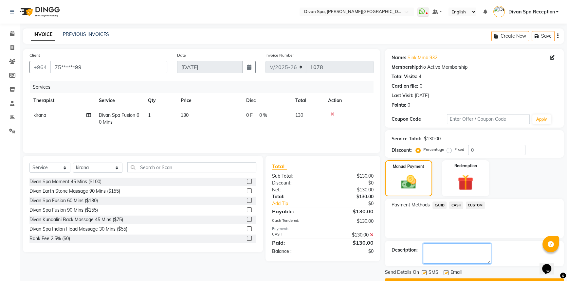
click at [448, 255] on textarea at bounding box center [457, 254] width 68 height 20
paste textarea "Voucher #2117"
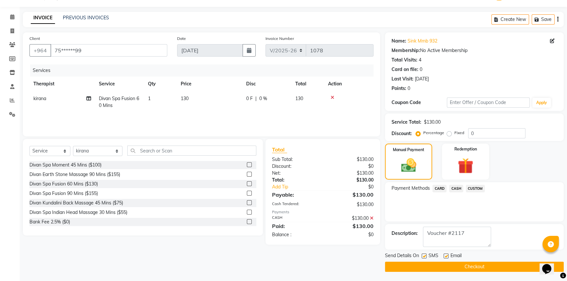
click at [465, 269] on button "Checkout" at bounding box center [474, 267] width 179 height 10
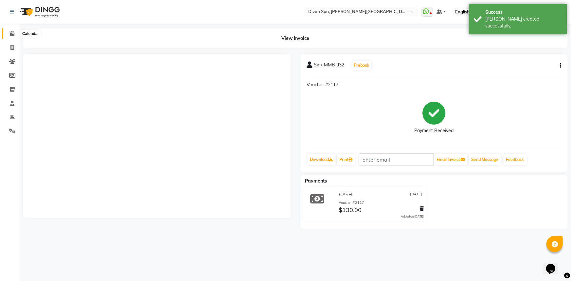
click at [14, 35] on icon at bounding box center [12, 33] width 4 height 5
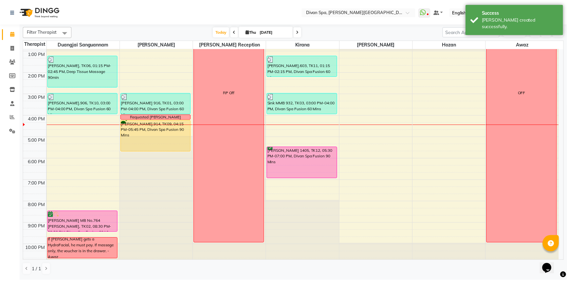
scroll to position [154, 0]
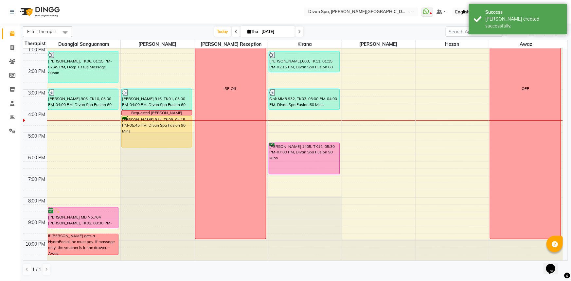
click at [143, 128] on div "[PERSON_NAME].914, TK09, 04:15 PM-05:45 PM, Divan Spa Fusion 90 Mins" at bounding box center [157, 131] width 70 height 31
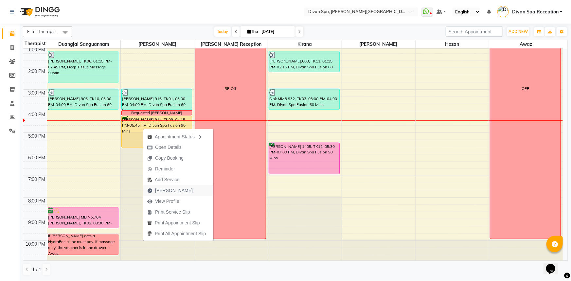
click at [190, 190] on button "[PERSON_NAME]" at bounding box center [178, 190] width 70 height 11
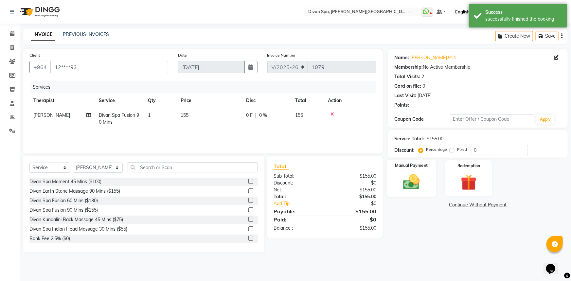
click at [420, 181] on img at bounding box center [412, 182] width 27 height 19
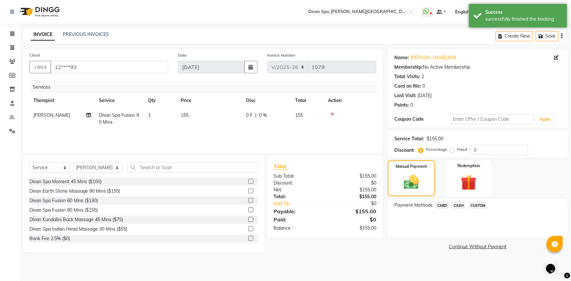
click at [478, 208] on span "CUSTOM" at bounding box center [478, 206] width 19 height 8
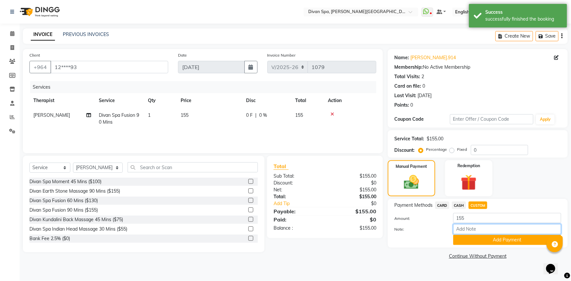
click at [483, 230] on input "Note:" at bounding box center [508, 229] width 108 height 10
drag, startPoint x: 450, startPoint y: 226, endPoint x: 432, endPoint y: 229, distance: 18.7
click at [432, 229] on div "Note: Master Card" at bounding box center [478, 229] width 177 height 11
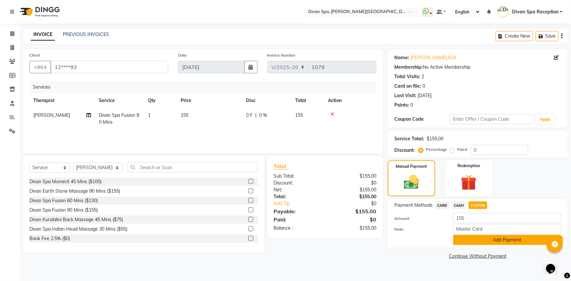
click at [509, 244] on button "Add Payment" at bounding box center [508, 240] width 108 height 10
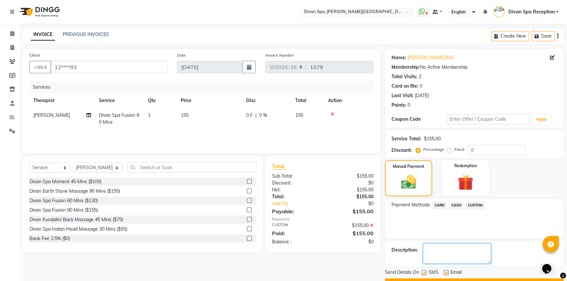
click at [449, 253] on textarea at bounding box center [457, 254] width 68 height 20
paste textarea "Master Card"
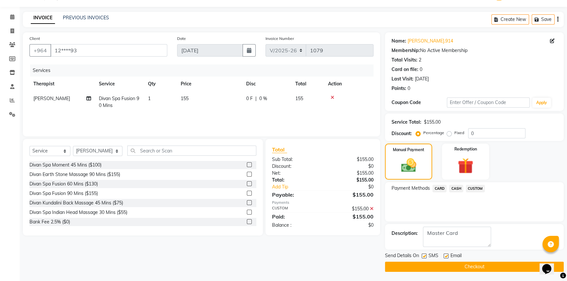
click at [475, 267] on button "Checkout" at bounding box center [474, 267] width 179 height 10
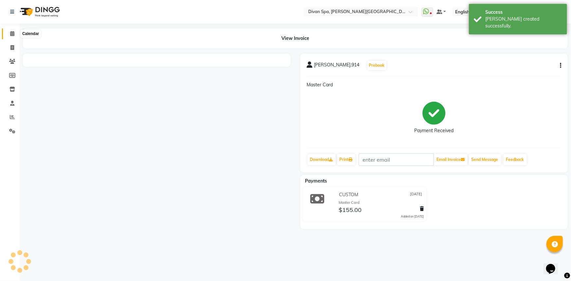
click at [12, 33] on icon at bounding box center [12, 33] width 4 height 5
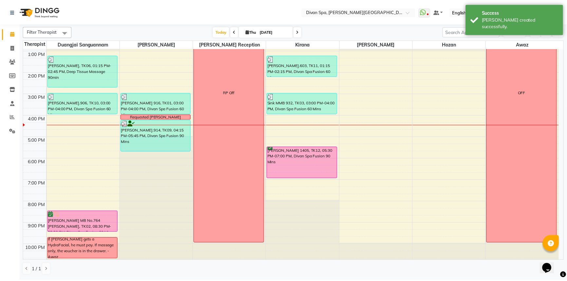
scroll to position [154, 0]
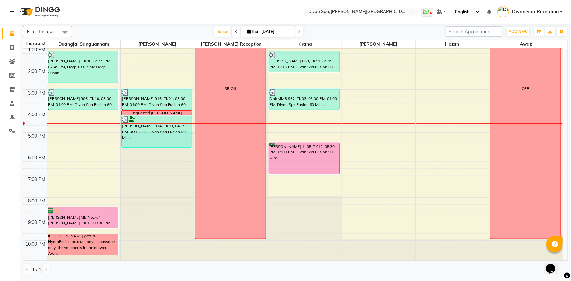
click at [266, 32] on input "[DATE]" at bounding box center [276, 32] width 33 height 10
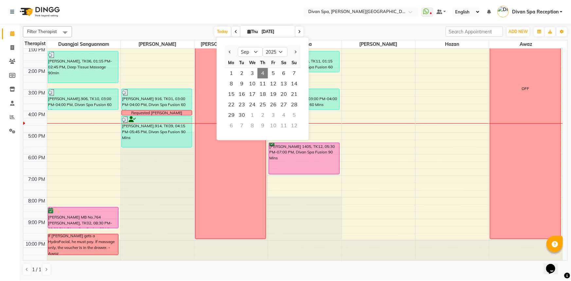
click at [186, 23] on nav "Select Location × Divan Spa, [PERSON_NAME] Street WhatsApp Status ✕ Status: Dis…" at bounding box center [285, 12] width 571 height 24
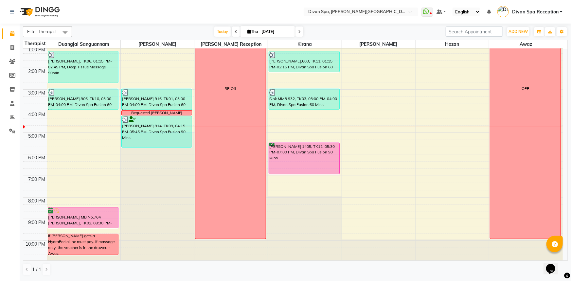
click at [298, 156] on div "[PERSON_NAME] 1405, TK12, 05:30 PM-07:00 PM, Divan Spa Fusion 90 Mins" at bounding box center [304, 158] width 70 height 31
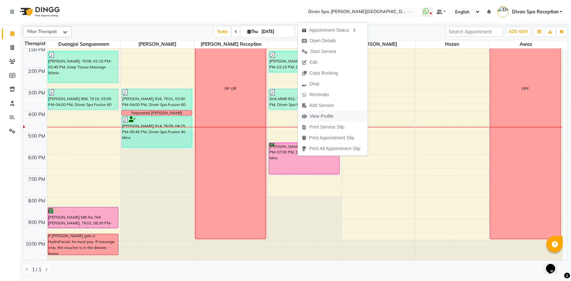
click at [310, 117] on span "View Profile" at bounding box center [322, 116] width 24 height 7
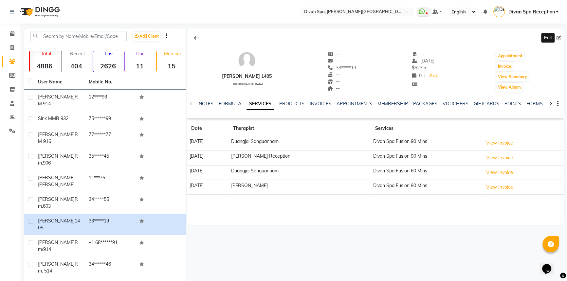
click at [558, 39] on icon at bounding box center [559, 38] width 5 height 5
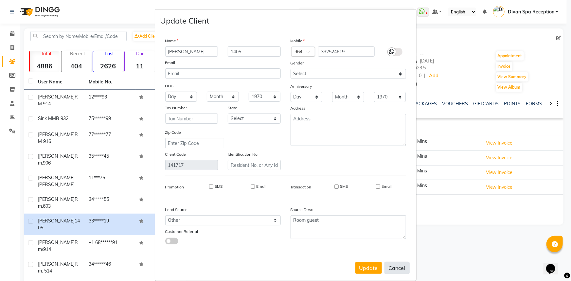
click at [391, 271] on button "Cancel" at bounding box center [397, 268] width 25 height 12
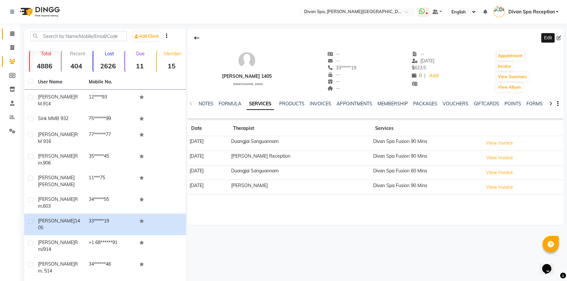
click at [13, 33] on icon at bounding box center [12, 33] width 4 height 5
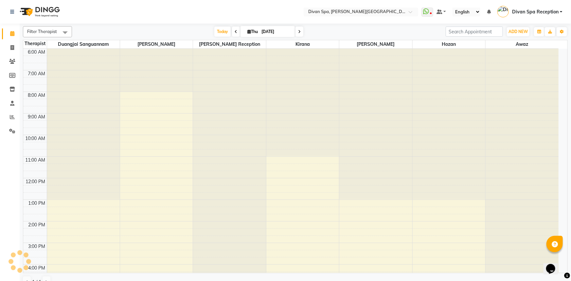
scroll to position [141, 0]
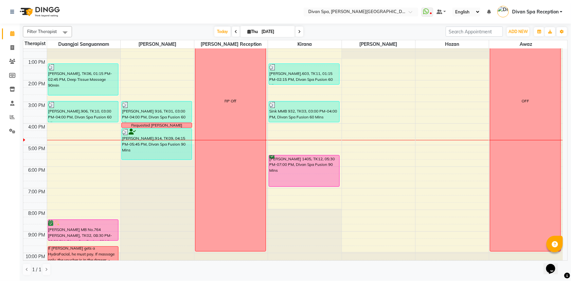
click at [283, 166] on div "[PERSON_NAME] 1405, TK12, 05:30 PM-07:00 PM, Divan Spa Fusion 90 Mins" at bounding box center [304, 171] width 70 height 31
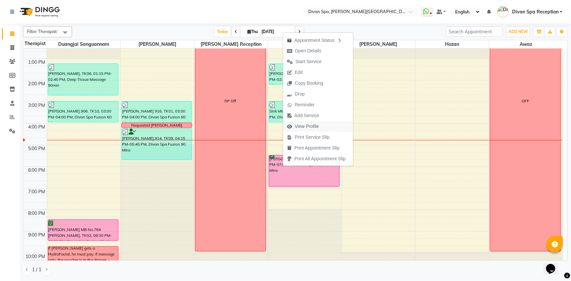
click at [310, 125] on span "View Profile" at bounding box center [307, 126] width 24 height 7
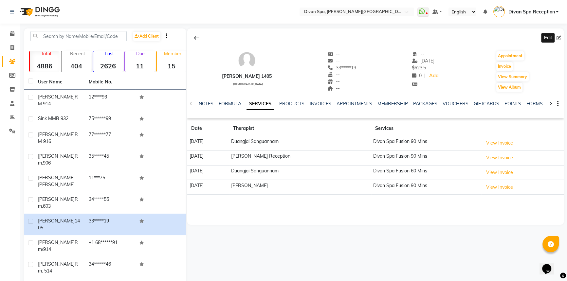
click at [557, 40] on icon at bounding box center [559, 38] width 5 height 5
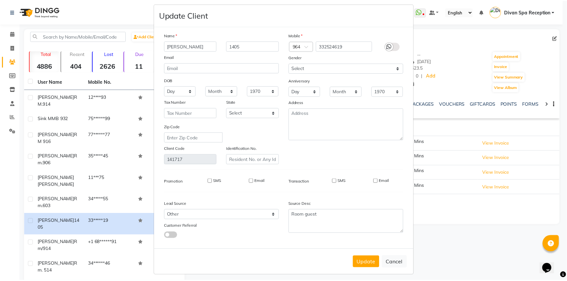
scroll to position [11, 0]
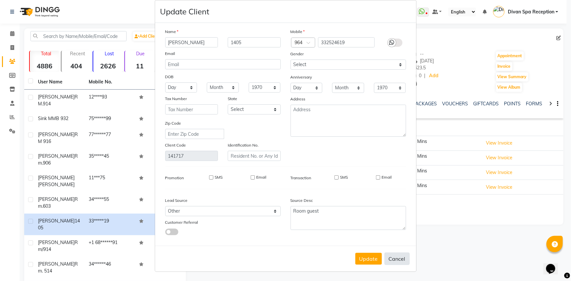
click at [395, 263] on button "Cancel" at bounding box center [397, 259] width 25 height 12
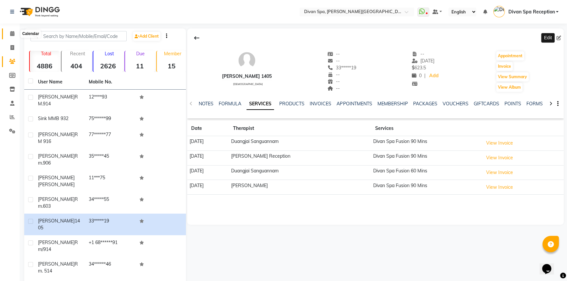
click at [11, 35] on icon at bounding box center [12, 33] width 4 height 5
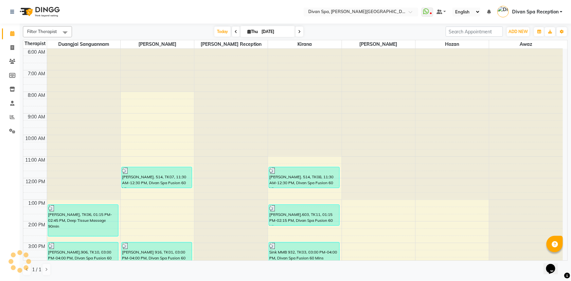
scroll to position [154, 0]
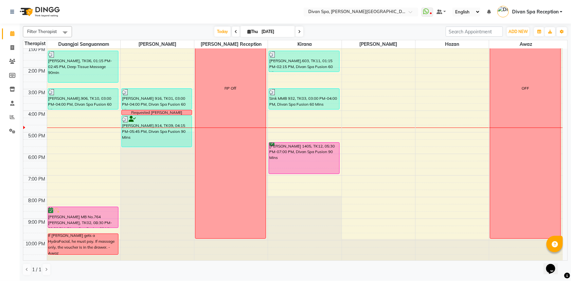
click at [235, 31] on icon at bounding box center [236, 32] width 3 height 4
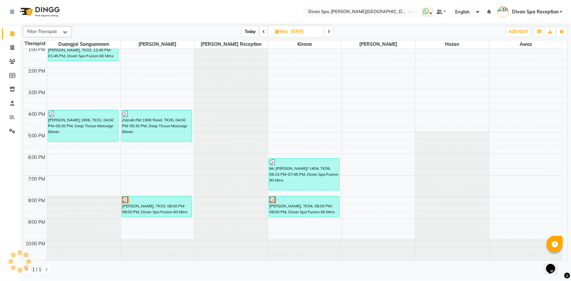
click at [330, 31] on icon at bounding box center [329, 32] width 3 height 4
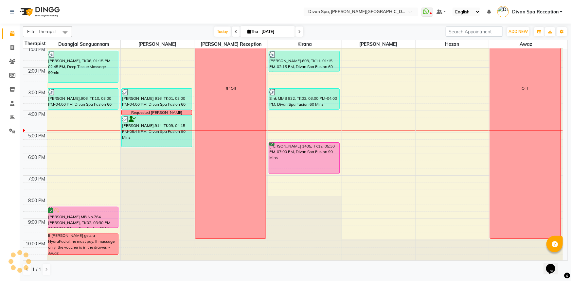
scroll to position [154, 0]
click at [85, 153] on div "6:00 AM 7:00 AM 8:00 AM 9:00 AM 10:00 AM 11:00 AM 12:00 PM 1:00 PM 2:00 PM 3:00…" at bounding box center [293, 78] width 540 height 367
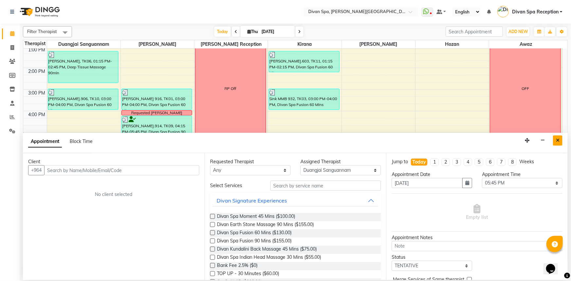
click at [556, 139] on button "Close" at bounding box center [557, 141] width 9 height 10
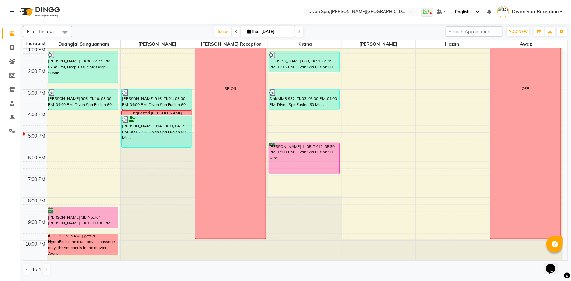
click at [90, 154] on div "6:00 AM 7:00 AM 8:00 AM 9:00 AM 10:00 AM 11:00 AM 12:00 PM 1:00 PM 2:00 PM 3:00…" at bounding box center [293, 78] width 540 height 367
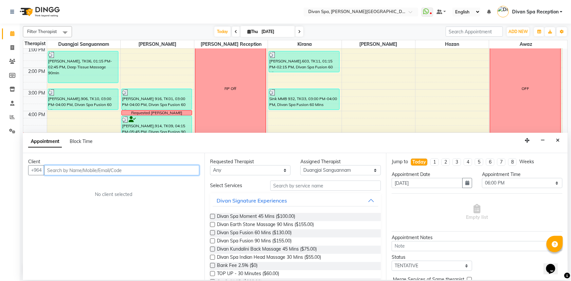
click at [146, 171] on input "text" at bounding box center [121, 170] width 155 height 10
click at [133, 159] on div "Client" at bounding box center [113, 161] width 171 height 7
drag, startPoint x: 142, startPoint y: 173, endPoint x: 143, endPoint y: 177, distance: 3.7
click at [140, 174] on input "text" at bounding box center [121, 170] width 155 height 10
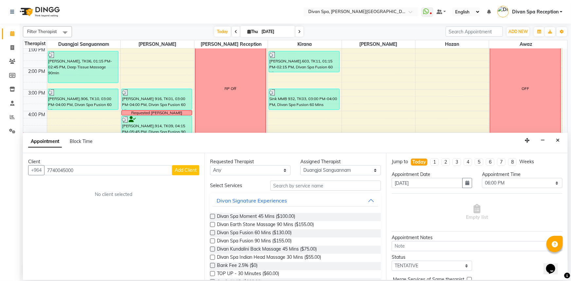
drag, startPoint x: 133, startPoint y: 143, endPoint x: 108, endPoint y: 142, distance: 24.6
click at [120, 144] on div "Appointment Block Time" at bounding box center [295, 143] width 545 height 20
click at [193, 167] on span "Add Client" at bounding box center [186, 170] width 22 height 6
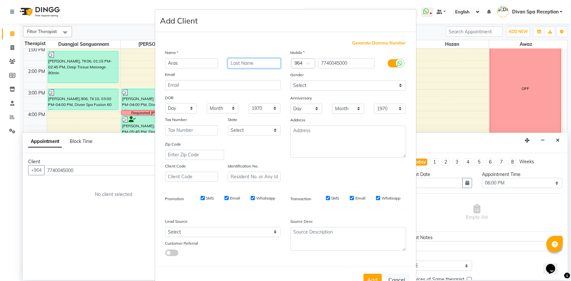
click at [249, 62] on input "text" at bounding box center [254, 63] width 53 height 10
click at [293, 79] on div "Gender" at bounding box center [296, 75] width 21 height 9
click at [294, 83] on select "Select [DEMOGRAPHIC_DATA] [DEMOGRAPHIC_DATA] Other Prefer Not To Say" at bounding box center [349, 86] width 116 height 10
click at [291, 81] on select "Select [DEMOGRAPHIC_DATA] [DEMOGRAPHIC_DATA] Other Prefer Not To Say" at bounding box center [349, 86] width 116 height 10
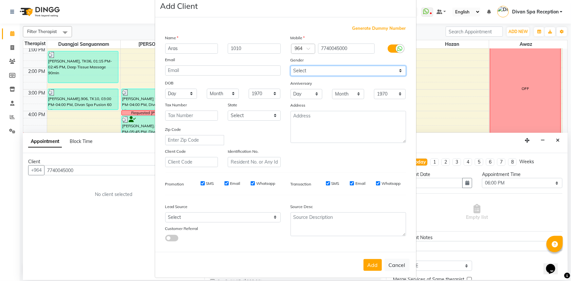
scroll to position [23, 0]
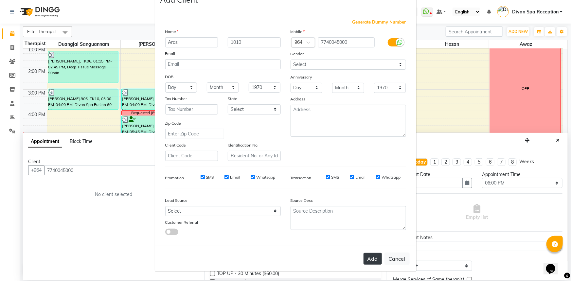
click at [373, 259] on button "Add" at bounding box center [373, 259] width 18 height 12
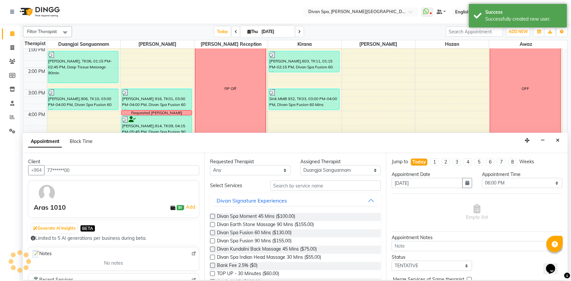
drag, startPoint x: 214, startPoint y: 231, endPoint x: 216, endPoint y: 234, distance: 4.2
click at [214, 231] on label at bounding box center [212, 233] width 5 height 5
click at [214, 232] on input "checkbox" at bounding box center [212, 234] width 4 height 4
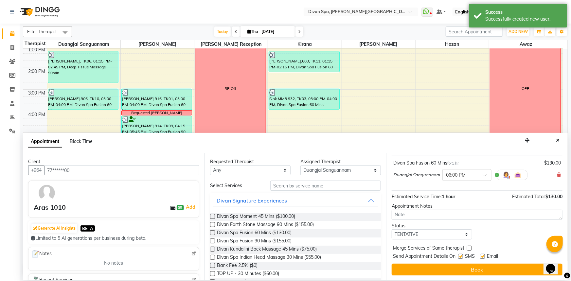
scroll to position [39, 0]
click at [419, 232] on select "Select TENTATIVE CONFIRM CHECK-IN UPCOMING" at bounding box center [432, 234] width 81 height 10
click at [392, 229] on select "Select TENTATIVE CONFIRM CHECK-IN UPCOMING" at bounding box center [432, 234] width 81 height 10
click at [418, 270] on button "Book" at bounding box center [477, 270] width 171 height 12
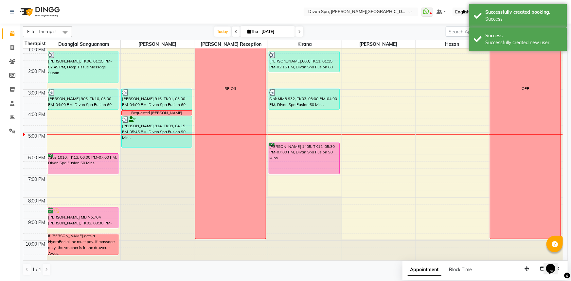
click at [64, 177] on div "6:00 AM 7:00 AM 8:00 AM 9:00 AM 10:00 AM 11:00 AM 12:00 PM 1:00 PM 2:00 PM 3:00…" at bounding box center [293, 78] width 540 height 367
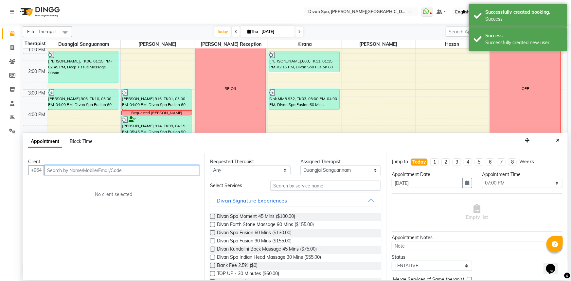
click at [120, 168] on input "text" at bounding box center [121, 170] width 155 height 10
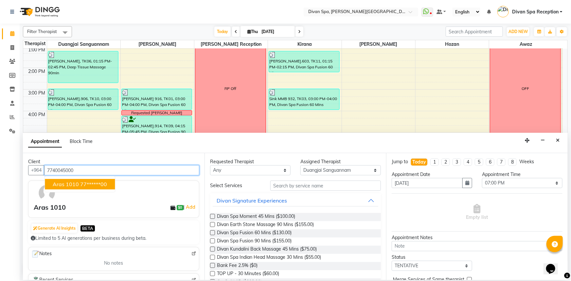
click at [101, 184] on ngb-highlight "77******00" at bounding box center [93, 184] width 27 height 7
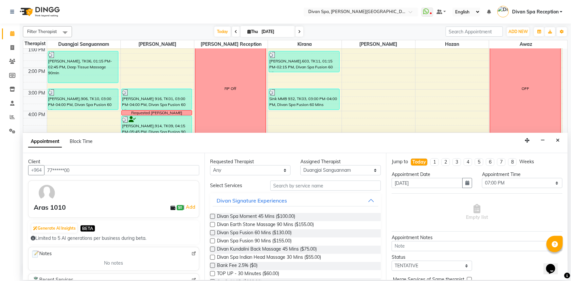
click at [214, 234] on label at bounding box center [212, 233] width 5 height 5
click at [214, 234] on input "checkbox" at bounding box center [212, 234] width 4 height 4
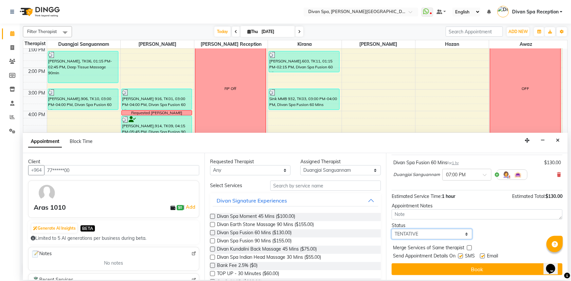
drag, startPoint x: 433, startPoint y: 233, endPoint x: 433, endPoint y: 238, distance: 5.2
click at [433, 233] on select "Select TENTATIVE CONFIRM CHECK-IN UPCOMING" at bounding box center [432, 234] width 81 height 10
click at [555, 141] on button "Close" at bounding box center [557, 141] width 9 height 10
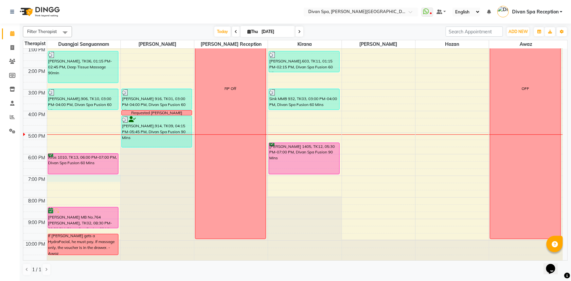
click at [60, 175] on div "6:00 AM 7:00 AM 8:00 AM 9:00 AM 10:00 AM 11:00 AM 12:00 PM 1:00 PM 2:00 PM 3:00…" at bounding box center [293, 78] width 540 height 367
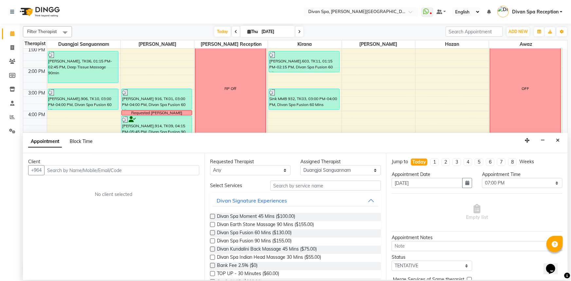
click at [75, 142] on span "Block Time" at bounding box center [81, 142] width 23 height 6
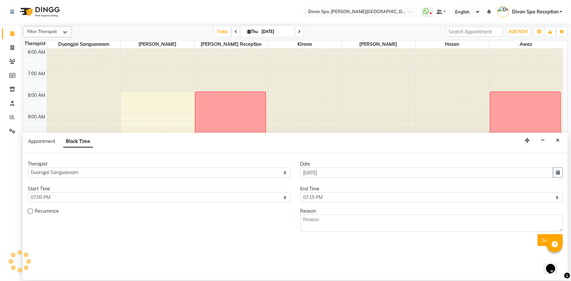
scroll to position [154, 0]
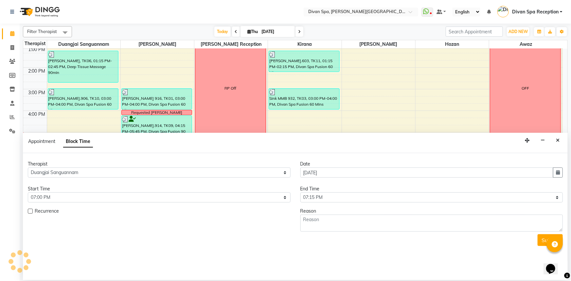
click at [550, 142] on div "Appointment Block Time" at bounding box center [295, 143] width 545 height 20
click at [559, 141] on icon "Close" at bounding box center [558, 140] width 4 height 5
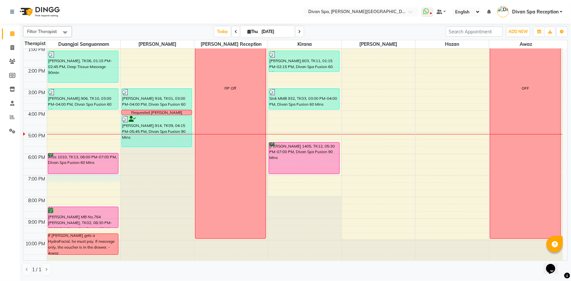
click at [59, 177] on div "6:00 AM 7:00 AM 8:00 AM 9:00 AM 10:00 AM 11:00 AM 12:00 PM 1:00 PM 2:00 PM 3:00…" at bounding box center [293, 78] width 540 height 367
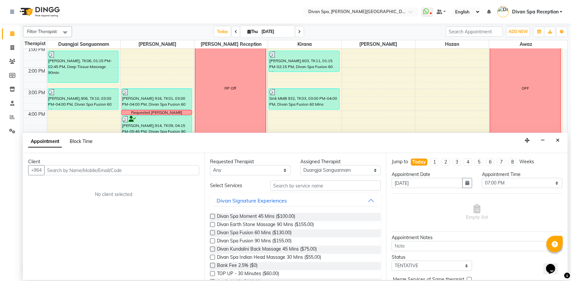
click at [84, 142] on span "Block Time" at bounding box center [81, 142] width 23 height 6
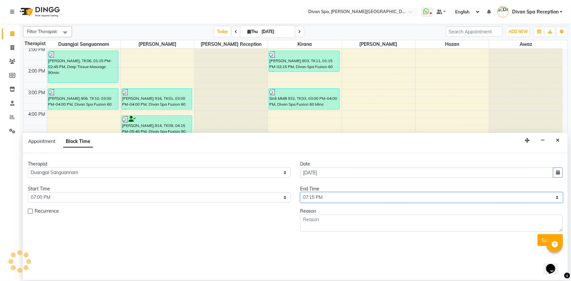
drag, startPoint x: 398, startPoint y: 196, endPoint x: 395, endPoint y: 195, distance: 3.8
click at [398, 196] on select "Select 07:00 AM 07:15 AM 07:30 AM 07:45 AM 08:00 AM 08:15 AM 08:30 AM 08:45 AM …" at bounding box center [432, 198] width 263 height 10
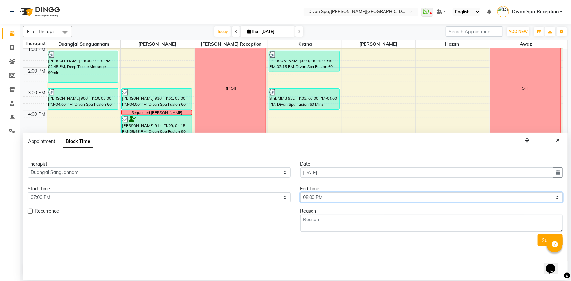
click at [301, 193] on select "Select 07:00 AM 07:15 AM 07:30 AM 07:45 AM 08:00 AM 08:15 AM 08:30 AM 08:45 AM …" at bounding box center [432, 198] width 263 height 10
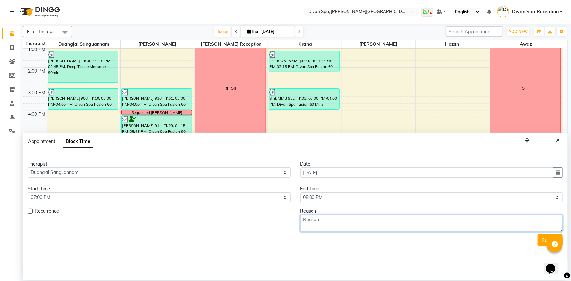
click at [473, 219] on textarea at bounding box center [432, 223] width 263 height 17
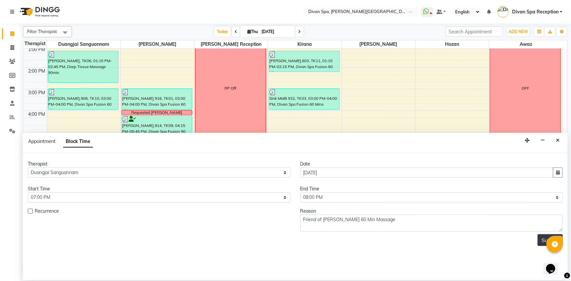
click at [547, 243] on button "Submit" at bounding box center [550, 240] width 25 height 12
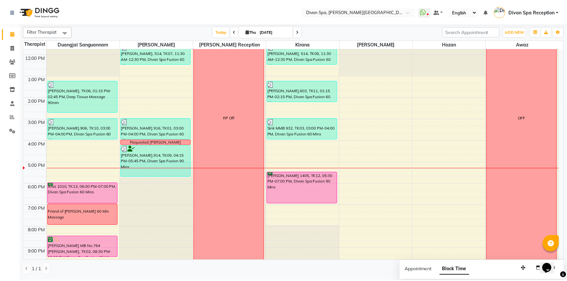
scroll to position [154, 0]
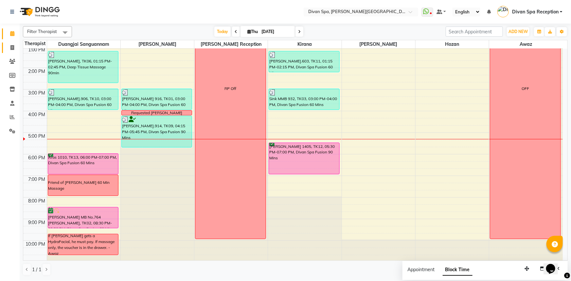
click at [16, 47] on span at bounding box center [12, 48] width 11 height 8
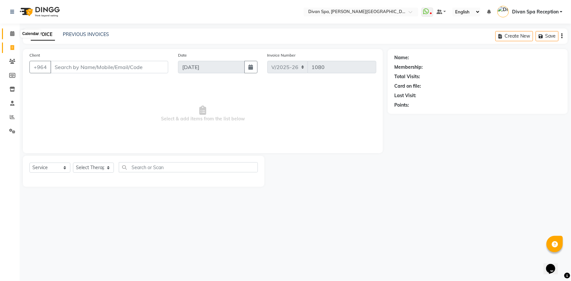
click at [16, 36] on span at bounding box center [12, 34] width 11 height 8
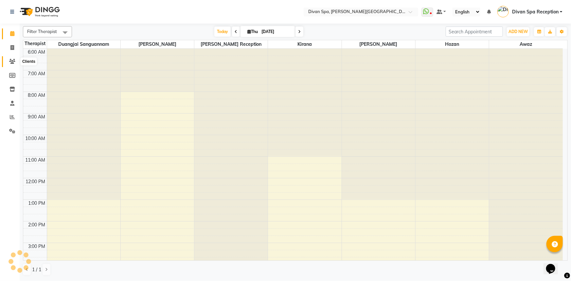
click at [16, 63] on span at bounding box center [12, 62] width 11 height 8
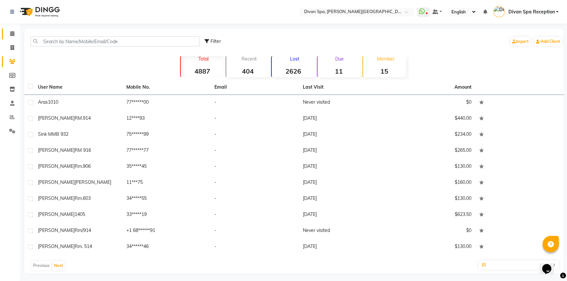
click at [11, 33] on icon at bounding box center [12, 33] width 4 height 5
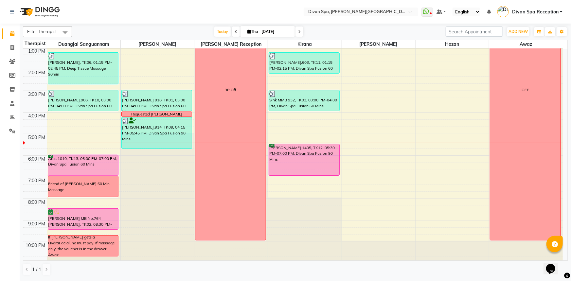
scroll to position [154, 0]
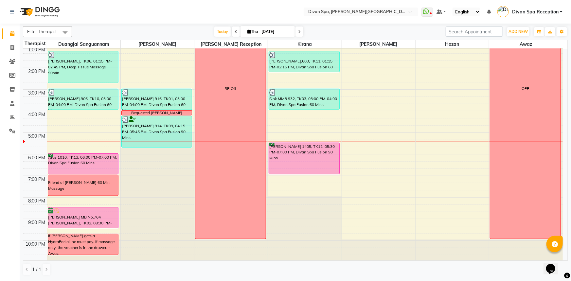
click at [297, 32] on span at bounding box center [300, 32] width 8 height 10
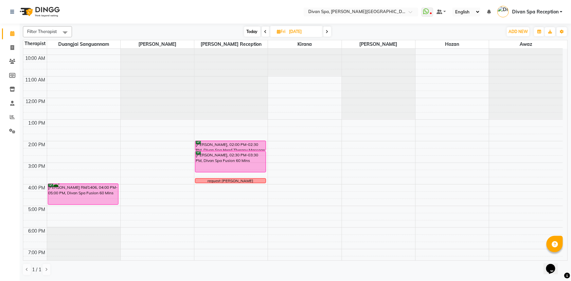
scroll to position [94, 0]
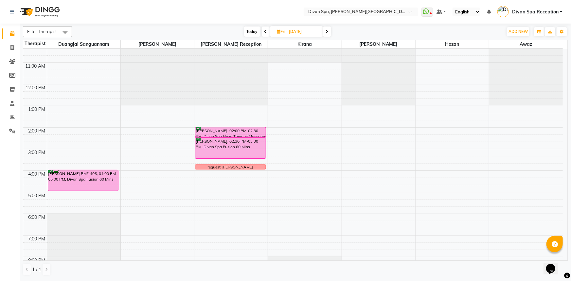
click at [256, 30] on span "Today" at bounding box center [252, 32] width 16 height 10
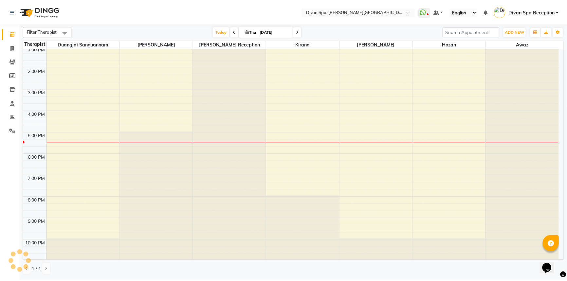
scroll to position [154, 0]
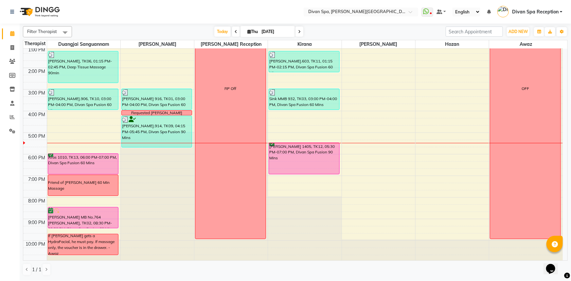
click at [283, 158] on div "[PERSON_NAME] 1405, TK12, 05:30 PM-07:00 PM, Divan Spa Fusion 90 Mins" at bounding box center [304, 158] width 70 height 31
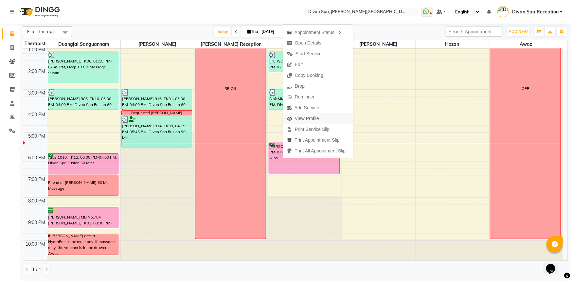
click at [315, 118] on span "View Profile" at bounding box center [307, 118] width 24 height 7
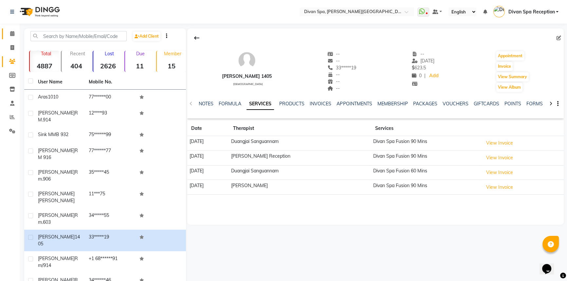
click at [14, 32] on span at bounding box center [12, 34] width 11 height 8
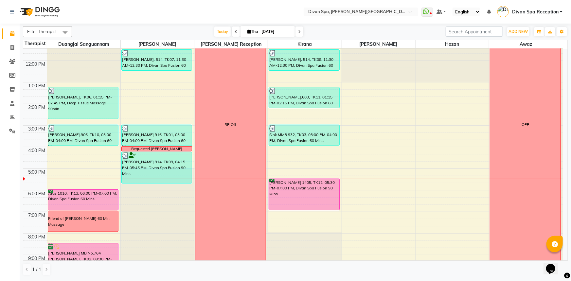
scroll to position [119, 0]
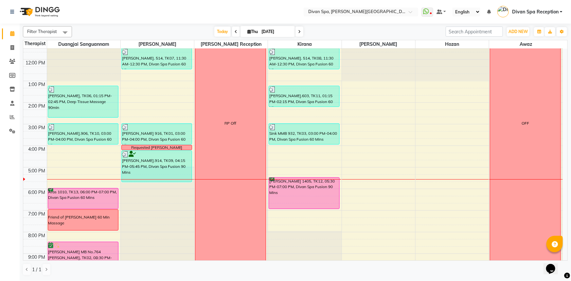
click at [259, 142] on div "RP Off" at bounding box center [231, 123] width 70 height 301
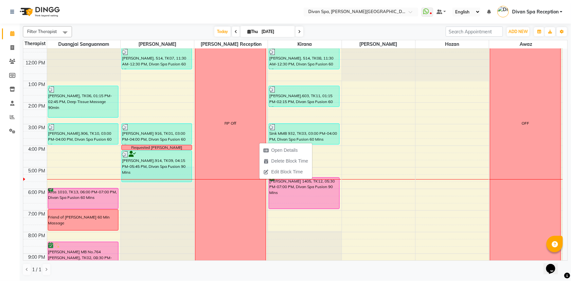
click at [298, 9] on nav "Select Location × Divan Spa, [PERSON_NAME] Street WhatsApp Status ✕ Status: Dis…" at bounding box center [285, 12] width 571 height 24
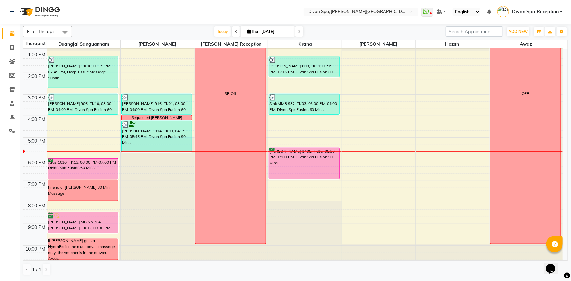
scroll to position [154, 0]
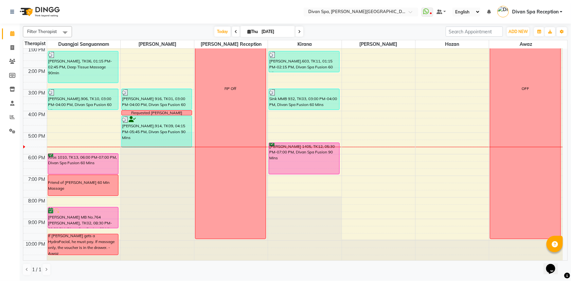
click at [95, 191] on div "Friend of [PERSON_NAME] 60 Min Massage" at bounding box center [83, 185] width 70 height 21
click at [109, 211] on span "Delete Block Time" at bounding box center [125, 209] width 37 height 7
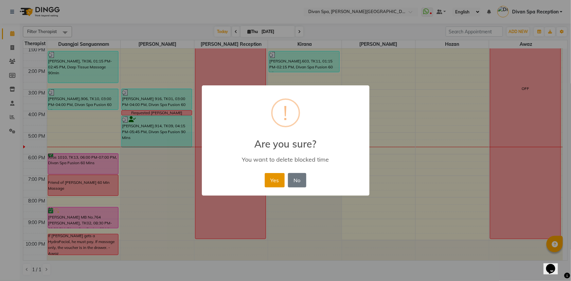
click at [268, 182] on button "Yes" at bounding box center [275, 180] width 20 height 14
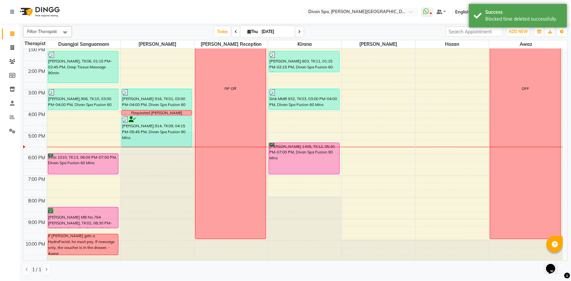
click at [76, 160] on div "Aras 1010, TK13, 06:00 PM-07:00 PM, Divan Spa Fusion 60 Mins" at bounding box center [83, 164] width 70 height 20
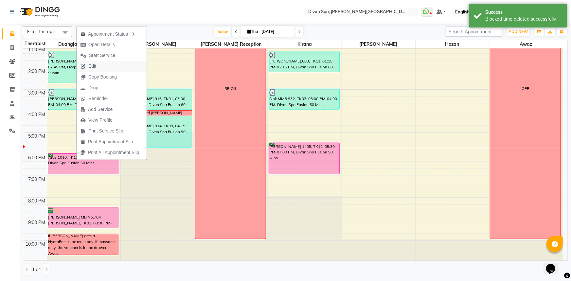
click at [90, 65] on span "Edit" at bounding box center [92, 66] width 8 height 7
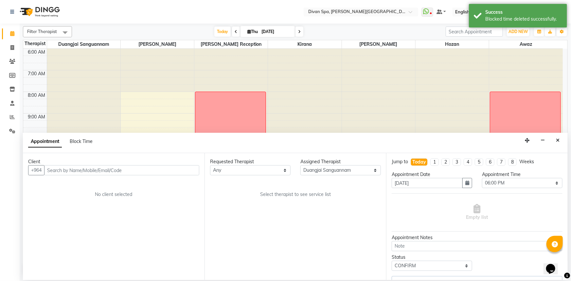
scroll to position [154, 0]
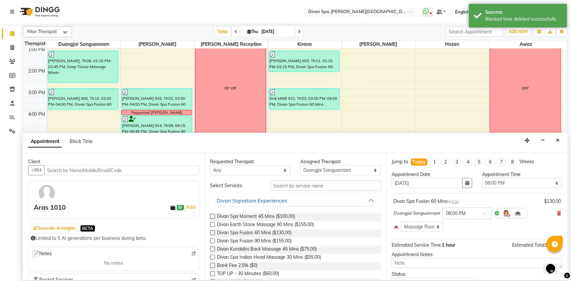
click at [557, 214] on icon at bounding box center [559, 213] width 4 height 5
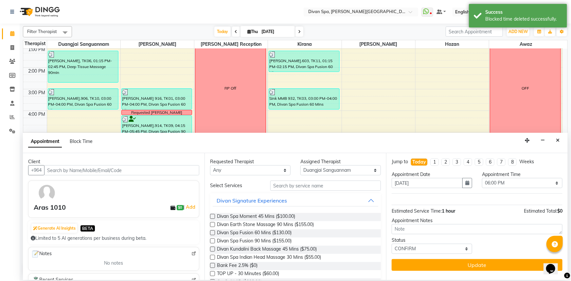
click at [216, 240] on div "Divan Spa Fusion 90 Mins ($155.00)" at bounding box center [295, 242] width 171 height 8
click at [214, 240] on label at bounding box center [212, 241] width 5 height 5
click at [214, 240] on input "checkbox" at bounding box center [212, 242] width 4 height 4
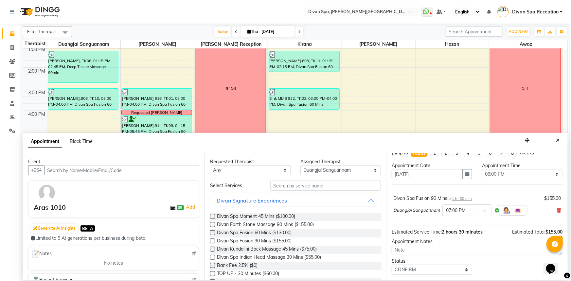
scroll to position [0, 0]
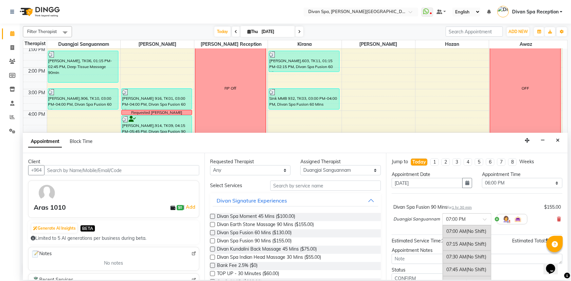
click at [484, 219] on span at bounding box center [487, 221] width 8 height 7
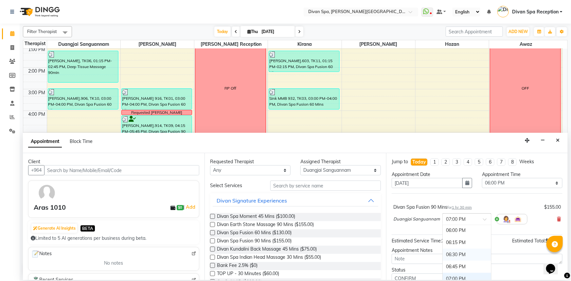
scroll to position [542, 0]
click at [460, 243] on div "06:00 PM" at bounding box center [467, 244] width 48 height 12
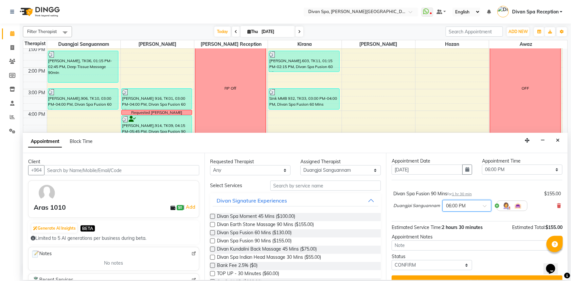
scroll to position [26, 0]
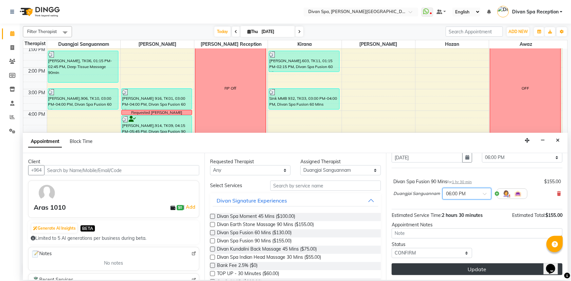
click at [493, 266] on button "Update" at bounding box center [477, 270] width 171 height 12
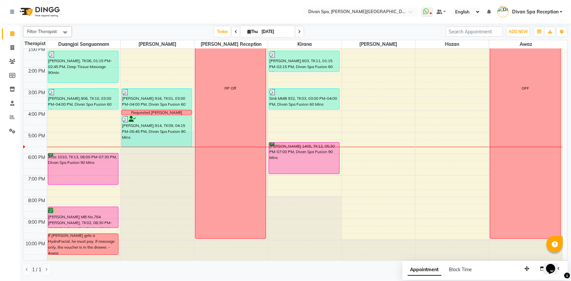
click at [287, 154] on div "[PERSON_NAME] 1405, TK12, 05:30 PM-07:00 PM, Divan Spa Fusion 90 Mins" at bounding box center [304, 158] width 70 height 31
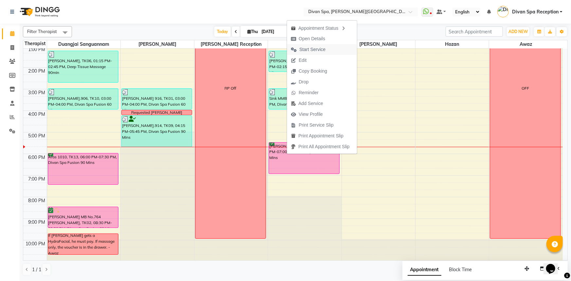
click at [325, 50] on span "Start Service" at bounding box center [313, 49] width 26 height 7
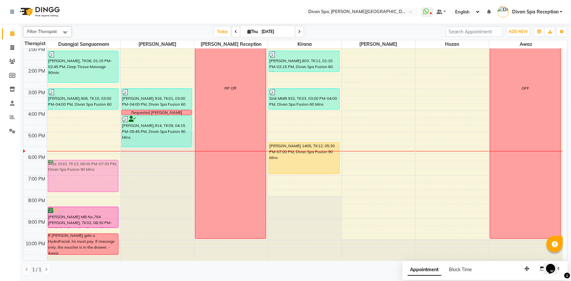
drag, startPoint x: 82, startPoint y: 169, endPoint x: 82, endPoint y: 174, distance: 4.3
click at [82, 174] on div "[PERSON_NAME], TK06, 01:15 PM-02:45 PM, Deep Tissue Massage 90min [PERSON_NAME]…" at bounding box center [83, 78] width 73 height 367
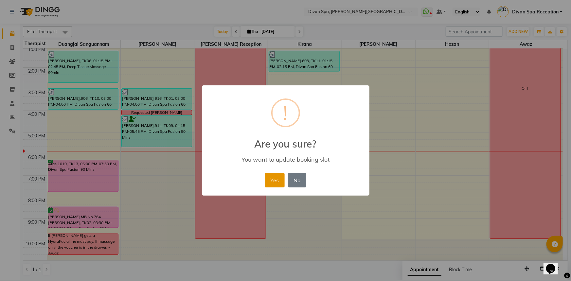
click at [278, 186] on button "Yes" at bounding box center [275, 180] width 20 height 14
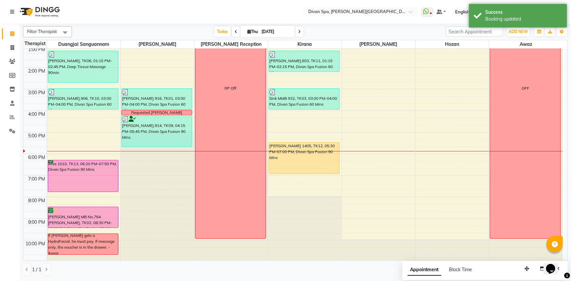
click at [103, 180] on div "Aras 1010, TK13, 06:20 PM-07:50 PM, Divan Spa Fusion 90 Mins" at bounding box center [83, 175] width 70 height 31
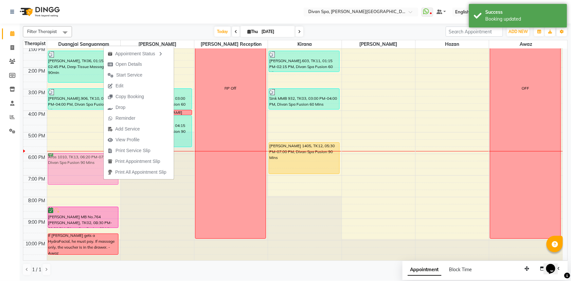
click at [58, 169] on div "[PERSON_NAME], TK06, 01:15 PM-02:45 PM, Deep Tissue Massage 90min [PERSON_NAME]…" at bounding box center [83, 78] width 73 height 367
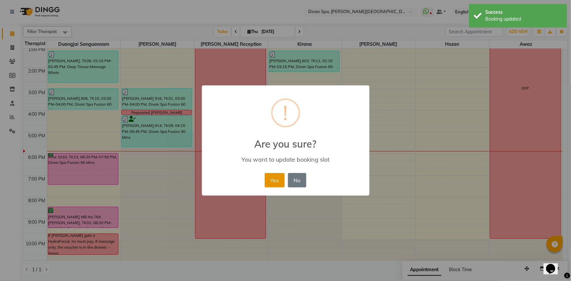
click at [270, 182] on button "Yes" at bounding box center [275, 180] width 20 height 14
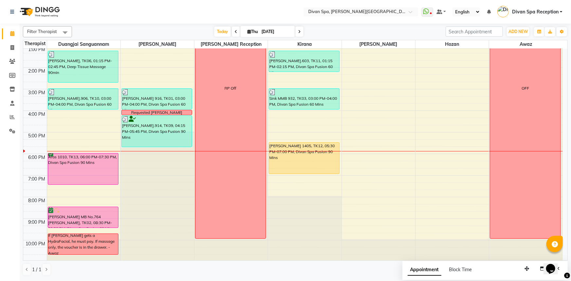
click at [103, 166] on div "Aras 1010, TK13, 06:00 PM-07:30 PM, Divan Spa Fusion 90 Mins" at bounding box center [83, 169] width 70 height 31
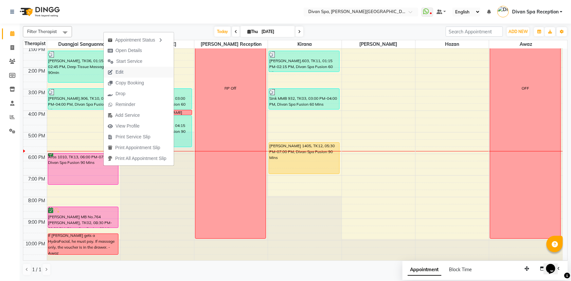
click at [115, 77] on span "Edit" at bounding box center [116, 72] width 24 height 11
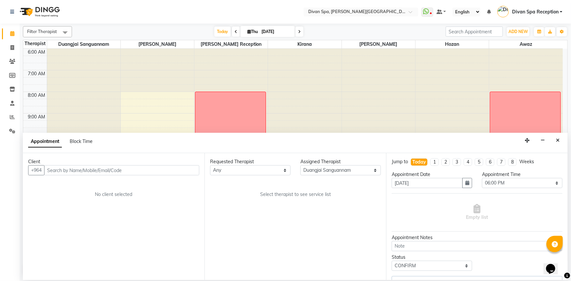
scroll to position [154, 0]
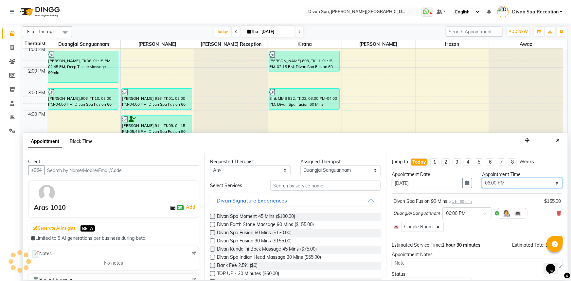
click at [483, 182] on select "Select 07:00 AM 07:15 AM 07:30 AM 07:45 AM 08:00 AM 08:15 AM 08:30 AM 08:45 AM …" at bounding box center [522, 183] width 81 height 10
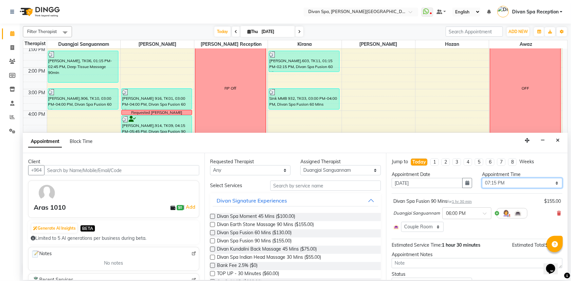
click at [482, 178] on select "Select 07:00 AM 07:15 AM 07:30 AM 07:45 AM 08:00 AM 08:15 AM 08:30 AM 08:45 AM …" at bounding box center [522, 183] width 81 height 10
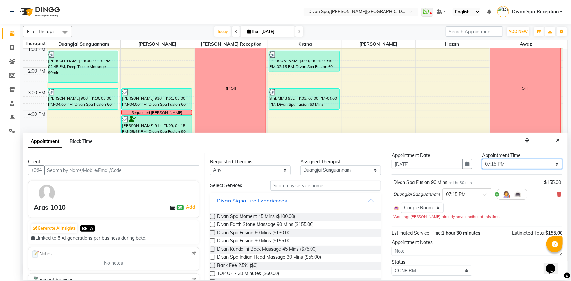
scroll to position [36, 0]
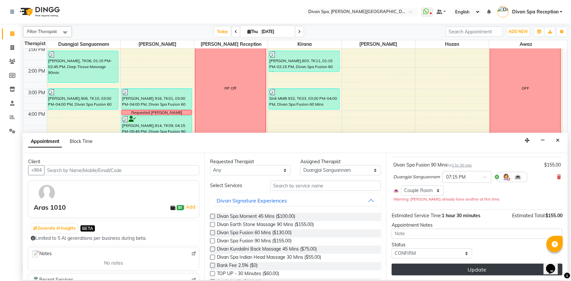
click at [456, 274] on button "Update" at bounding box center [477, 270] width 171 height 12
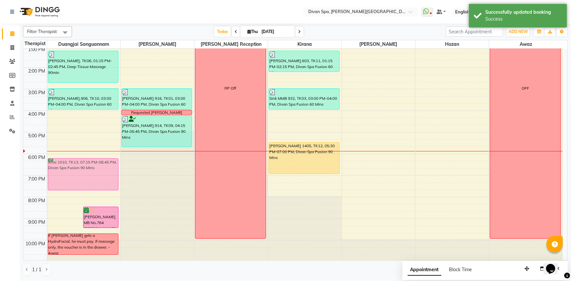
drag, startPoint x: 60, startPoint y: 193, endPoint x: 66, endPoint y: 175, distance: 19.4
click at [66, 175] on div "Aras 1010, TK13, 07:15 PM-08:45 PM, Divan Spa Fusion 90 Mins [PERSON_NAME] MB N…" at bounding box center [83, 78] width 73 height 367
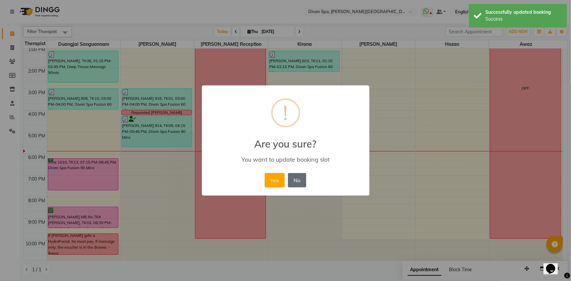
click at [304, 176] on button "No" at bounding box center [297, 180] width 18 height 14
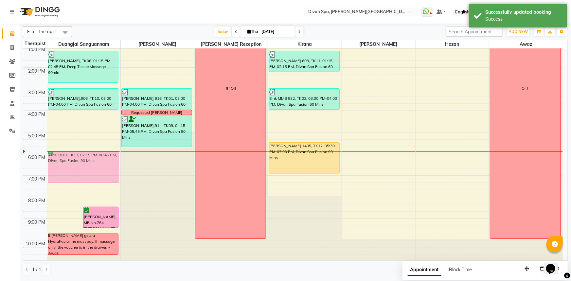
drag, startPoint x: 71, startPoint y: 190, endPoint x: 75, endPoint y: 162, distance: 28.2
click at [75, 162] on div "Aras 1010, TK13, 07:15 PM-08:45 PM, Divan Spa Fusion 90 Mins [PERSON_NAME] MB N…" at bounding box center [83, 78] width 73 height 367
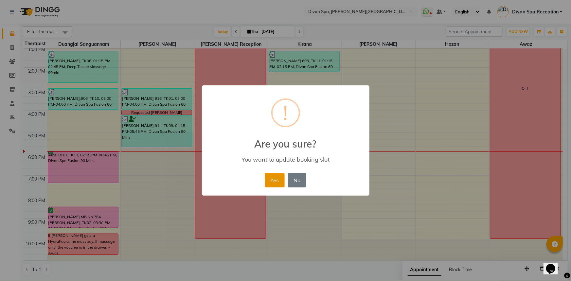
click at [275, 180] on button "Yes" at bounding box center [275, 180] width 20 height 14
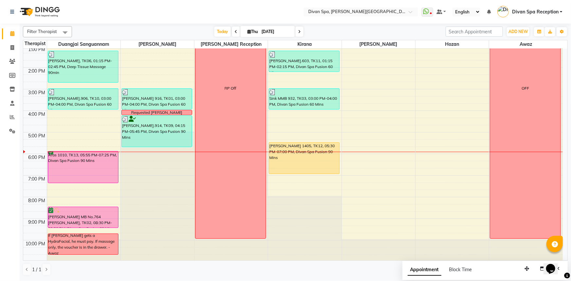
click at [76, 157] on div "Aras 1010, TK13, 05:55 PM-07:25 PM, Divan Spa Fusion 90 Mins" at bounding box center [83, 167] width 70 height 31
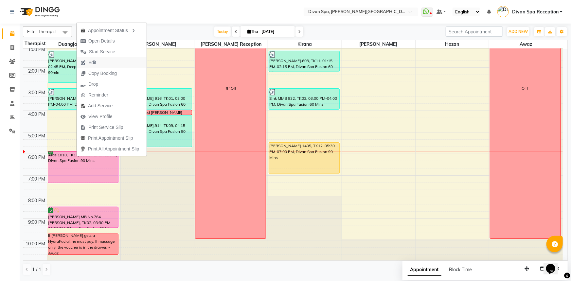
click at [97, 63] on span "Edit" at bounding box center [89, 62] width 24 height 11
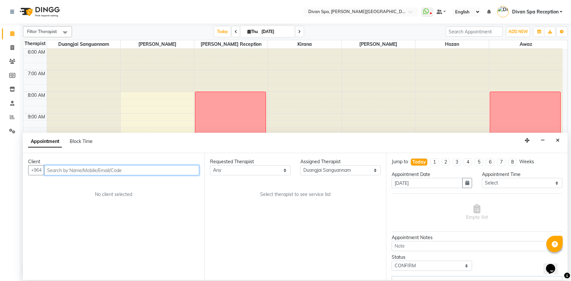
scroll to position [154, 0]
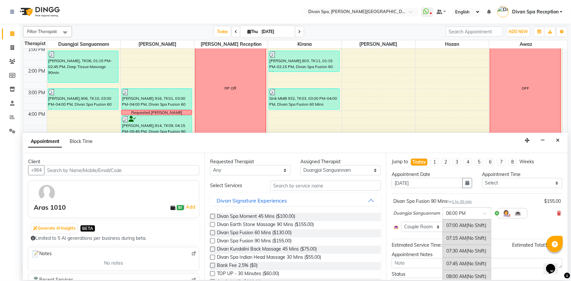
click at [471, 214] on input "text" at bounding box center [460, 213] width 29 height 7
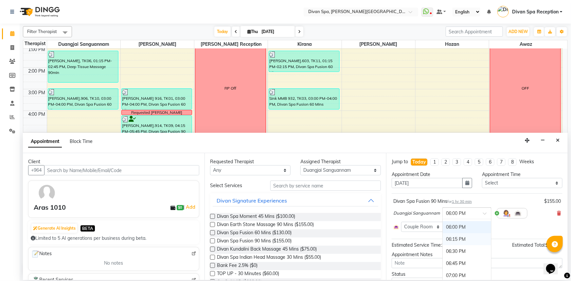
click at [465, 236] on div "06:15 PM" at bounding box center [467, 239] width 48 height 12
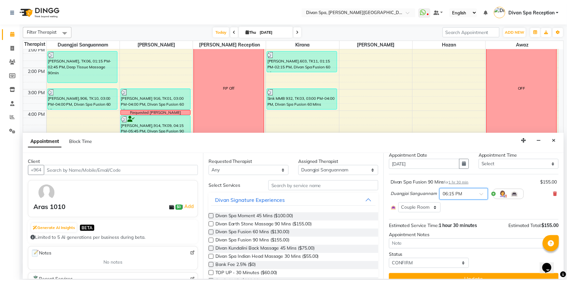
scroll to position [29, 0]
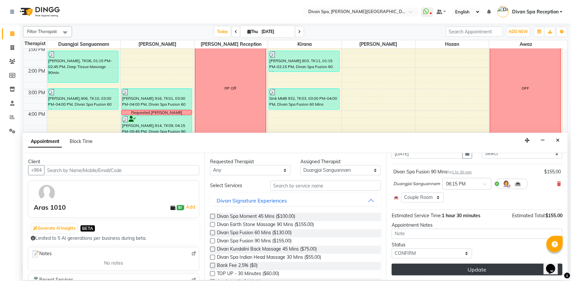
click at [476, 269] on button "Update" at bounding box center [477, 270] width 171 height 12
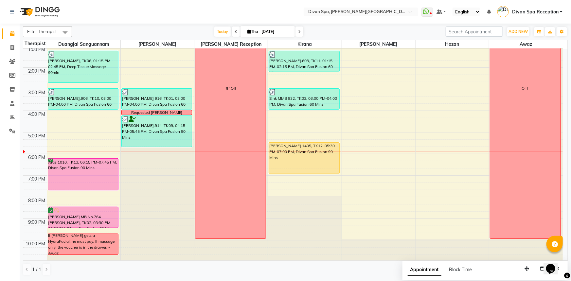
click at [291, 162] on div "[PERSON_NAME] 1405, TK12, 05:30 PM-07:00 PM, Divan Spa Fusion 90 Mins" at bounding box center [304, 158] width 70 height 31
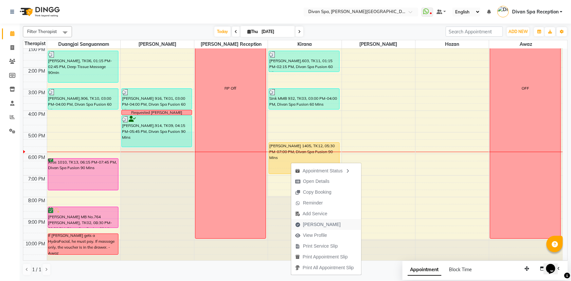
click at [315, 227] on span "[PERSON_NAME]" at bounding box center [322, 224] width 38 height 7
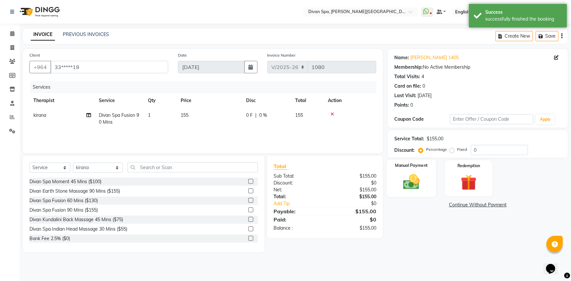
click at [425, 180] on img at bounding box center [412, 182] width 27 height 19
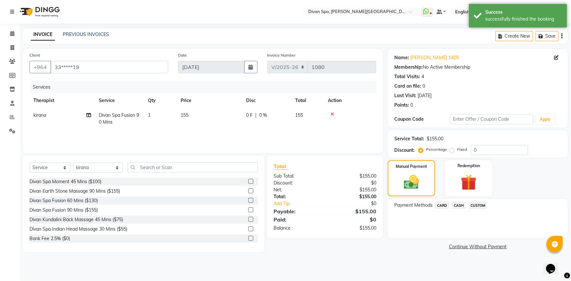
click at [455, 206] on span "CASH" at bounding box center [459, 206] width 14 height 8
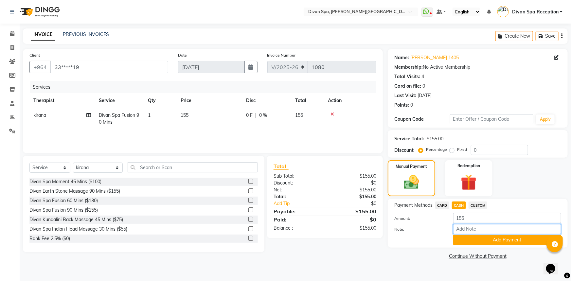
click at [464, 233] on input "Note:" at bounding box center [508, 229] width 108 height 10
drag, startPoint x: 494, startPoint y: 233, endPoint x: 444, endPoint y: 232, distance: 50.1
click at [444, 233] on div "Note: Room Charge" at bounding box center [478, 229] width 177 height 11
click at [501, 235] on button "Add Payment" at bounding box center [508, 240] width 108 height 10
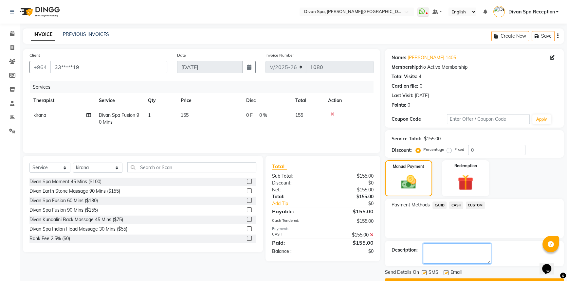
paste textarea "Room Charge"
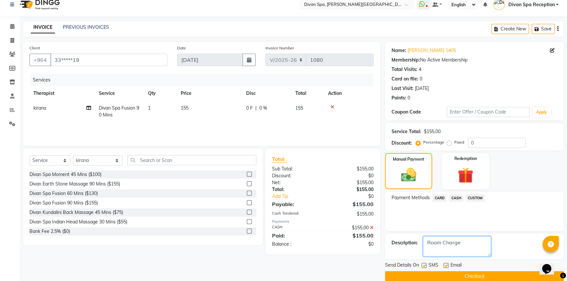
scroll to position [17, 0]
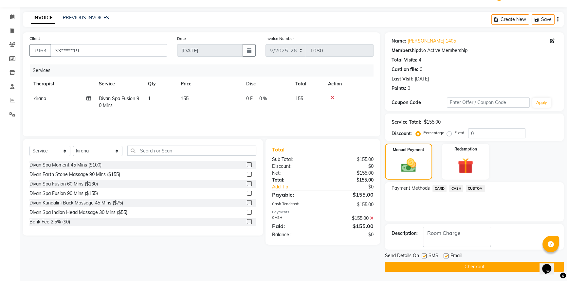
click at [443, 264] on button "Checkout" at bounding box center [474, 267] width 179 height 10
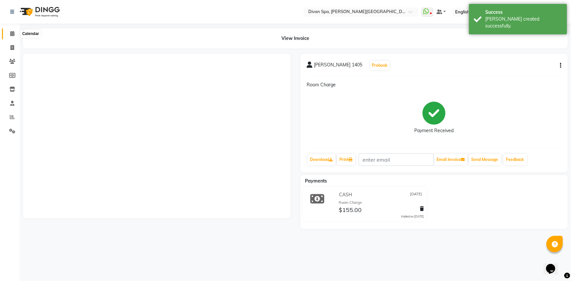
drag, startPoint x: 8, startPoint y: 36, endPoint x: 11, endPoint y: 38, distance: 3.7
click at [8, 36] on span at bounding box center [12, 34] width 11 height 8
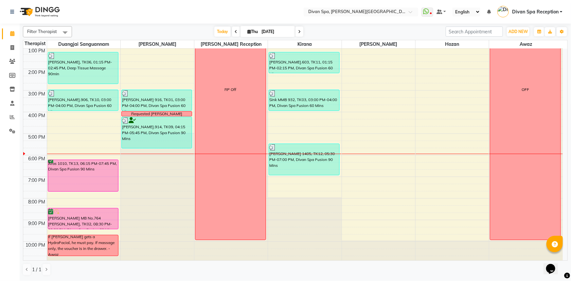
scroll to position [154, 0]
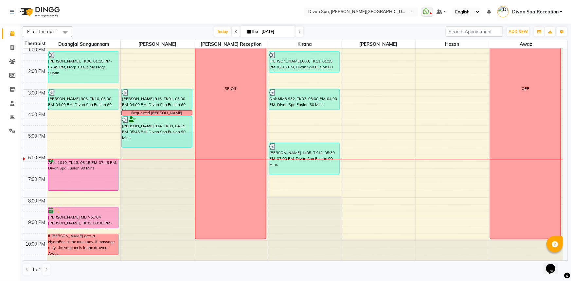
click at [297, 32] on span at bounding box center [300, 32] width 8 height 10
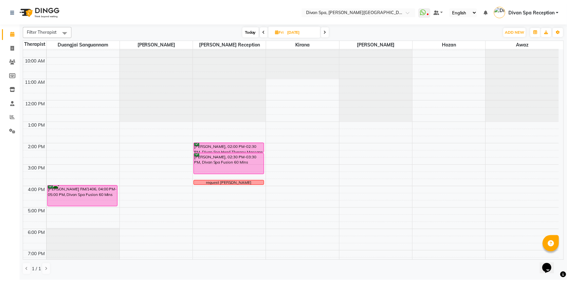
scroll to position [94, 0]
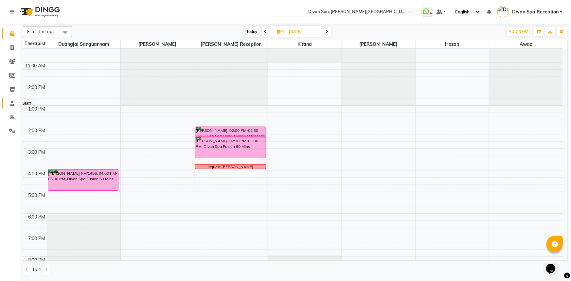
click at [12, 104] on icon at bounding box center [12, 103] width 4 height 5
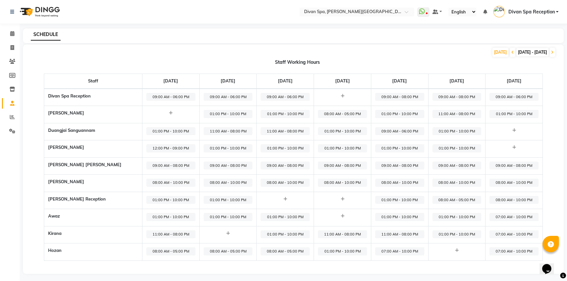
scroll to position [2, 0]
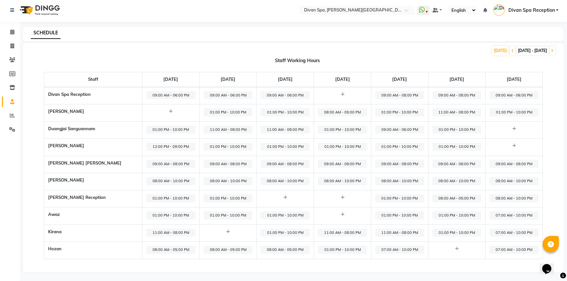
click at [400, 199] on span "01:00 PM - 10:00 PM" at bounding box center [399, 199] width 49 height 8
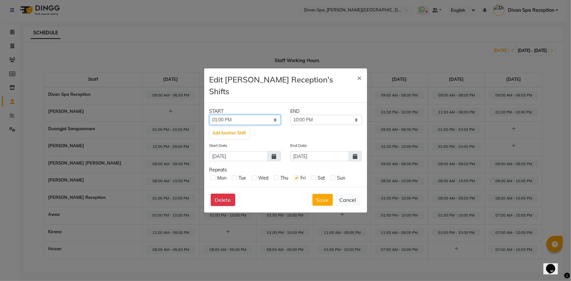
click at [265, 115] on select "12:00 AM 12:15 AM 12:30 AM 12:45 AM 01:00 AM 01:15 AM 01:30 AM 01:45 AM 02:00 A…" at bounding box center [245, 120] width 71 height 10
click at [210, 115] on select "12:00 AM 12:15 AM 12:30 AM 12:45 AM 01:00 AM 01:15 AM 01:30 AM 01:45 AM 02:00 A…" at bounding box center [245, 120] width 71 height 10
click at [310, 115] on select "11:15 AM 11:30 AM 11:45 AM 12:00 PM 12:15 PM 12:30 PM 12:45 PM 01:00 PM 01:15 P…" at bounding box center [326, 120] width 71 height 10
click at [291, 115] on select "11:15 AM 11:30 AM 11:45 AM 12:00 PM 12:15 PM 12:30 PM 12:45 PM 01:00 PM 01:15 P…" at bounding box center [326, 120] width 71 height 10
click at [318, 194] on button "Save" at bounding box center [323, 200] width 20 height 12
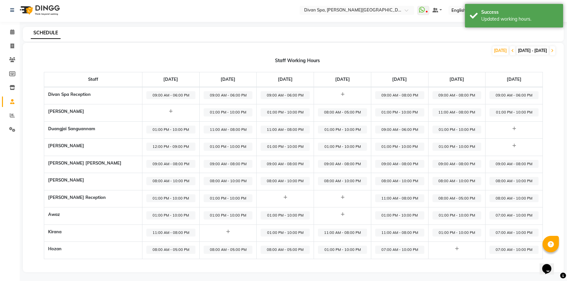
click at [400, 235] on span "11:00 AM - 08:00 PM" at bounding box center [399, 233] width 49 height 8
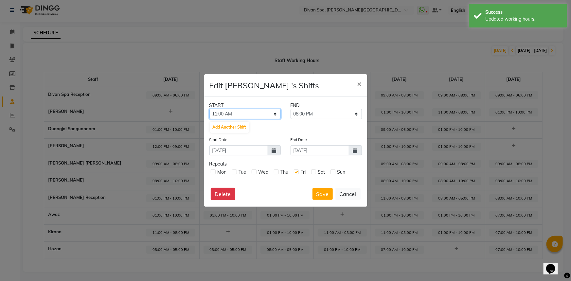
click at [263, 115] on select "12:00 AM 12:15 AM 12:30 AM 12:45 AM 01:00 AM 01:15 AM 01:30 AM 01:45 AM 02:00 A…" at bounding box center [245, 114] width 71 height 10
click at [210, 109] on select "12:00 AM 12:15 AM 12:30 AM 12:45 AM 01:00 AM 01:15 AM 01:30 AM 01:45 AM 02:00 A…" at bounding box center [245, 114] width 71 height 10
click at [307, 116] on select "01:15 PM 01:30 PM 01:45 PM 02:00 PM 02:15 PM 02:30 PM 02:45 PM 03:00 PM 03:15 P…" at bounding box center [326, 114] width 71 height 10
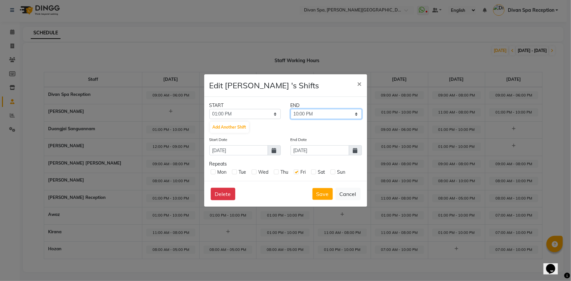
click at [291, 109] on select "01:15 PM 01:30 PM 01:45 PM 02:00 PM 02:15 PM 02:30 PM 02:45 PM 03:00 PM 03:15 P…" at bounding box center [326, 114] width 71 height 10
click at [326, 195] on button "Save" at bounding box center [323, 194] width 20 height 12
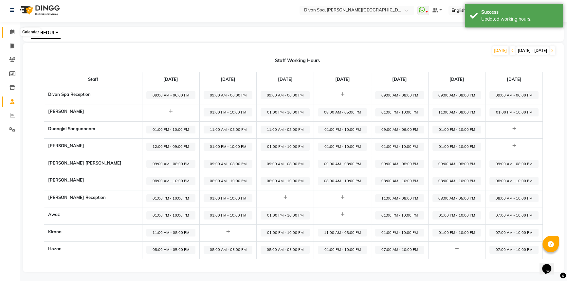
click at [11, 30] on icon at bounding box center [12, 31] width 4 height 5
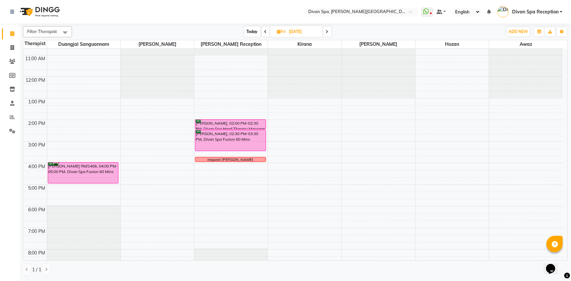
scroll to position [89, 0]
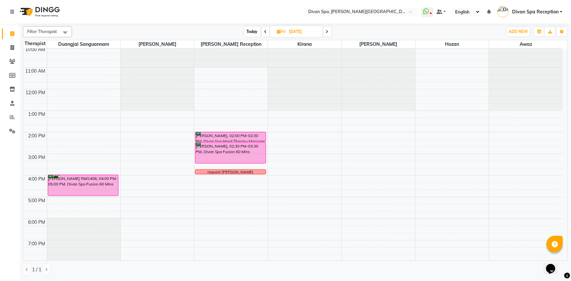
click at [228, 75] on div "6:00 AM 7:00 AM 8:00 AM 9:00 AM 10:00 AM 11:00 AM 12:00 PM 1:00 PM 2:00 PM 3:00…" at bounding box center [293, 143] width 540 height 367
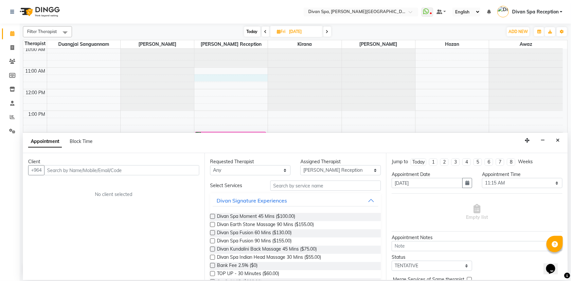
click at [564, 145] on div "Appointment Block Time" at bounding box center [295, 143] width 545 height 20
click at [560, 144] on button "Close" at bounding box center [557, 141] width 9 height 10
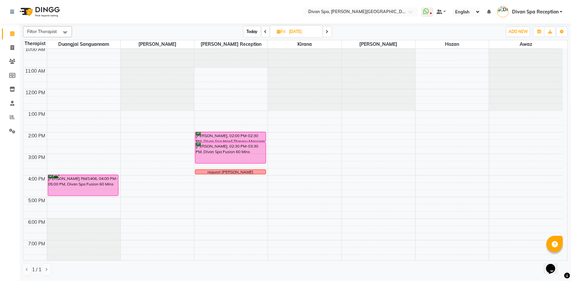
click at [253, 31] on span "Today" at bounding box center [252, 32] width 16 height 10
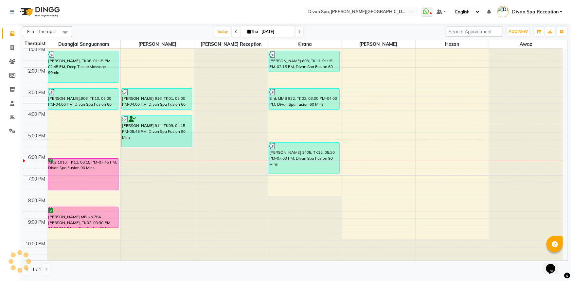
scroll to position [154, 0]
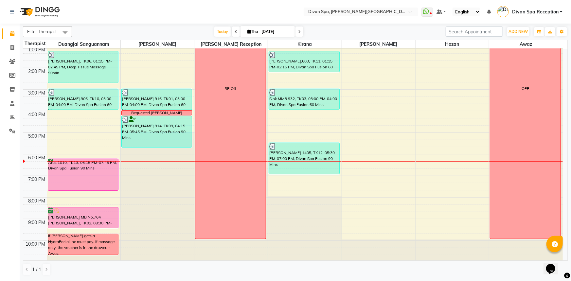
drag, startPoint x: 296, startPoint y: 33, endPoint x: 296, endPoint y: 38, distance: 4.6
click at [296, 33] on span at bounding box center [300, 32] width 8 height 10
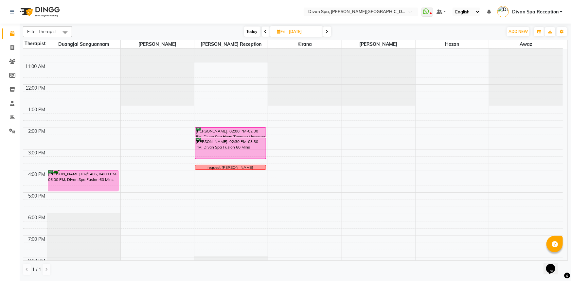
scroll to position [94, 0]
click at [154, 116] on div "6:00 AM 7:00 AM 8:00 AM 9:00 AM 10:00 AM 11:00 AM 12:00 PM 1:00 PM 2:00 PM 3:00…" at bounding box center [293, 137] width 540 height 367
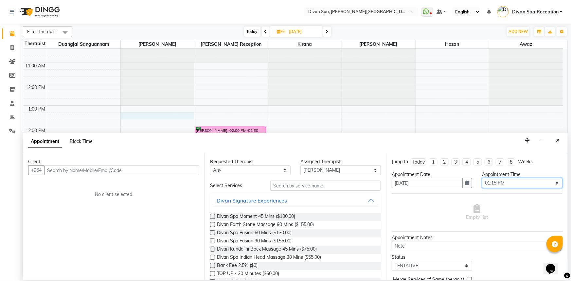
click at [508, 181] on select "Select 07:00 AM 07:15 AM 07:30 AM 07:45 AM 08:00 AM 08:15 AM 08:30 AM 08:45 AM …" at bounding box center [522, 183] width 81 height 10
click at [482, 178] on select "Select 07:00 AM 07:15 AM 07:30 AM 07:45 AM 08:00 AM 08:15 AM 08:30 AM 08:45 AM …" at bounding box center [522, 183] width 81 height 10
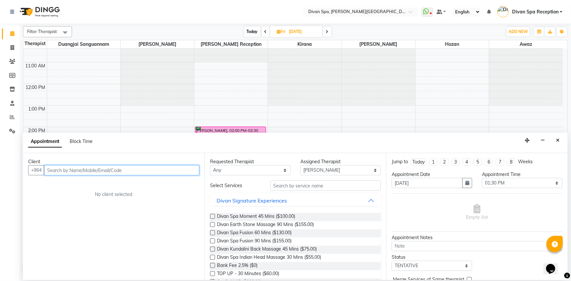
click at [117, 169] on input "text" at bounding box center [121, 170] width 155 height 10
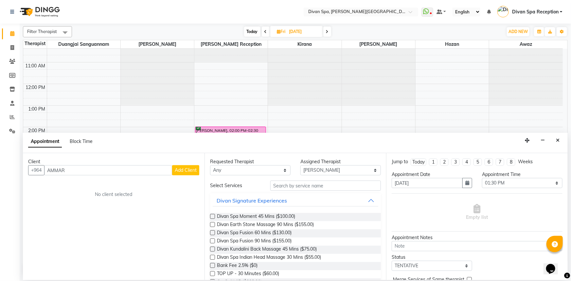
click at [175, 169] on span "Add Client" at bounding box center [186, 170] width 22 height 6
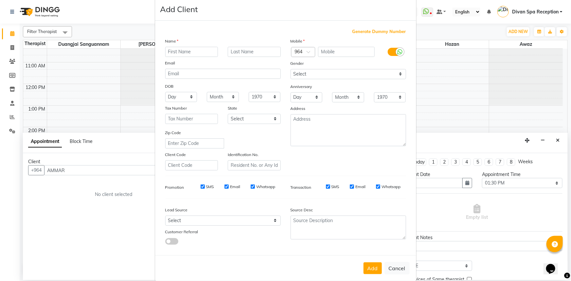
scroll to position [23, 0]
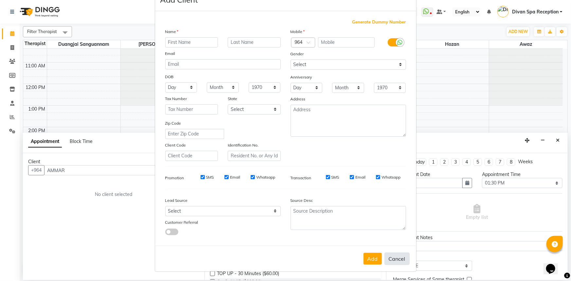
click at [389, 257] on button "Cancel" at bounding box center [397, 259] width 25 height 12
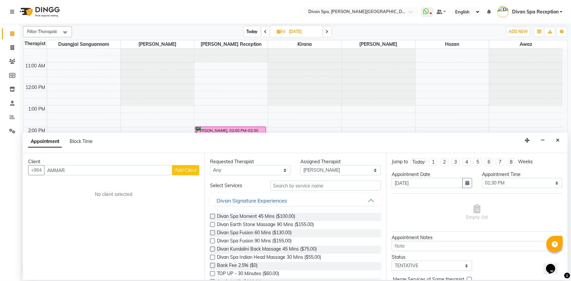
drag, startPoint x: 118, startPoint y: 164, endPoint x: 121, endPoint y: 170, distance: 6.5
click at [120, 166] on div "Client +964 AMMAR Add Client No client selected" at bounding box center [114, 216] width 182 height 127
click at [121, 170] on input "AMMAR" at bounding box center [108, 170] width 128 height 10
click at [123, 170] on input "AMMAR" at bounding box center [108, 170] width 128 height 10
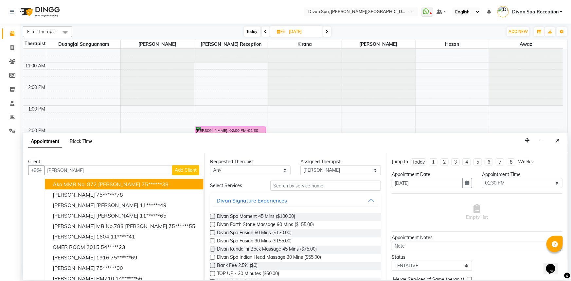
click at [181, 167] on button "Add Client" at bounding box center [185, 170] width 27 height 10
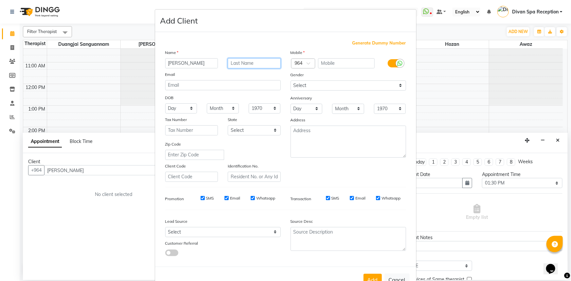
click at [235, 65] on input "text" at bounding box center [254, 63] width 53 height 10
click at [308, 63] on span at bounding box center [311, 65] width 8 height 7
click at [315, 73] on div "Kuwait (+965)" at bounding box center [342, 74] width 101 height 12
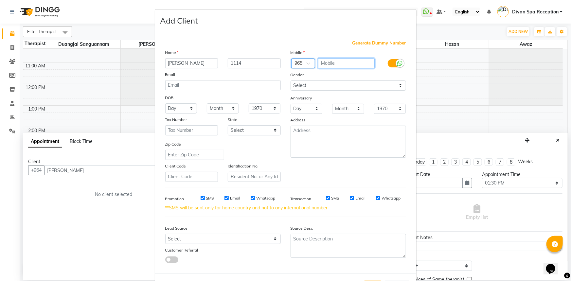
click at [338, 65] on input "text" at bounding box center [346, 63] width 57 height 10
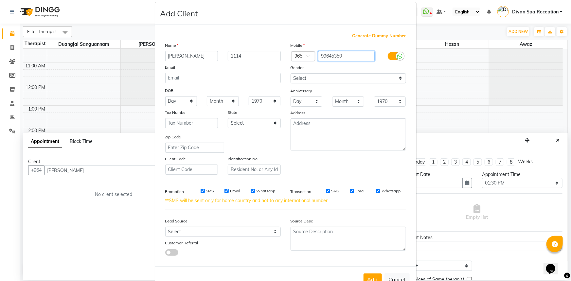
scroll to position [29, 0]
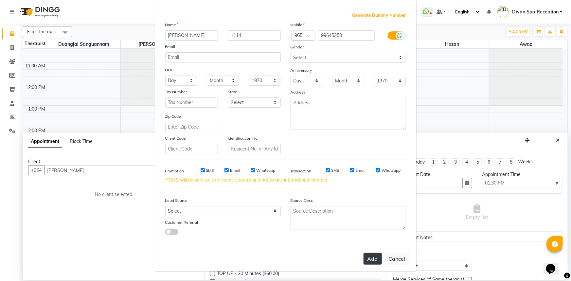
click at [375, 259] on button "Add" at bounding box center [373, 259] width 18 height 12
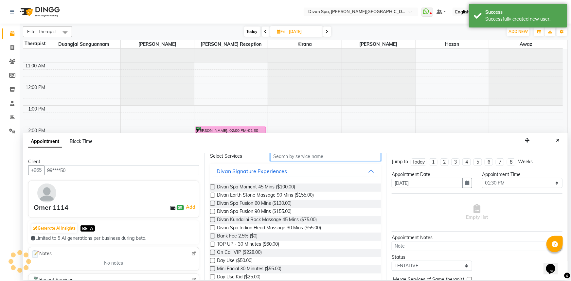
click at [309, 154] on input "text" at bounding box center [325, 156] width 111 height 10
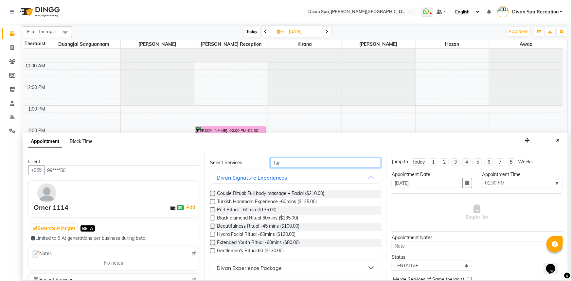
scroll to position [0, 0]
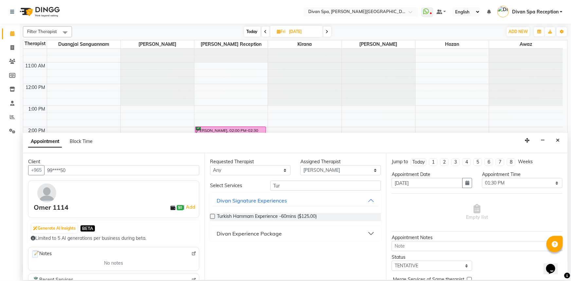
drag, startPoint x: 301, startPoint y: 216, endPoint x: 316, endPoint y: 223, distance: 16.7
click at [304, 217] on span "Turkish Hammam Experience -60mins ($125.00)" at bounding box center [267, 217] width 100 height 8
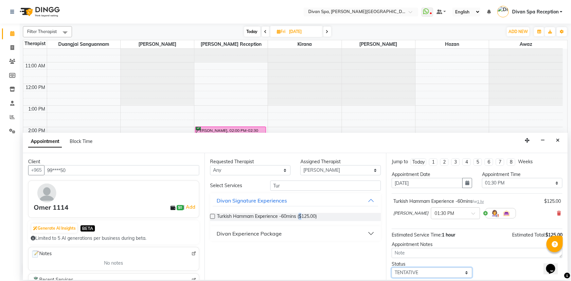
click at [416, 270] on select "Select TENTATIVE CONFIRM UPCOMING" at bounding box center [432, 273] width 81 height 10
click at [392, 268] on select "Select TENTATIVE CONFIRM UPCOMING" at bounding box center [432, 273] width 81 height 10
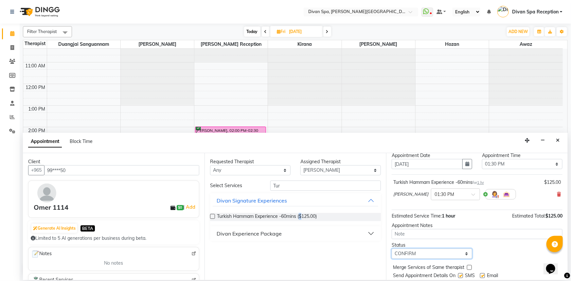
scroll to position [39, 0]
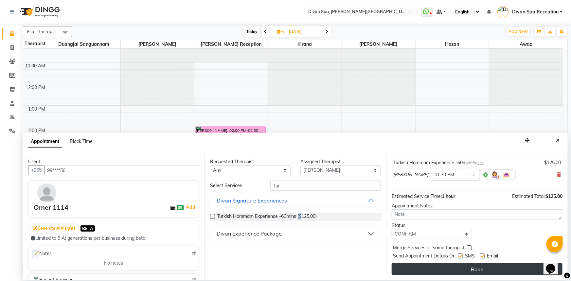
click at [424, 266] on button "Book" at bounding box center [477, 270] width 171 height 12
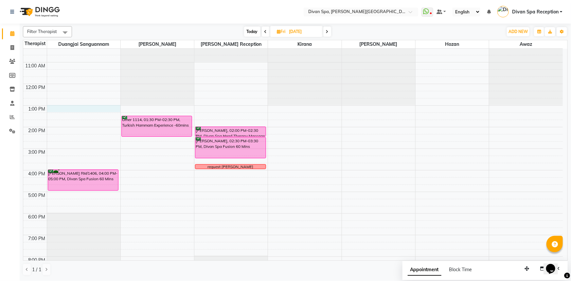
click at [76, 106] on div "6:00 AM 7:00 AM 8:00 AM 9:00 AM 10:00 AM 11:00 AM 12:00 PM 1:00 PM 2:00 PM 3:00…" at bounding box center [293, 137] width 540 height 367
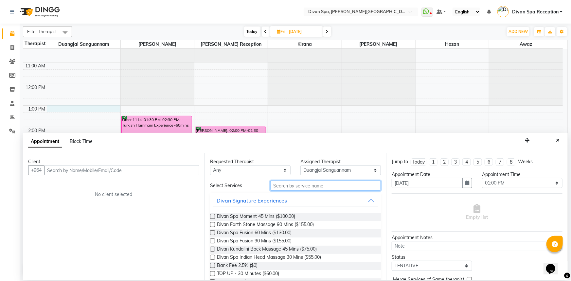
click at [285, 188] on input "text" at bounding box center [325, 186] width 111 height 10
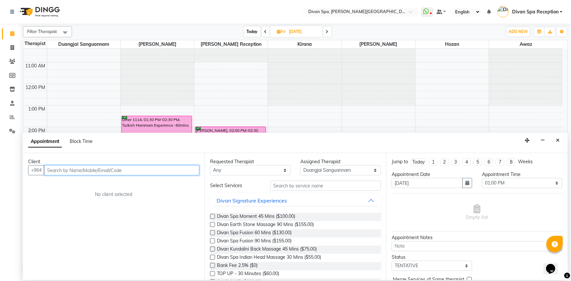
click at [124, 169] on input "text" at bounding box center [121, 170] width 155 height 10
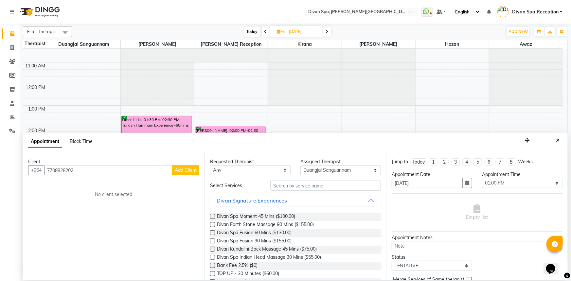
click at [187, 170] on span "Add Client" at bounding box center [186, 170] width 22 height 6
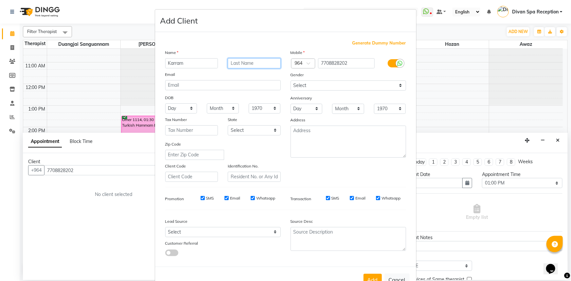
click at [233, 65] on input "text" at bounding box center [254, 63] width 53 height 10
click at [337, 86] on select "Select [DEMOGRAPHIC_DATA] [DEMOGRAPHIC_DATA] Other Prefer Not To Say" at bounding box center [349, 86] width 116 height 10
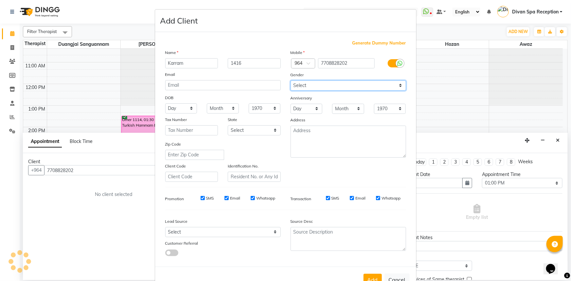
click at [291, 81] on select "Select [DEMOGRAPHIC_DATA] [DEMOGRAPHIC_DATA] Other Prefer Not To Say" at bounding box center [349, 86] width 116 height 10
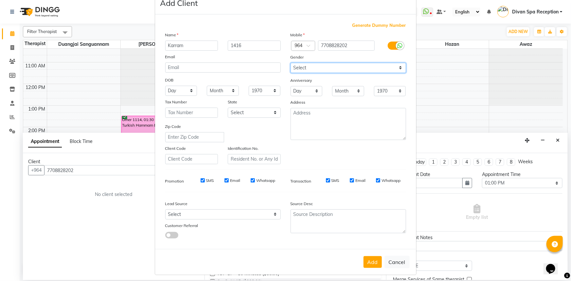
scroll to position [23, 0]
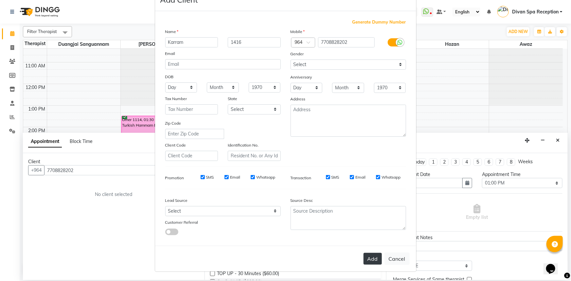
click at [377, 259] on button "Add" at bounding box center [373, 259] width 18 height 12
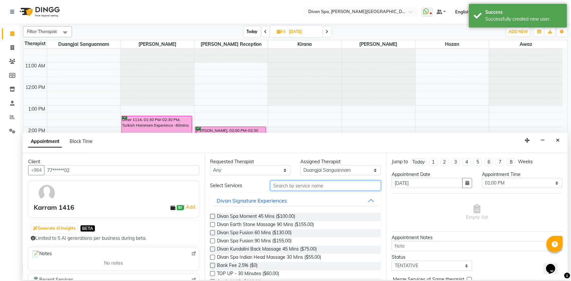
click at [333, 182] on input "text" at bounding box center [325, 186] width 111 height 10
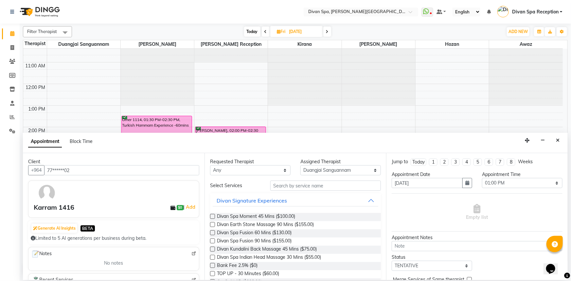
click at [213, 235] on label at bounding box center [212, 233] width 5 height 5
click at [213, 235] on input "checkbox" at bounding box center [212, 234] width 4 height 4
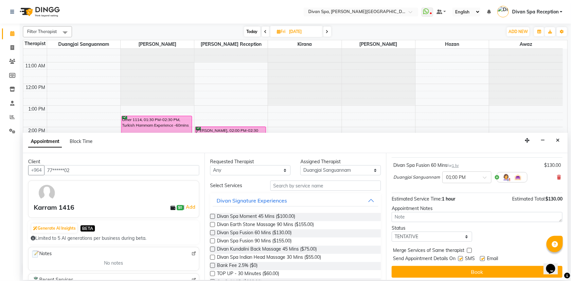
scroll to position [39, 0]
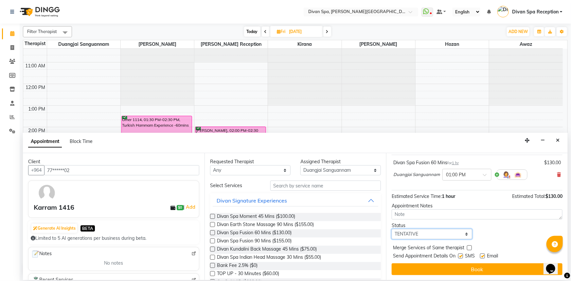
click at [410, 231] on select "Select TENTATIVE CONFIRM UPCOMING" at bounding box center [432, 234] width 81 height 10
click at [392, 229] on select "Select TENTATIVE CONFIRM UPCOMING" at bounding box center [432, 234] width 81 height 10
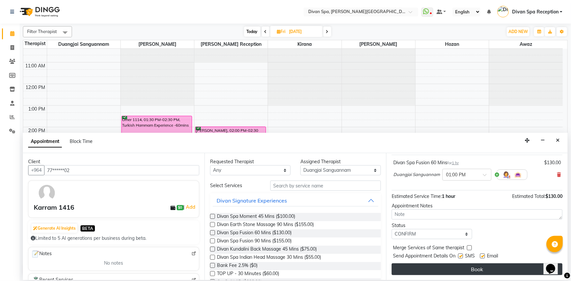
click at [416, 270] on button "Book" at bounding box center [477, 270] width 171 height 12
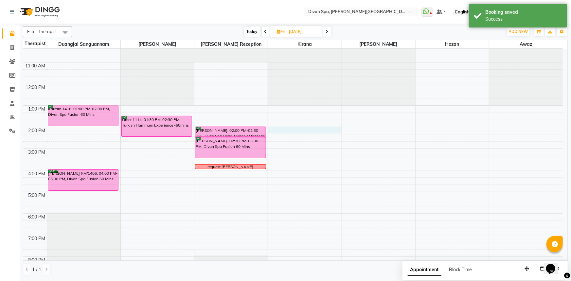
click at [317, 129] on div "6:00 AM 7:00 AM 8:00 AM 9:00 AM 10:00 AM 11:00 AM 12:00 PM 1:00 PM 2:00 PM 3:00…" at bounding box center [293, 137] width 540 height 367
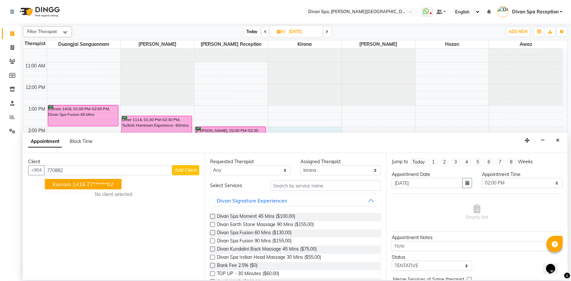
click at [104, 182] on ngb-highlight "77******02" at bounding box center [100, 184] width 27 height 7
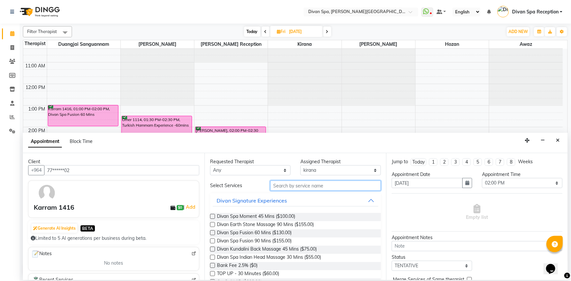
click at [327, 186] on input "text" at bounding box center [325, 186] width 111 height 10
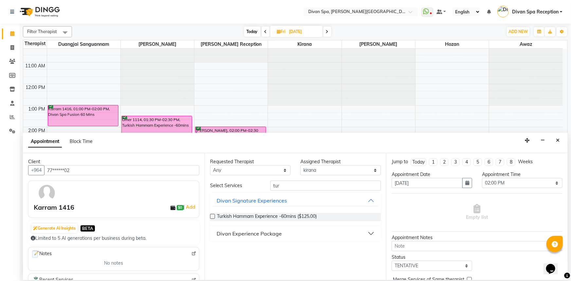
click at [210, 215] on label at bounding box center [212, 216] width 5 height 5
click at [210, 215] on input "checkbox" at bounding box center [212, 217] width 4 height 4
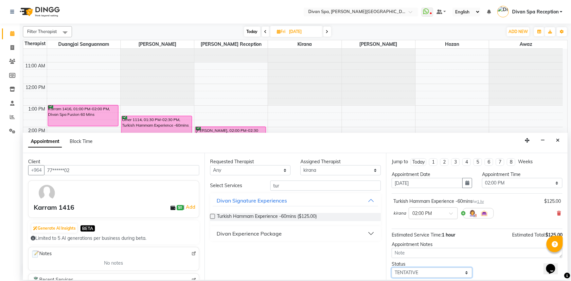
click at [410, 275] on select "Select TENTATIVE CONFIRM UPCOMING" at bounding box center [432, 273] width 81 height 10
click at [392, 268] on select "Select TENTATIVE CONFIRM UPCOMING" at bounding box center [432, 273] width 81 height 10
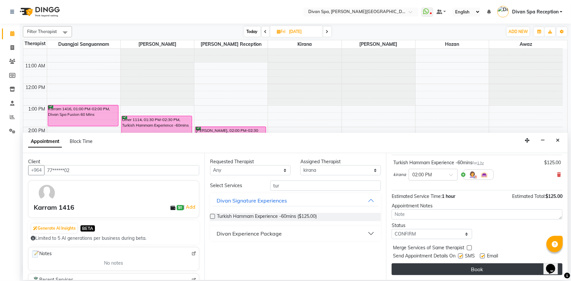
click at [439, 266] on button "Book" at bounding box center [477, 270] width 171 height 12
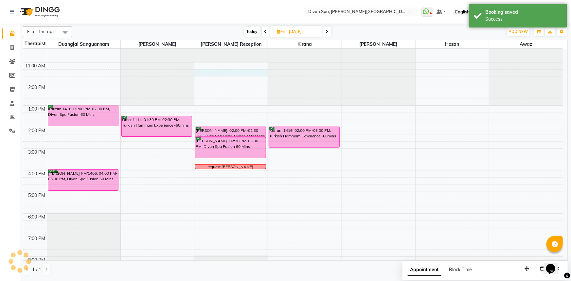
click at [227, 70] on div "6:00 AM 7:00 AM 8:00 AM 9:00 AM 10:00 AM 11:00 AM 12:00 PM 1:00 PM 2:00 PM 3:00…" at bounding box center [293, 137] width 540 height 367
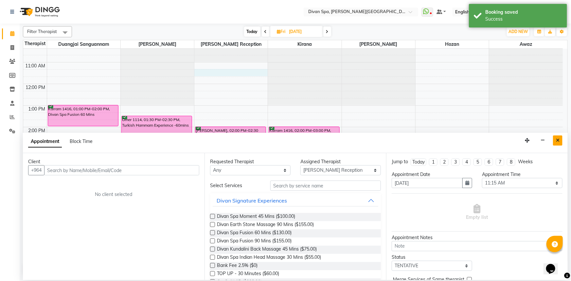
click at [557, 143] on icon "Close" at bounding box center [558, 140] width 4 height 5
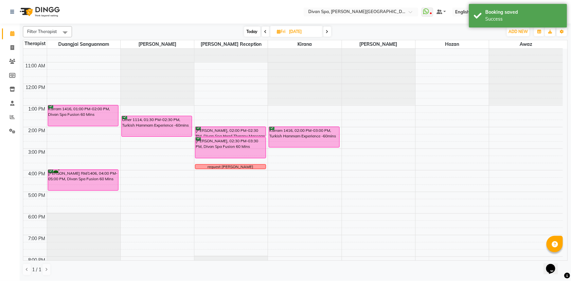
click at [251, 29] on span "Today" at bounding box center [252, 32] width 16 height 10
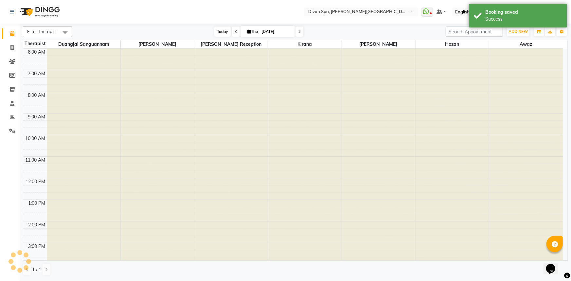
scroll to position [154, 0]
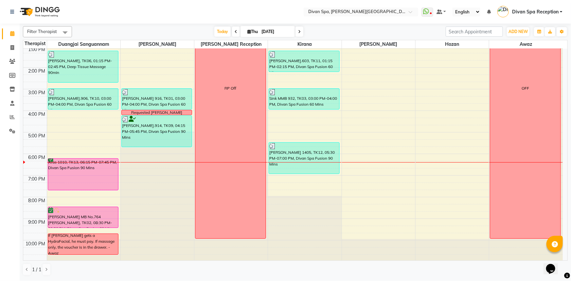
click at [112, 174] on div "Aras 1010, TK13, 06:15 PM-07:45 PM, Divan Spa Fusion 90 Mins" at bounding box center [83, 174] width 70 height 31
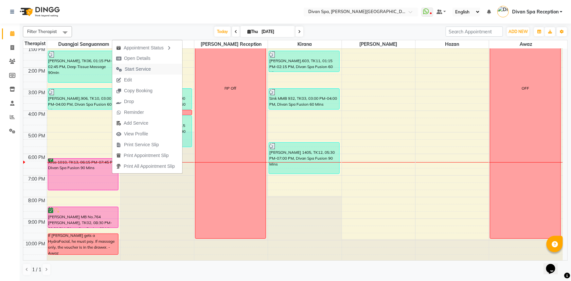
click at [130, 69] on span "Start Service" at bounding box center [138, 69] width 26 height 7
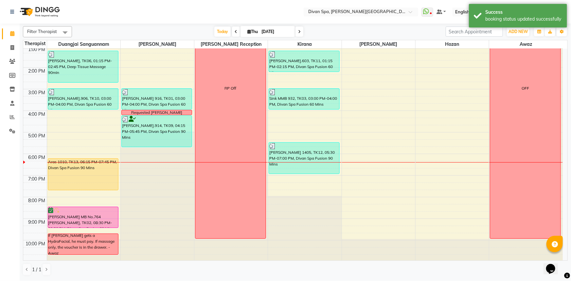
click at [296, 31] on span at bounding box center [300, 32] width 8 height 10
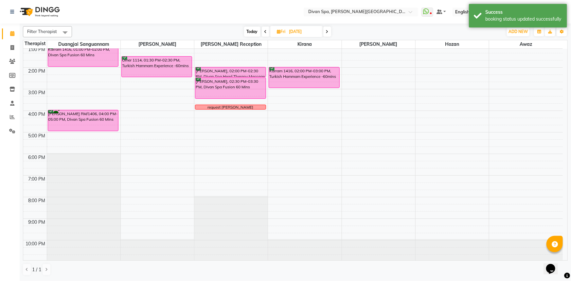
scroll to position [154, 0]
click at [248, 30] on span "Today" at bounding box center [252, 32] width 16 height 10
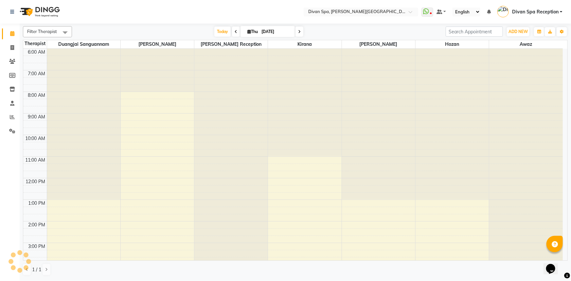
scroll to position [154, 0]
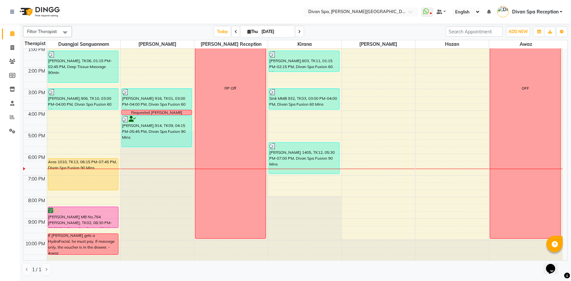
click at [299, 31] on icon at bounding box center [299, 32] width 3 height 4
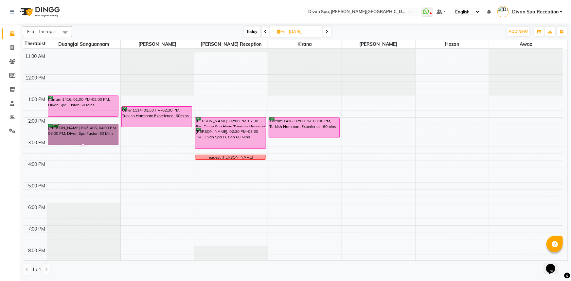
scroll to position [103, 0]
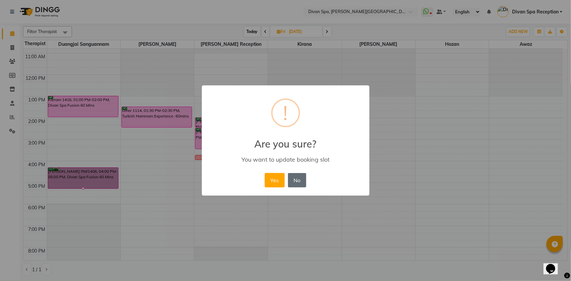
click at [297, 182] on button "No" at bounding box center [297, 180] width 18 height 14
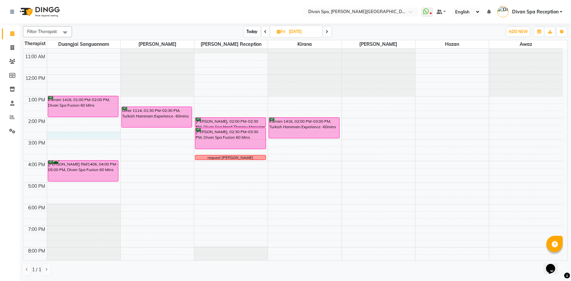
click at [72, 140] on td at bounding box center [305, 143] width 516 height 7
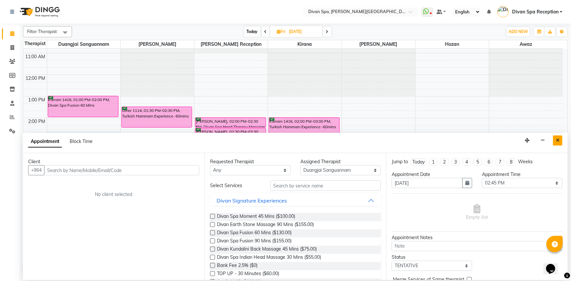
click at [557, 144] on button "Close" at bounding box center [557, 141] width 9 height 10
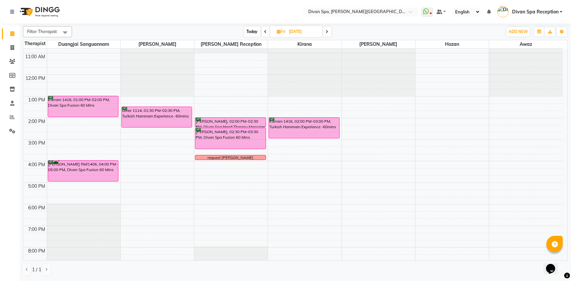
click at [97, 141] on div "6:00 AM 7:00 AM 8:00 AM 9:00 AM 10:00 AM 11:00 AM 12:00 PM 1:00 PM 2:00 PM 3:00…" at bounding box center [293, 128] width 540 height 367
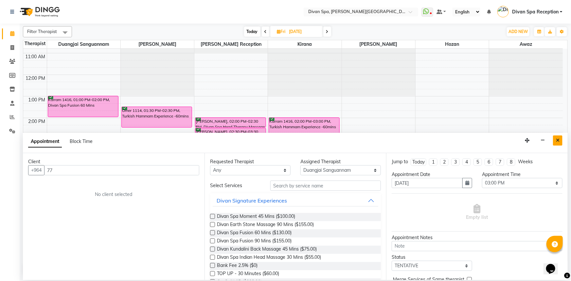
click at [558, 140] on icon "Close" at bounding box center [558, 140] width 4 height 5
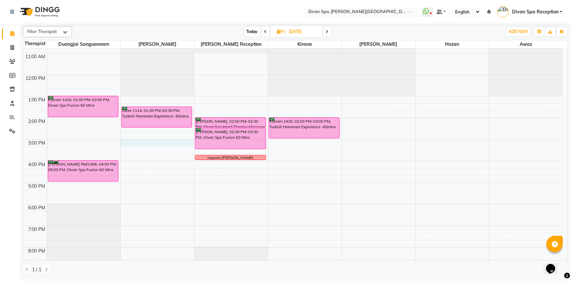
click at [158, 141] on div "6:00 AM 7:00 AM 8:00 AM 9:00 AM 10:00 AM 11:00 AM 12:00 PM 1:00 PM 2:00 PM 3:00…" at bounding box center [293, 128] width 540 height 367
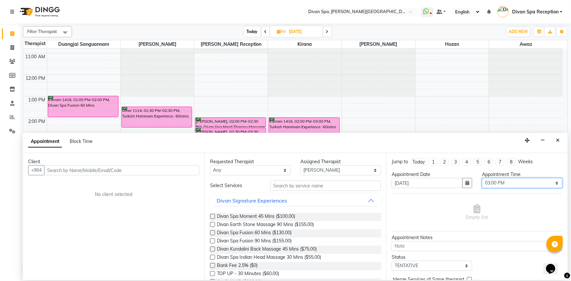
click at [494, 186] on select "Select 07:00 AM 07:15 AM 07:30 AM 07:45 AM 08:00 AM 08:15 AM 08:30 AM 08:45 AM …" at bounding box center [522, 183] width 81 height 10
click at [482, 178] on select "Select 07:00 AM 07:15 AM 07:30 AM 07:45 AM 08:00 AM 08:15 AM 08:30 AM 08:45 AM …" at bounding box center [522, 183] width 81 height 10
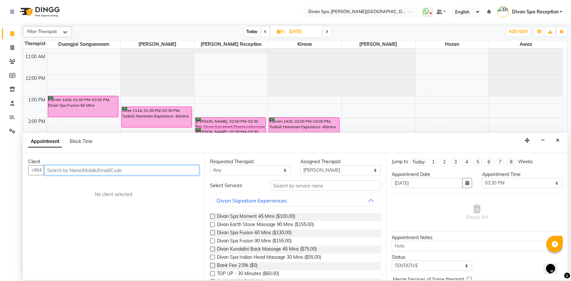
click at [136, 169] on input "text" at bounding box center [121, 170] width 155 height 10
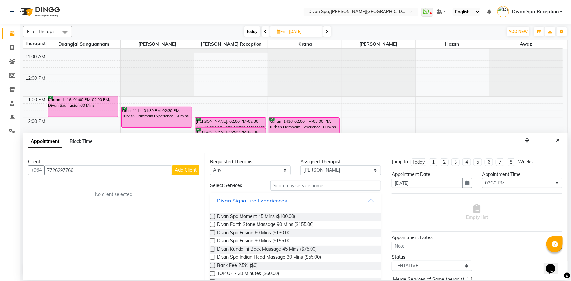
click at [193, 169] on span "Add Client" at bounding box center [186, 170] width 22 height 6
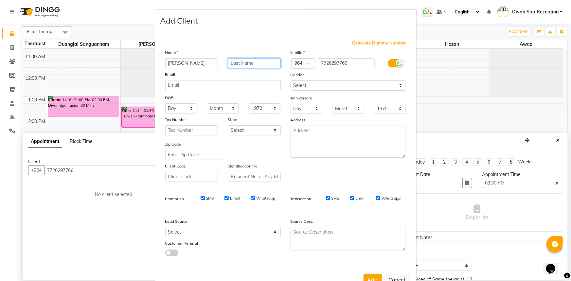
click at [242, 66] on input "text" at bounding box center [254, 63] width 53 height 10
click at [228, 65] on input "502" at bounding box center [254, 63] width 53 height 10
click at [352, 87] on select "Select [DEMOGRAPHIC_DATA] [DEMOGRAPHIC_DATA] Other Prefer Not To Say" at bounding box center [349, 86] width 116 height 10
click at [291, 81] on select "Select [DEMOGRAPHIC_DATA] [DEMOGRAPHIC_DATA] Other Prefer Not To Say" at bounding box center [349, 86] width 116 height 10
click at [344, 88] on select "Select [DEMOGRAPHIC_DATA] [DEMOGRAPHIC_DATA] Other Prefer Not To Say" at bounding box center [349, 86] width 116 height 10
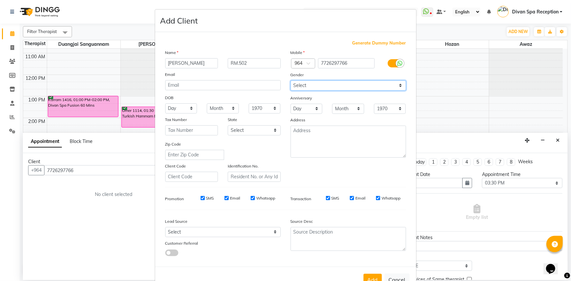
click at [291, 81] on select "Select [DEMOGRAPHIC_DATA] [DEMOGRAPHIC_DATA] Other Prefer Not To Say" at bounding box center [349, 86] width 116 height 10
click at [336, 90] on select "Select [DEMOGRAPHIC_DATA] [DEMOGRAPHIC_DATA] Other Prefer Not To Say" at bounding box center [349, 86] width 116 height 10
click at [291, 81] on select "Select [DEMOGRAPHIC_DATA] [DEMOGRAPHIC_DATA] Other Prefer Not To Say" at bounding box center [349, 86] width 116 height 10
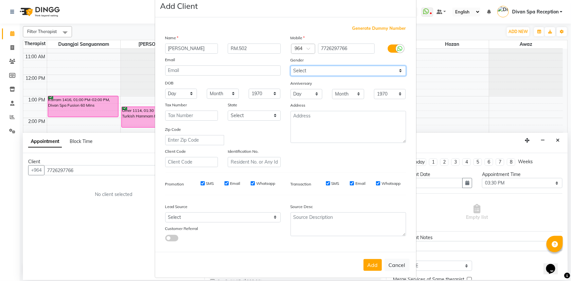
scroll to position [23, 0]
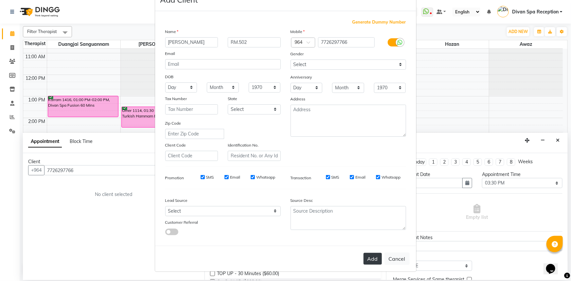
click at [376, 261] on button "Add" at bounding box center [373, 259] width 18 height 12
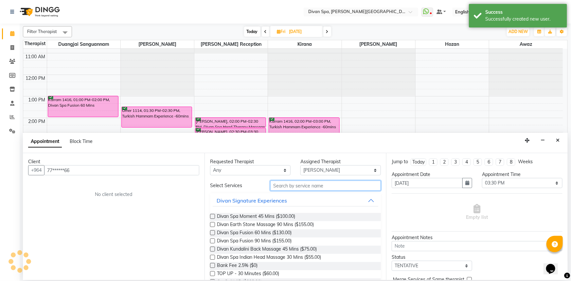
click at [280, 184] on input "text" at bounding box center [325, 186] width 111 height 10
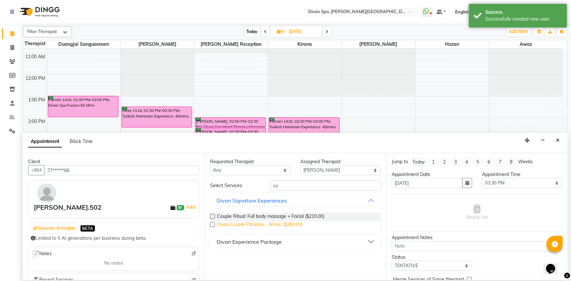
click at [277, 224] on span "Divan Couple Paradise - 60min ($280.00)" at bounding box center [259, 225] width 85 height 8
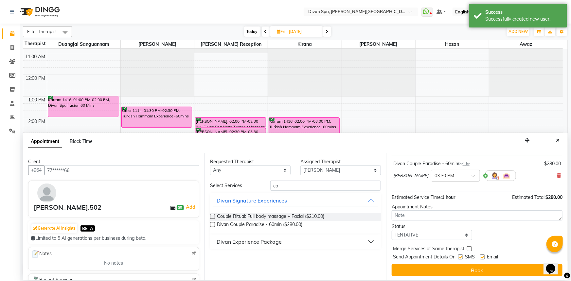
scroll to position [39, 0]
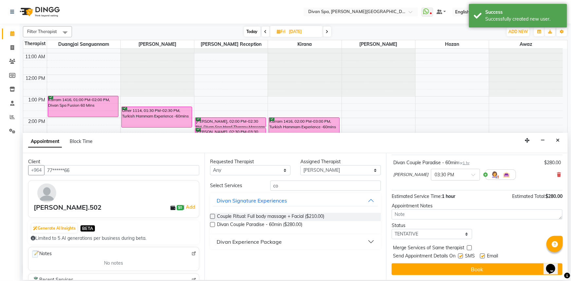
click at [557, 140] on button "Close" at bounding box center [557, 141] width 9 height 10
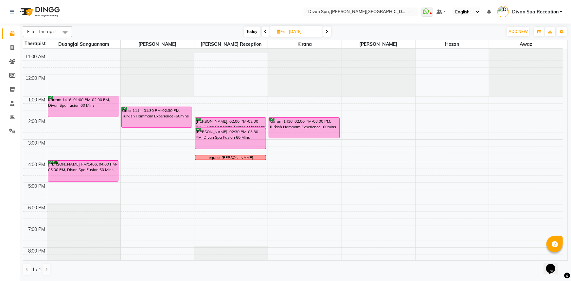
click at [162, 148] on div "6:00 AM 7:00 AM 8:00 AM 9:00 AM 10:00 AM 11:00 AM 12:00 PM 1:00 PM 2:00 PM 3:00…" at bounding box center [293, 128] width 540 height 367
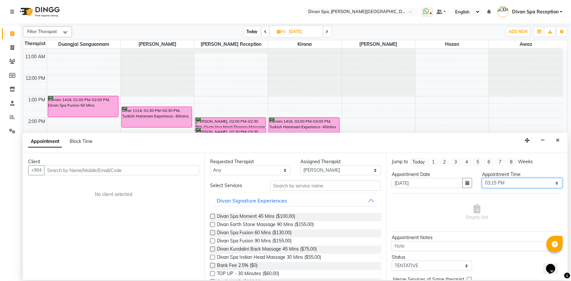
click at [515, 180] on select "Select 07:00 AM 07:15 AM 07:30 AM 07:45 AM 08:00 AM 08:15 AM 08:30 AM 08:45 AM …" at bounding box center [522, 183] width 81 height 10
click at [482, 178] on select "Select 07:00 AM 07:15 AM 07:30 AM 07:45 AM 08:00 AM 08:15 AM 08:30 AM 08:45 AM …" at bounding box center [522, 183] width 81 height 10
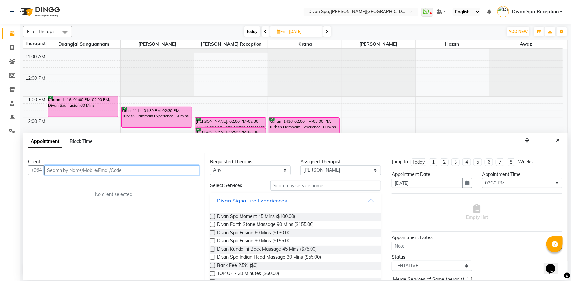
click at [71, 171] on input "text" at bounding box center [121, 170] width 155 height 10
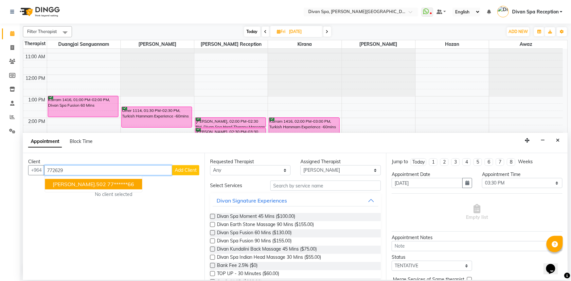
click at [117, 181] on ngb-highlight "77******66" at bounding box center [120, 184] width 27 height 7
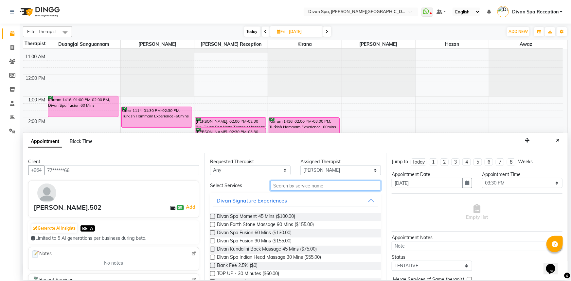
click at [307, 187] on input "text" at bounding box center [325, 186] width 111 height 10
click at [216, 241] on div "Divan Spa Fusion 90 Mins ($155.00)" at bounding box center [295, 242] width 171 height 8
click at [212, 242] on label at bounding box center [212, 241] width 5 height 5
click at [212, 242] on input "checkbox" at bounding box center [212, 242] width 4 height 4
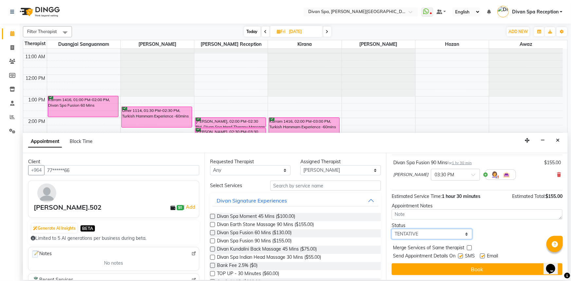
click at [434, 236] on select "Select TENTATIVE CONFIRM UPCOMING" at bounding box center [432, 234] width 81 height 10
click at [392, 229] on select "Select TENTATIVE CONFIRM UPCOMING" at bounding box center [432, 234] width 81 height 10
click at [417, 266] on button "Book" at bounding box center [477, 270] width 171 height 12
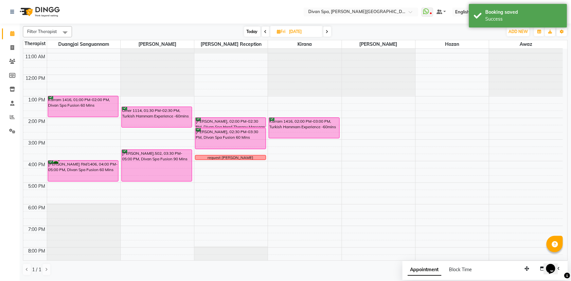
click at [292, 150] on div "6:00 AM 7:00 AM 8:00 AM 9:00 AM 10:00 AM 11:00 AM 12:00 PM 1:00 PM 2:00 PM 3:00…" at bounding box center [293, 128] width 540 height 367
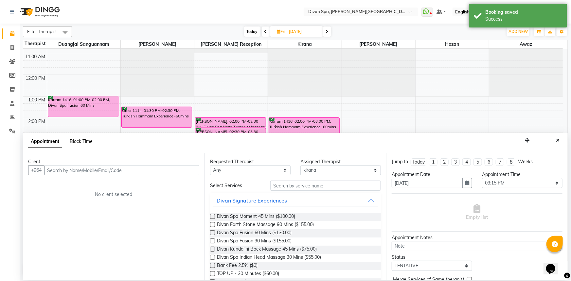
click at [82, 140] on span "Block Time" at bounding box center [81, 142] width 23 height 6
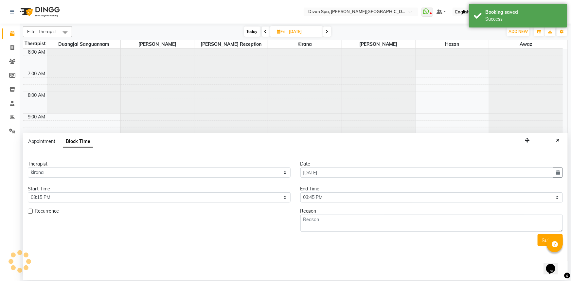
scroll to position [154, 0]
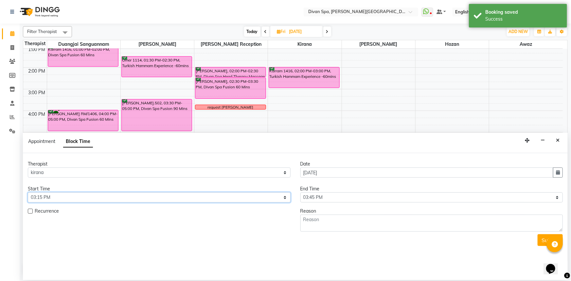
click at [208, 200] on select "Select 07:00 AM 07:15 AM 07:30 AM 07:45 AM 08:00 AM 08:15 AM 08:30 AM 08:45 AM …" at bounding box center [159, 198] width 263 height 10
click at [28, 193] on select "Select 07:00 AM 07:15 AM 07:30 AM 07:45 AM 08:00 AM 08:15 AM 08:30 AM 08:45 AM …" at bounding box center [159, 198] width 263 height 10
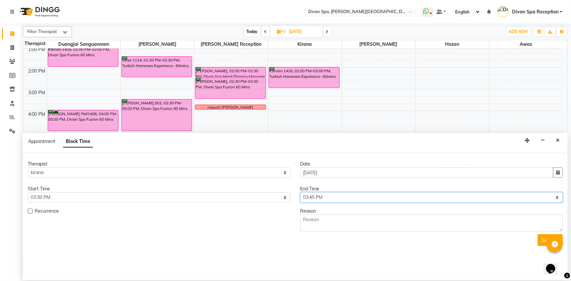
click at [348, 194] on select "Select 07:00 AM 07:15 AM 07:30 AM 07:45 AM 08:00 AM 08:15 AM 08:30 AM 08:45 AM …" at bounding box center [432, 198] width 263 height 10
click at [301, 193] on select "Select 07:00 AM 07:15 AM 07:30 AM 07:45 AM 08:00 AM 08:15 AM 08:30 AM 08:45 AM …" at bounding box center [432, 198] width 263 height 10
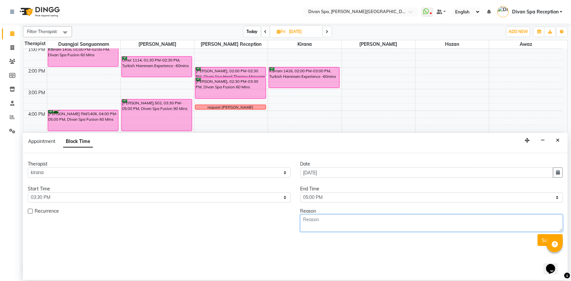
click at [345, 223] on textarea at bounding box center [432, 223] width 263 height 17
click at [0, 0] on p "1" at bounding box center [0, 0] width 0 height 0
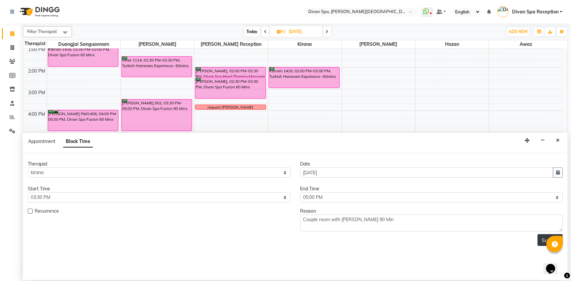
click at [542, 244] on button "Submit" at bounding box center [550, 240] width 25 height 12
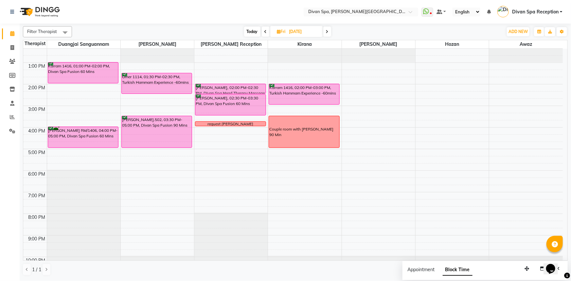
scroll to position [94, 0]
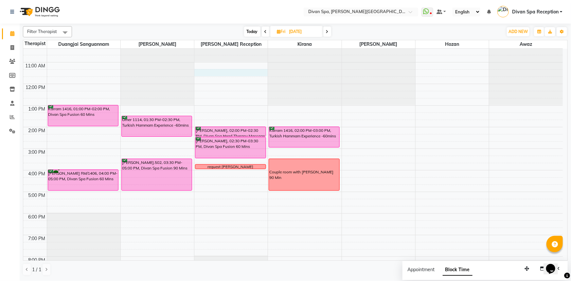
click at [244, 72] on div "6:00 AM 7:00 AM 8:00 AM 9:00 AM 10:00 AM 11:00 AM 12:00 PM 1:00 PM 2:00 PM 3:00…" at bounding box center [293, 137] width 540 height 367
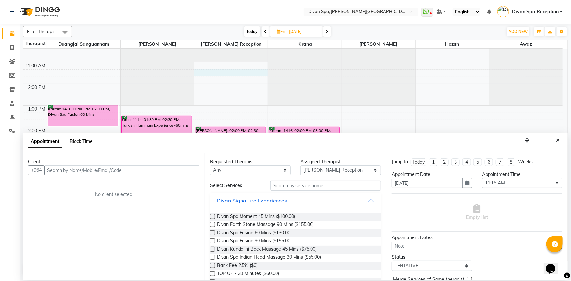
click at [78, 141] on span "Block Time" at bounding box center [81, 142] width 23 height 6
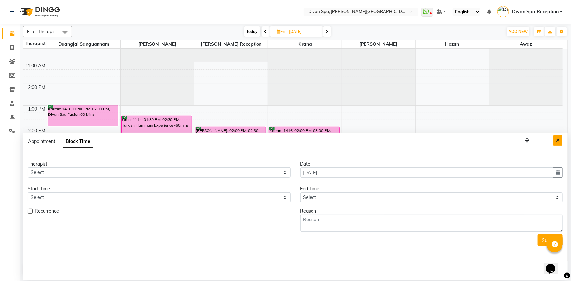
click at [562, 141] on button "Close" at bounding box center [557, 141] width 9 height 10
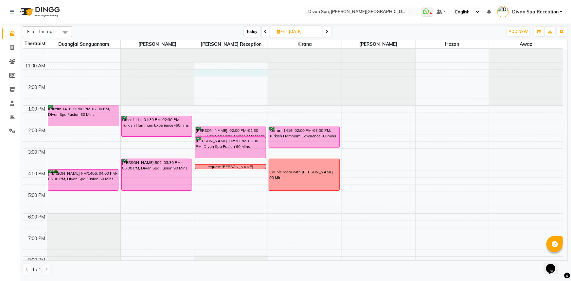
click at [223, 73] on div "6:00 AM 7:00 AM 8:00 AM 9:00 AM 10:00 AM 11:00 AM 12:00 PM 1:00 PM 2:00 PM 3:00…" at bounding box center [293, 137] width 540 height 367
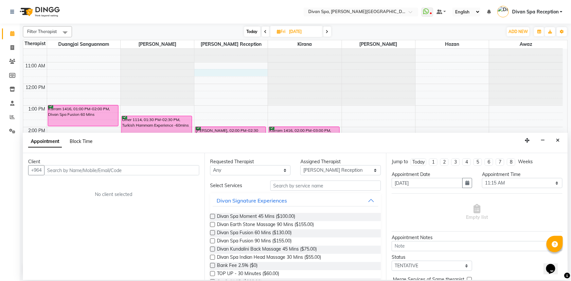
click at [89, 140] on span "Block Time" at bounding box center [81, 142] width 23 height 6
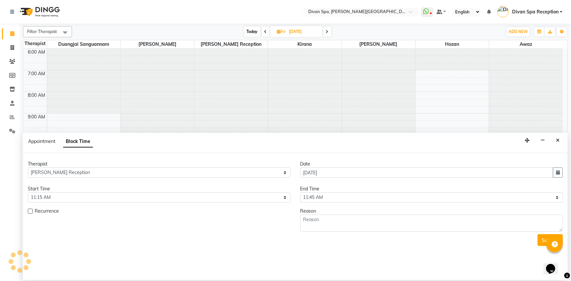
scroll to position [154, 0]
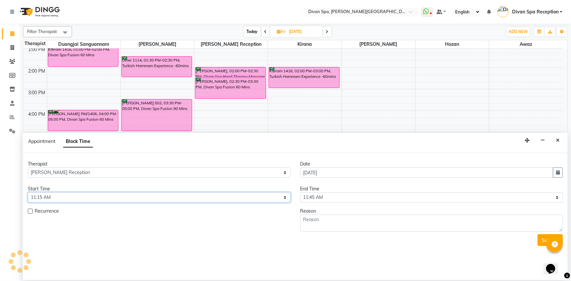
click at [156, 200] on select "Select 07:00 AM 07:15 AM 07:30 AM 07:45 AM 08:00 AM 08:15 AM 08:30 AM 08:45 AM …" at bounding box center [159, 198] width 263 height 10
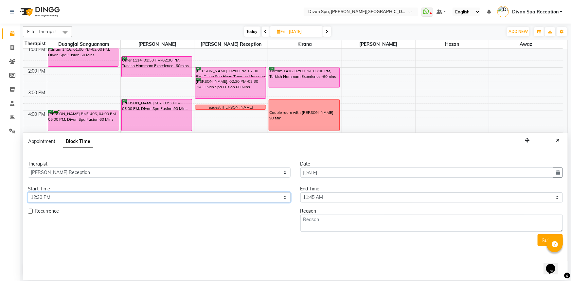
click at [28, 193] on select "Select 07:00 AM 07:15 AM 07:30 AM 07:45 AM 08:00 AM 08:15 AM 08:30 AM 08:45 AM …" at bounding box center [159, 198] width 263 height 10
click at [273, 198] on select "Select 07:00 AM 07:15 AM 07:30 AM 07:45 AM 08:00 AM 08:15 AM 08:30 AM 08:45 AM …" at bounding box center [159, 198] width 263 height 10
click at [28, 193] on select "Select 07:00 AM 07:15 AM 07:30 AM 07:45 AM 08:00 AM 08:15 AM 08:30 AM 08:45 AM …" at bounding box center [159, 198] width 263 height 10
click at [370, 195] on select "Select 07:00 AM 07:15 AM 07:30 AM 07:45 AM 08:00 AM 08:15 AM 08:30 AM 08:45 AM …" at bounding box center [432, 198] width 263 height 10
click at [301, 193] on select "Select 07:00 AM 07:15 AM 07:30 AM 07:45 AM 08:00 AM 08:15 AM 08:30 AM 08:45 AM …" at bounding box center [432, 198] width 263 height 10
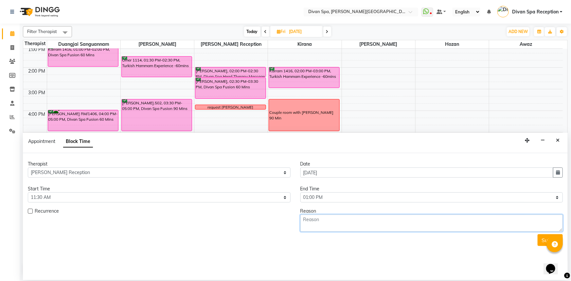
click at [351, 220] on textarea at bounding box center [432, 223] width 263 height 17
click at [0, 0] on span "1" at bounding box center [0, 0] width 0 height 0
click at [0, 0] on p "1" at bounding box center [0, 0] width 0 height 0
click at [0, 0] on div "a facial ." at bounding box center [0, 0] width 0 height 0
click at [0, 0] on span "wants" at bounding box center [0, 0] width 0 height 0
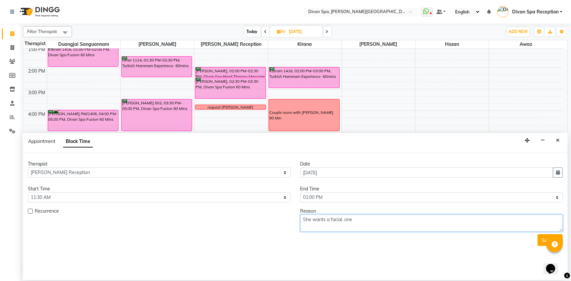
click at [360, 220] on textarea "She wants a facial. one" at bounding box center [432, 223] width 263 height 17
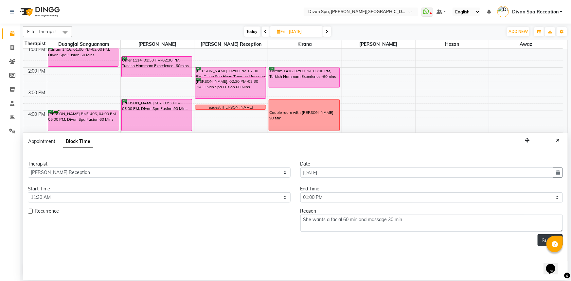
click at [543, 238] on button "Submit" at bounding box center [550, 240] width 25 height 12
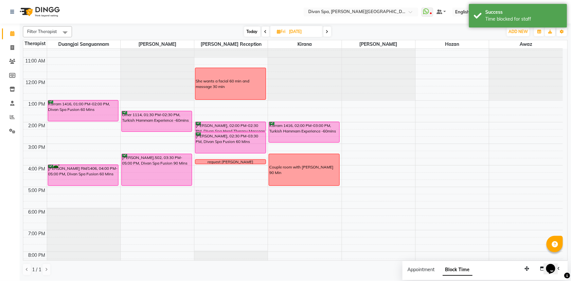
scroll to position [94, 0]
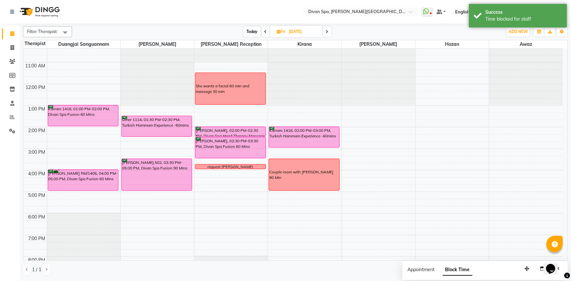
click at [242, 96] on div "She wants a facial 60 min and massage 30 min" at bounding box center [231, 88] width 70 height 31
click at [259, 125] on span "Edit Block Time" at bounding box center [269, 125] width 31 height 7
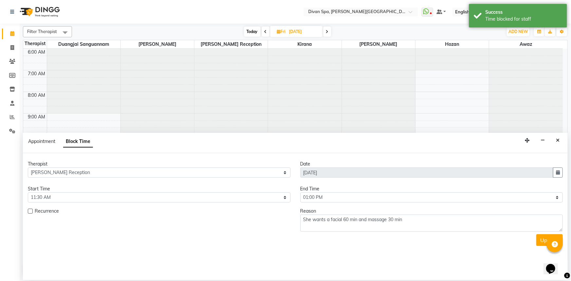
scroll to position [154, 0]
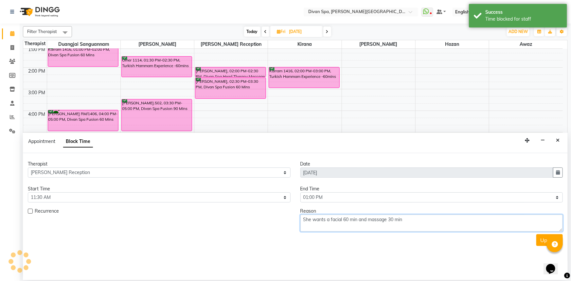
click at [411, 228] on textarea "She wants a facial 60 min and massage 30 min" at bounding box center [432, 223] width 263 height 17
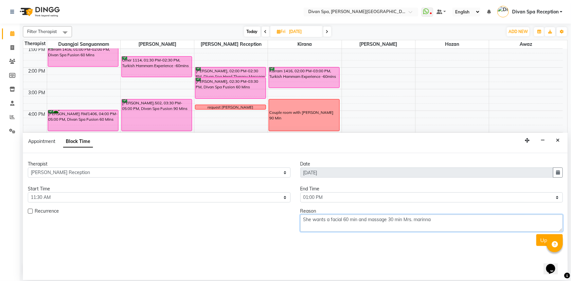
click at [0, 0] on div "2" at bounding box center [0, 0] width 0 height 0
click at [0, 0] on div "facial ." at bounding box center [0, 0] width 0 height 0
